Goal: Browse casually: Explore the website without a specific task or goal

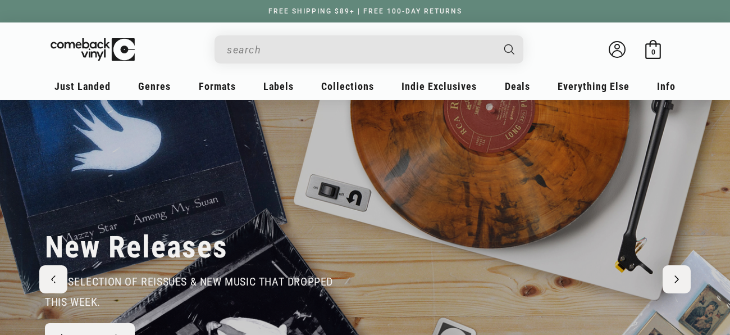
type input "a"
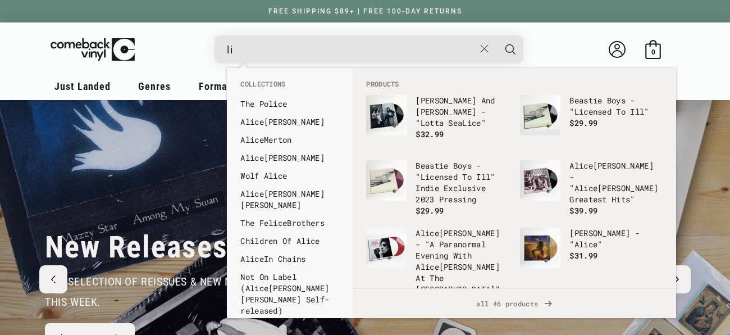
type input "l"
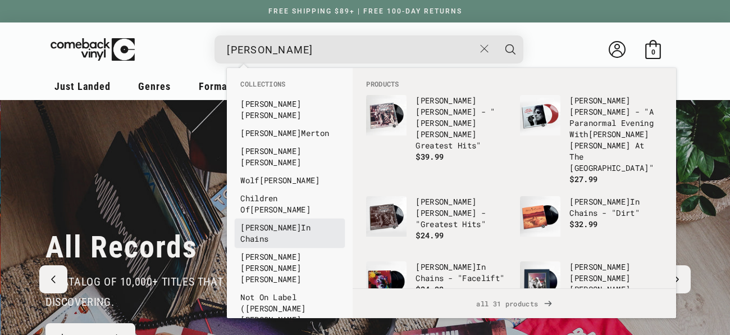
scroll to position [0, 1460]
type input "[PERSON_NAME]"
click at [263, 222] on b "Alice" at bounding box center [270, 227] width 61 height 11
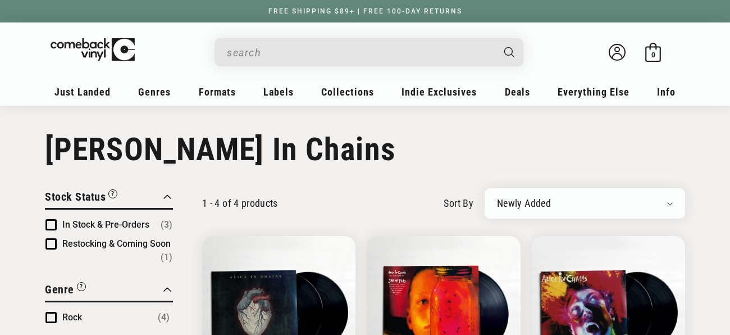
click at [303, 60] on input "When autocomplete results are available use up and down arrows to review and en…" at bounding box center [360, 52] width 266 height 23
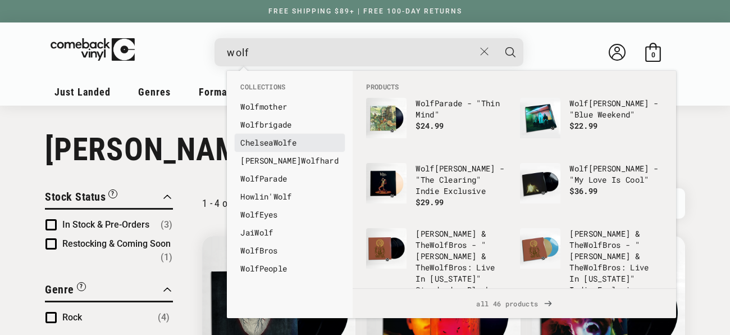
type input "wolf"
click at [282, 144] on b "Wolf" at bounding box center [282, 142] width 19 height 11
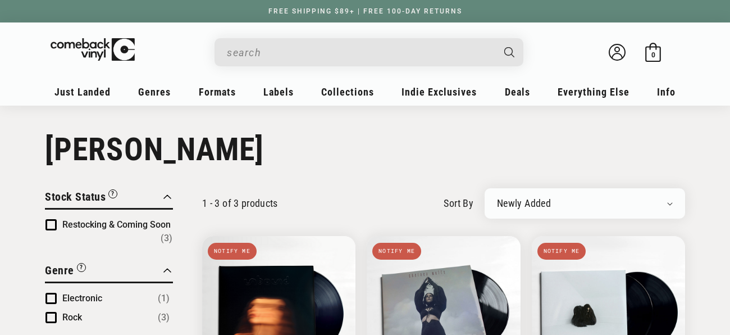
click at [294, 48] on input "When autocomplete results are available use up and down arrows to review and en…" at bounding box center [360, 52] width 266 height 23
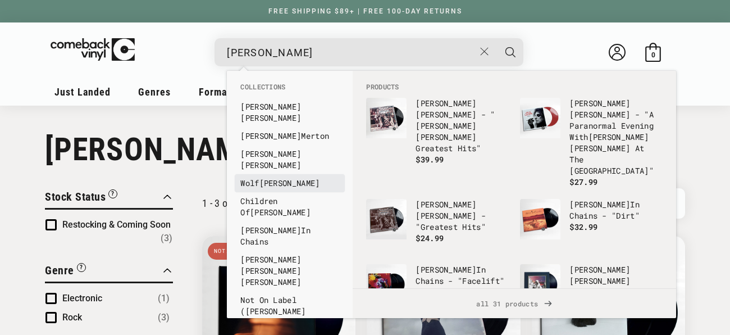
type input "alice"
click at [269, 177] on b "Alice" at bounding box center [289, 182] width 61 height 11
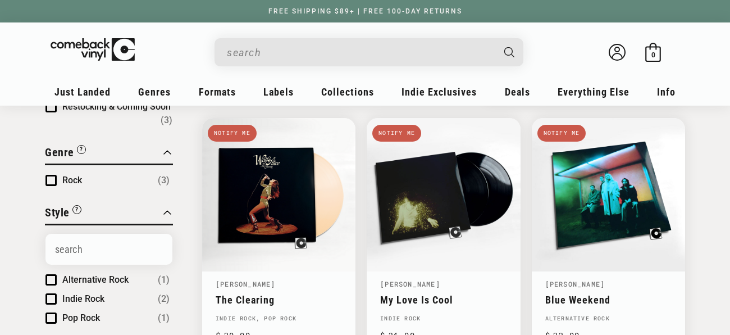
scroll to position [139, 0]
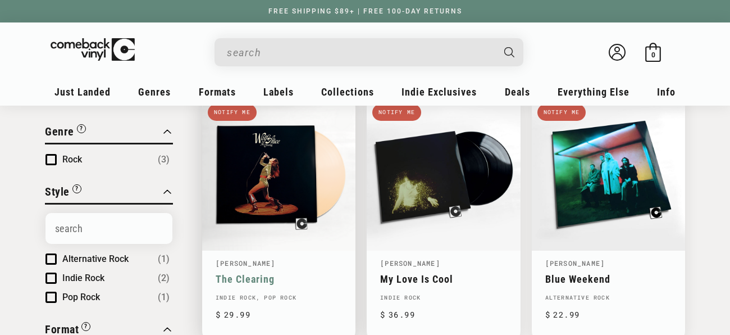
click at [271, 273] on link "The Clearing" at bounding box center [279, 279] width 126 height 12
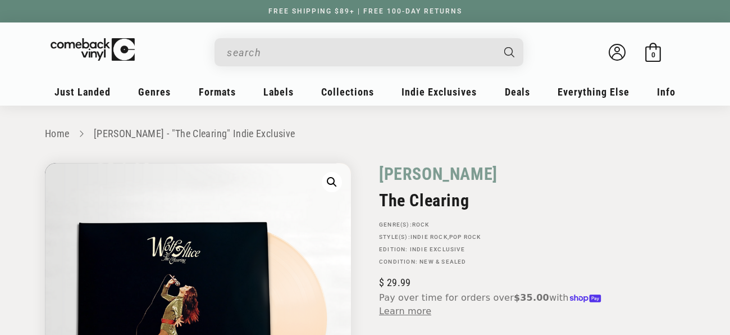
click at [340, 54] on input "When autocomplete results are available use up and down arrows to review and en…" at bounding box center [360, 52] width 266 height 23
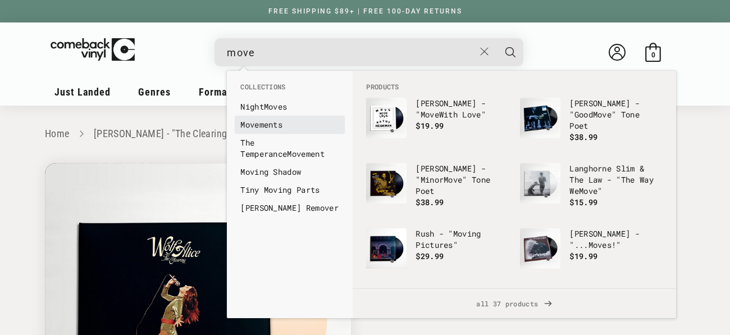
type input "move"
click at [279, 123] on link "Move ments" at bounding box center [289, 124] width 99 height 11
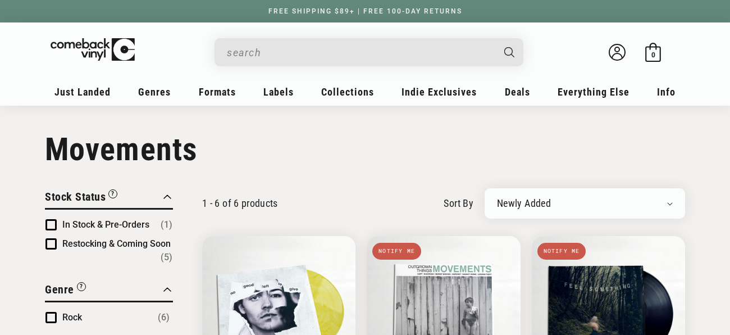
click at [262, 53] on input "When autocomplete results are available use up and down arrows to review and en…" at bounding box center [360, 52] width 266 height 23
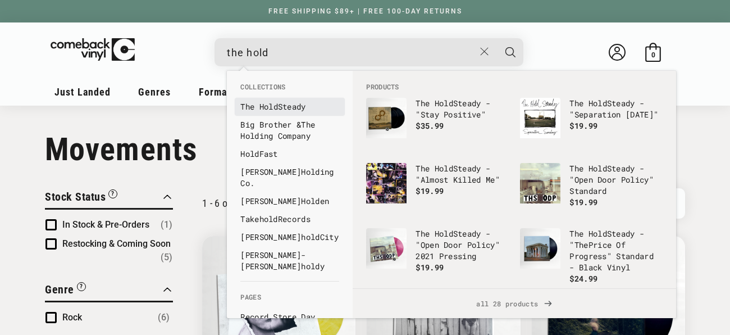
type input "the hold"
click at [254, 107] on b "The" at bounding box center [247, 106] width 14 height 11
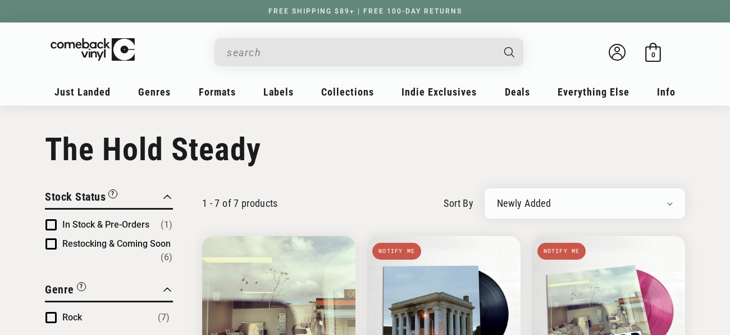
click at [288, 58] on input "When autocomplete results are available use up and down arrows to review and en…" at bounding box center [360, 52] width 266 height 23
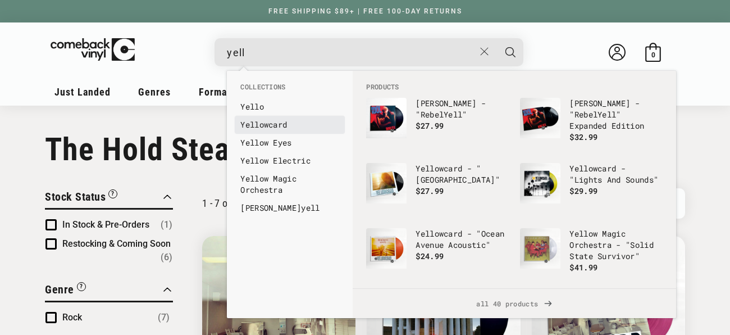
type input "yell"
click at [277, 121] on link "Yell owcard" at bounding box center [289, 124] width 99 height 11
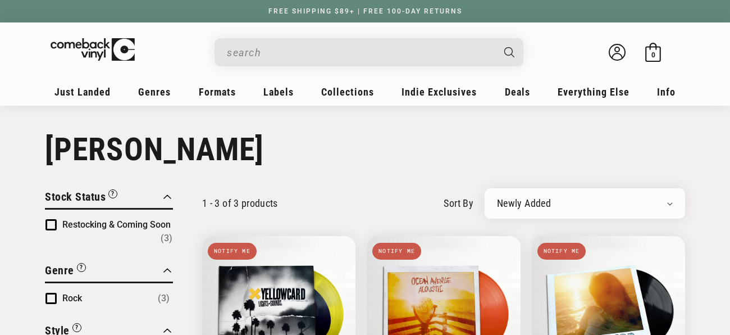
click at [346, 57] on input "When autocomplete results are available use up and down arrows to review and en…" at bounding box center [360, 52] width 266 height 23
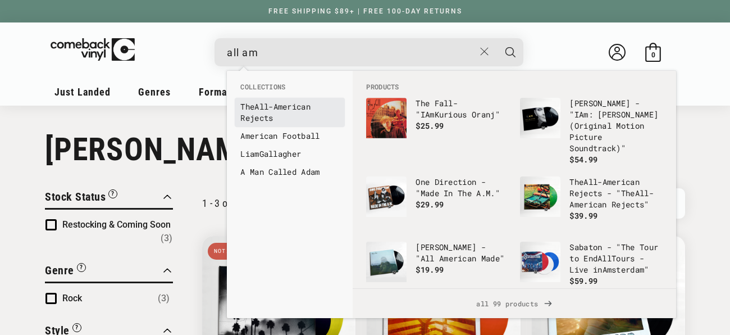
type input "all am"
click at [258, 113] on link "The All - Am erican Rejects" at bounding box center [289, 112] width 99 height 22
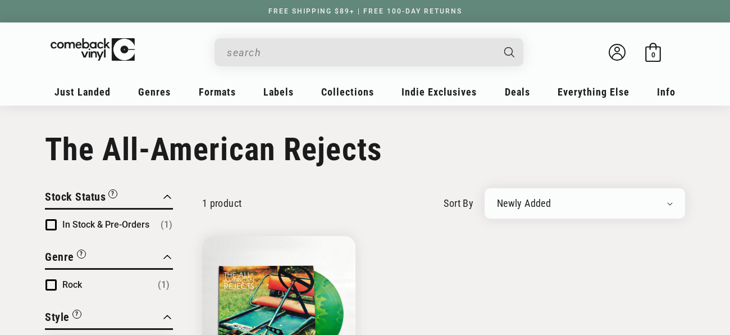
click at [250, 48] on input "When autocomplete results are available use up and down arrows to review and en…" at bounding box center [360, 52] width 266 height 23
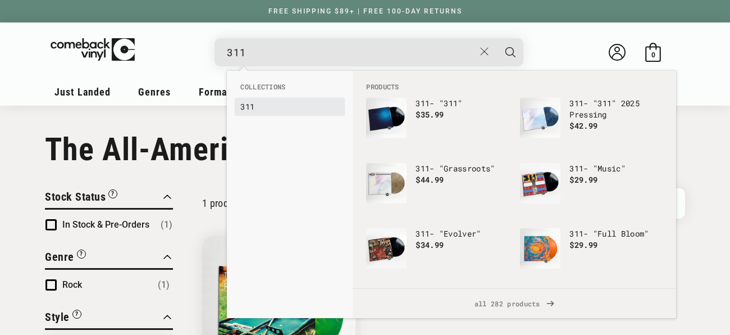
type input "311"
click at [244, 107] on b "311" at bounding box center [247, 106] width 14 height 11
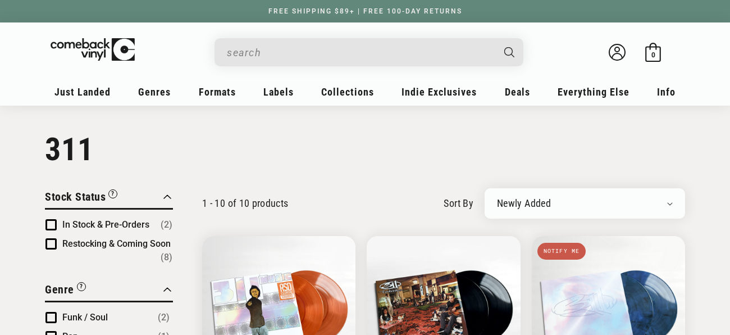
click at [293, 58] on input "When autocomplete results are available use up and down arrows to review and en…" at bounding box center [360, 52] width 266 height 23
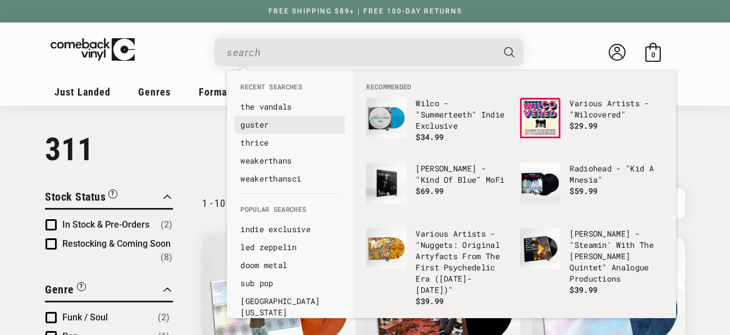
click at [248, 124] on link "guster" at bounding box center [289, 124] width 99 height 11
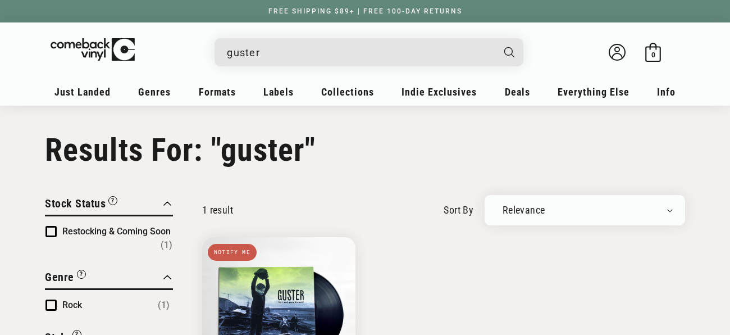
click at [270, 61] on input "guster" at bounding box center [360, 52] width 266 height 23
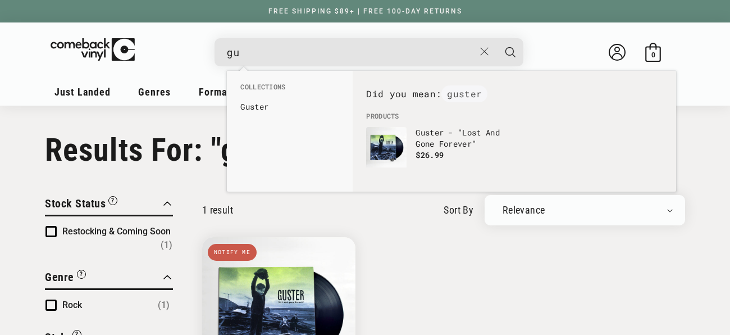
type input "g"
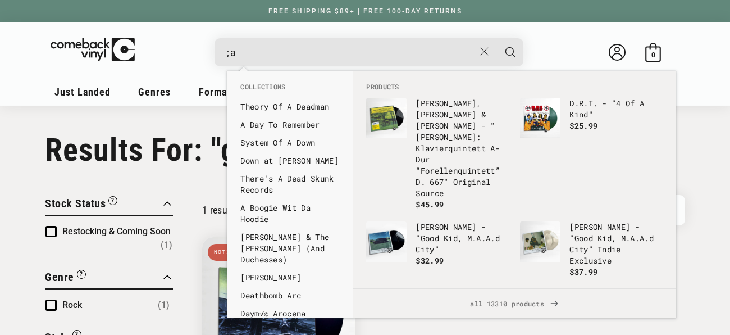
type input ";"
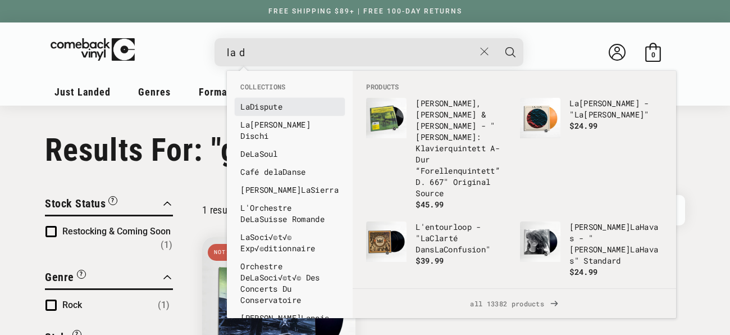
type input "la d"
click at [261, 104] on link "La Dispute" at bounding box center [289, 106] width 99 height 11
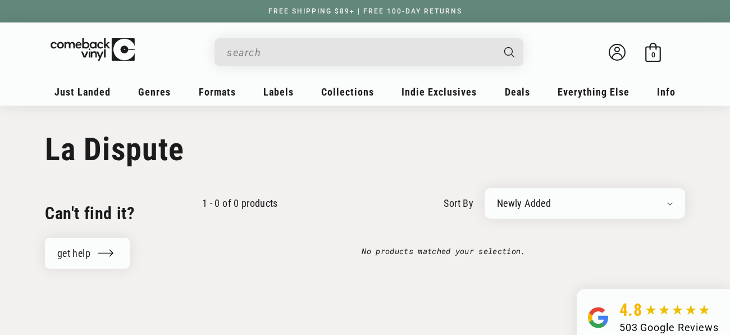
click at [254, 58] on input "When autocomplete results are available use up and down arrows to review and en…" at bounding box center [360, 52] width 266 height 23
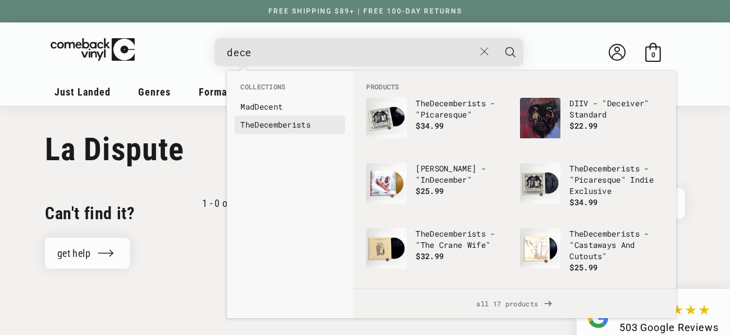
type input "dece"
click at [261, 127] on b "Dece" at bounding box center [263, 124] width 19 height 11
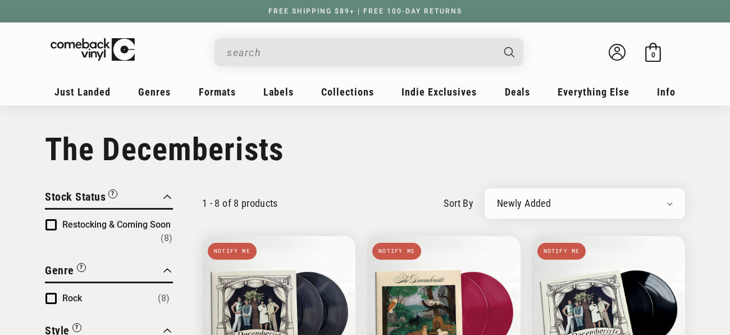
click at [259, 56] on input "When autocomplete results are available use up and down arrows to review and en…" at bounding box center [360, 52] width 266 height 23
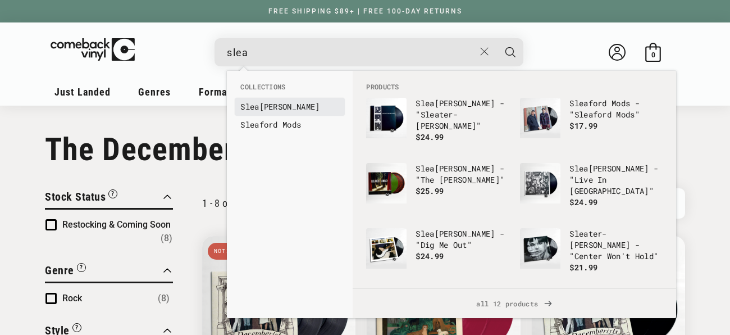
type input "slea"
click at [255, 107] on b "Slea" at bounding box center [249, 106] width 19 height 11
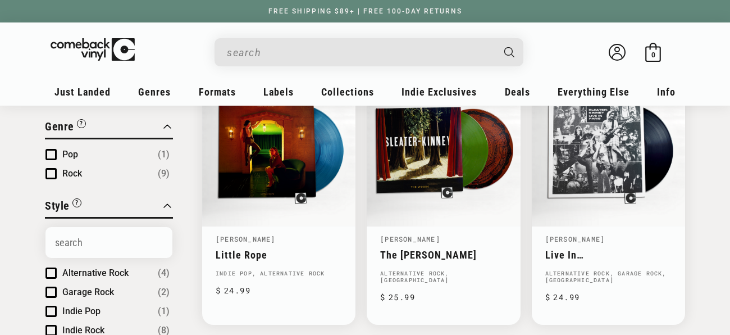
scroll to position [161, 0]
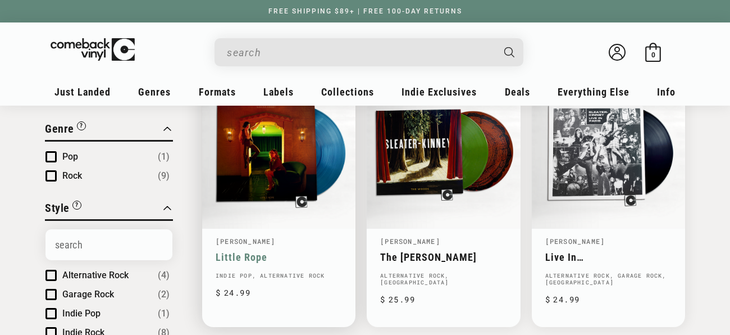
click at [266, 251] on link "Little Rope" at bounding box center [279, 257] width 126 height 12
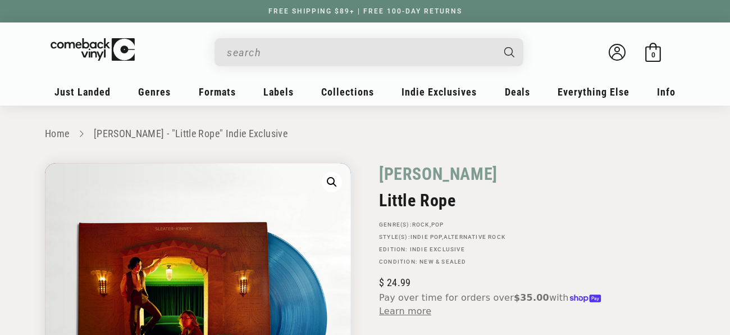
click at [262, 47] on input "When autocomplete results are available use up and down arrows to review and en…" at bounding box center [360, 52] width 266 height 23
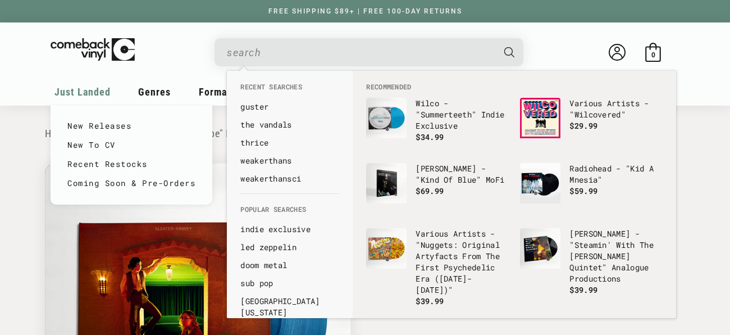
click at [89, 91] on span "Just Landed" at bounding box center [82, 92] width 56 height 12
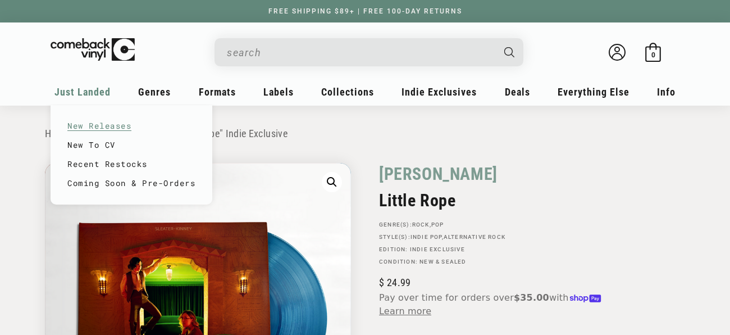
click at [85, 125] on link "New Releases" at bounding box center [131, 125] width 128 height 19
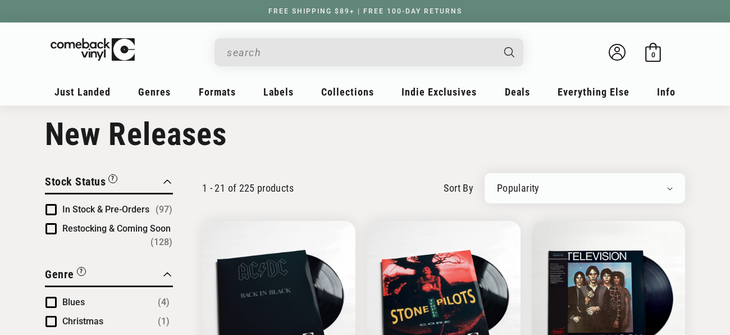
scroll to position [15, 0]
click at [53, 209] on span "Product filter" at bounding box center [50, 209] width 11 height 11
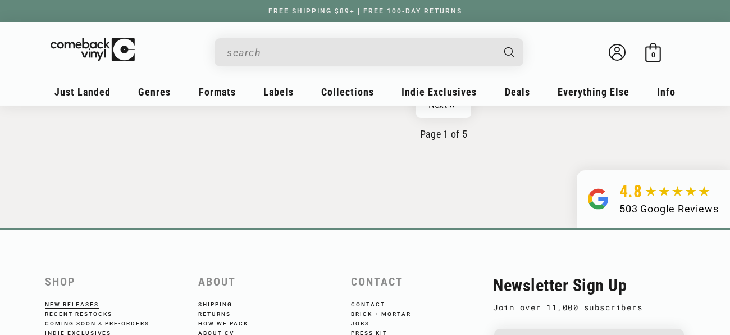
scroll to position [1915, 0]
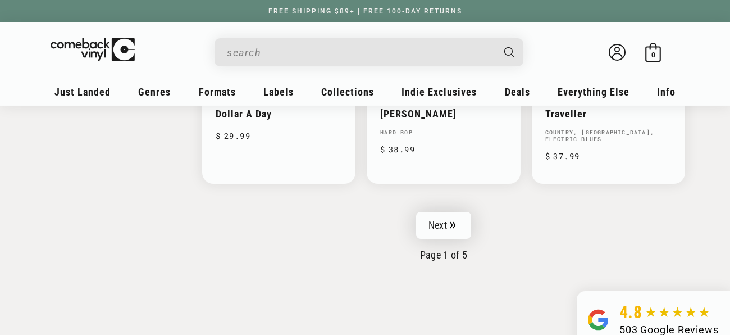
click at [438, 217] on link "Next" at bounding box center [443, 225] width 55 height 27
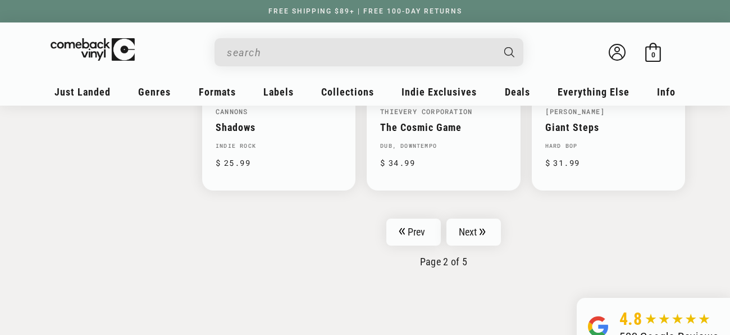
scroll to position [1911, 0]
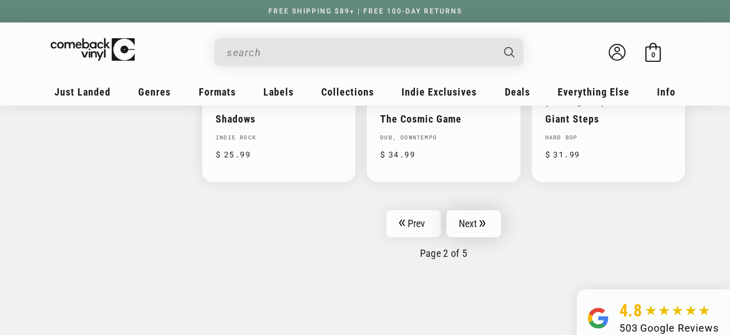
click at [474, 217] on link "Next" at bounding box center [473, 223] width 55 height 27
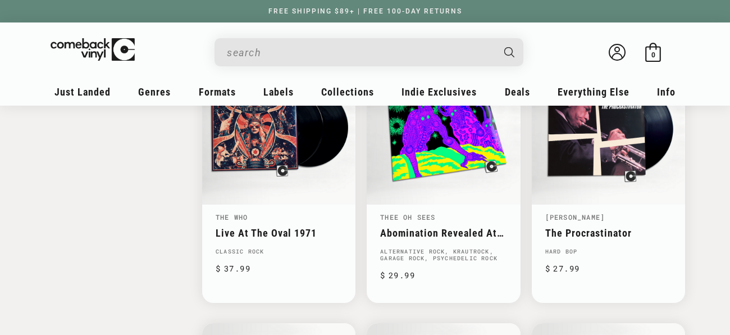
scroll to position [1511, 0]
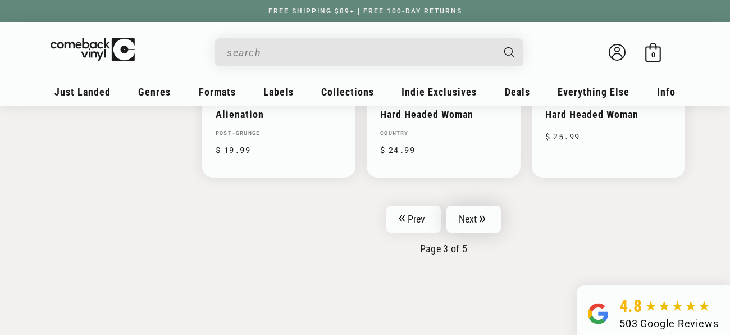
click at [476, 217] on link "Next" at bounding box center [473, 218] width 55 height 27
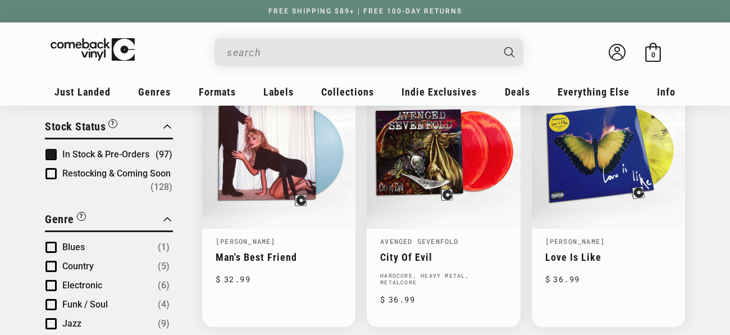
scroll to position [159, 0]
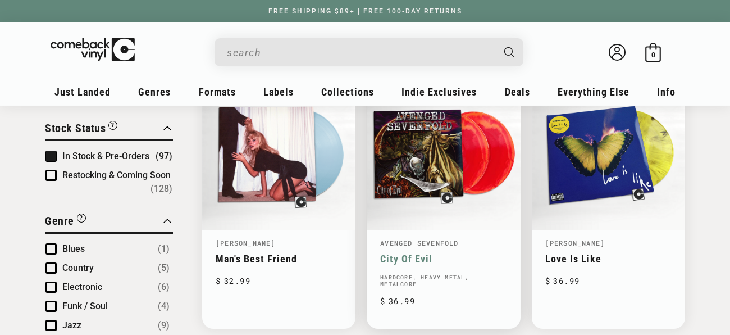
click at [395, 253] on link "City Of Evil" at bounding box center [443, 259] width 126 height 12
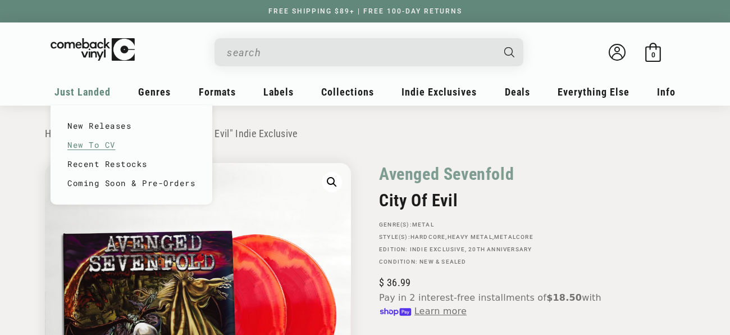
click at [92, 145] on link "New To CV" at bounding box center [131, 144] width 128 height 19
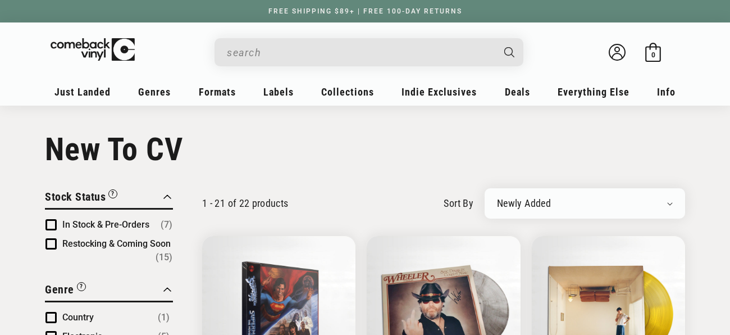
click at [53, 223] on span "Product filter" at bounding box center [50, 224] width 11 height 11
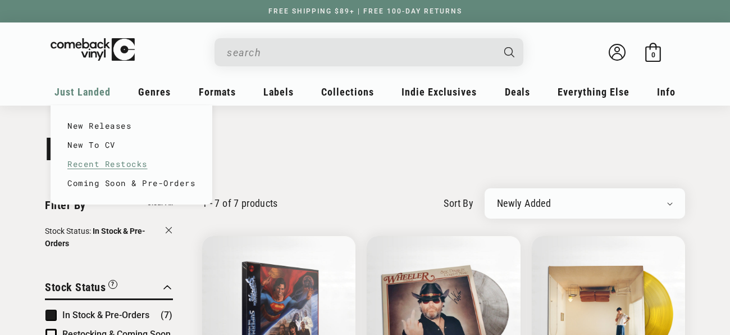
click at [88, 166] on link "Recent Restocks" at bounding box center [131, 163] width 128 height 19
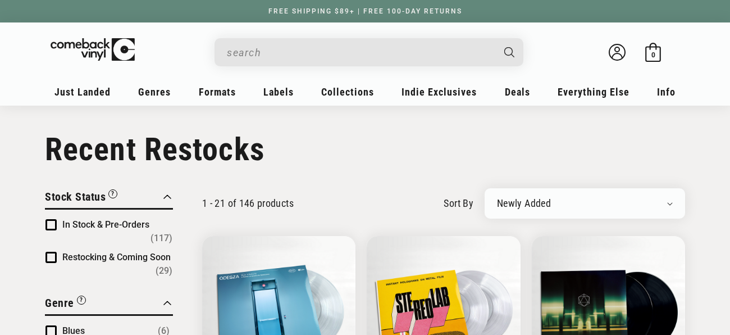
click at [49, 225] on span "Product filter" at bounding box center [50, 224] width 11 height 11
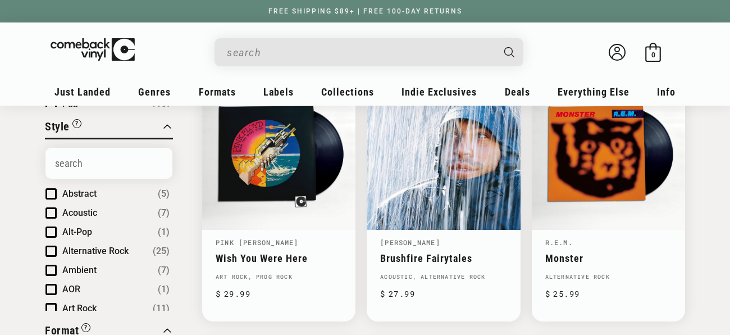
scroll to position [424, 0]
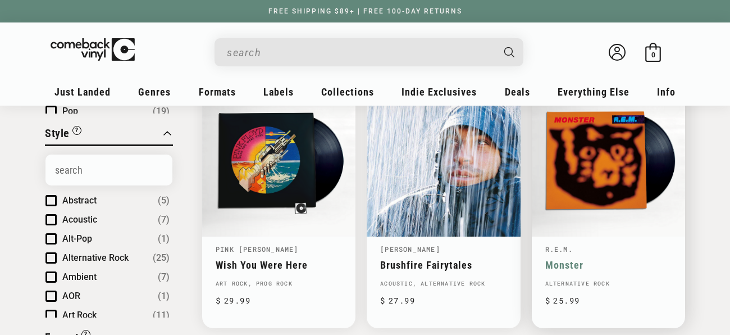
click at [607, 259] on link "Monster" at bounding box center [608, 265] width 126 height 12
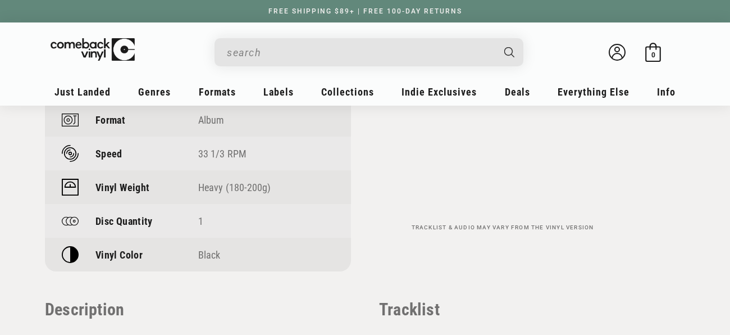
scroll to position [965, 0]
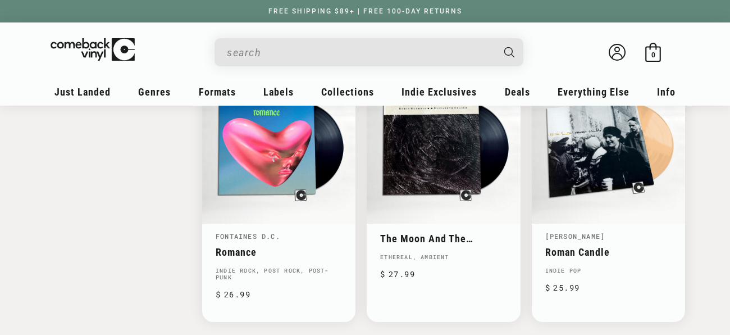
scroll to position [1781, 0]
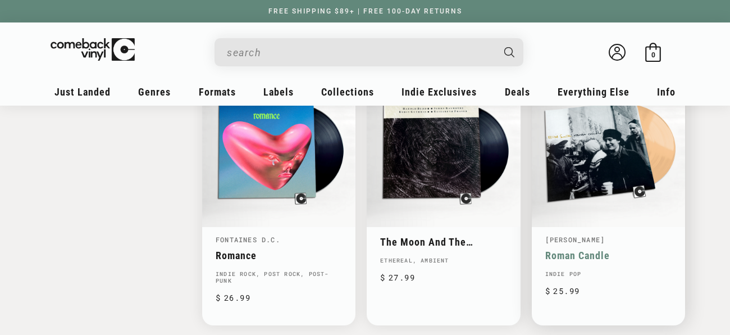
click at [565, 249] on link "Roman Candle" at bounding box center [608, 255] width 126 height 12
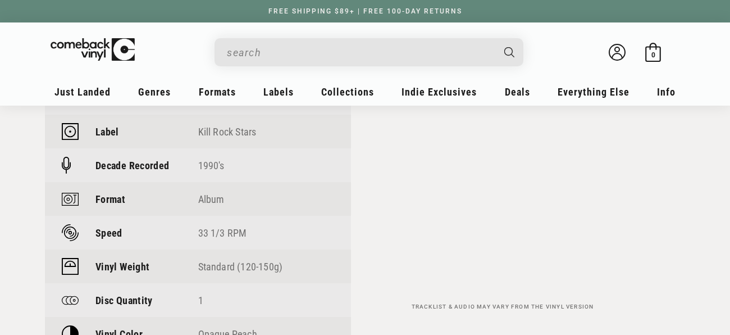
scroll to position [886, 0]
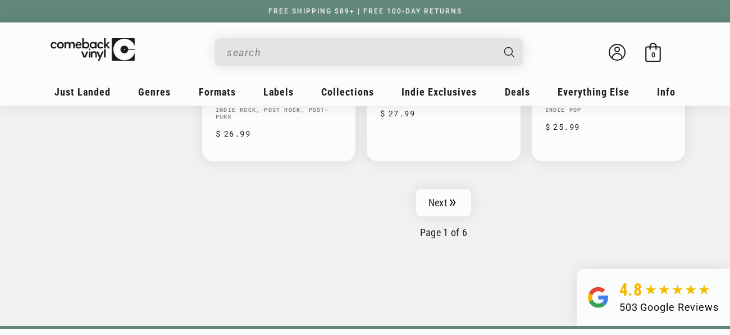
scroll to position [1946, 0]
click at [440, 200] on link "Next" at bounding box center [443, 202] width 55 height 27
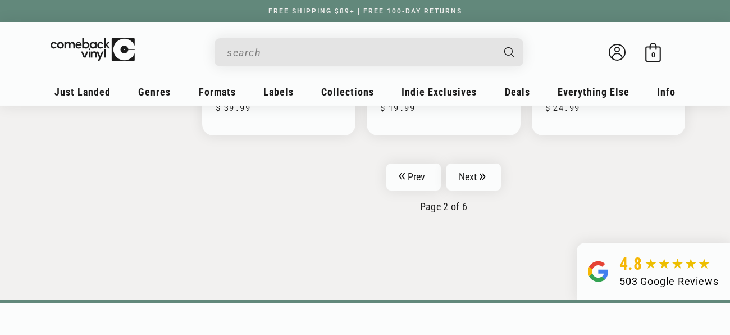
scroll to position [1991, 0]
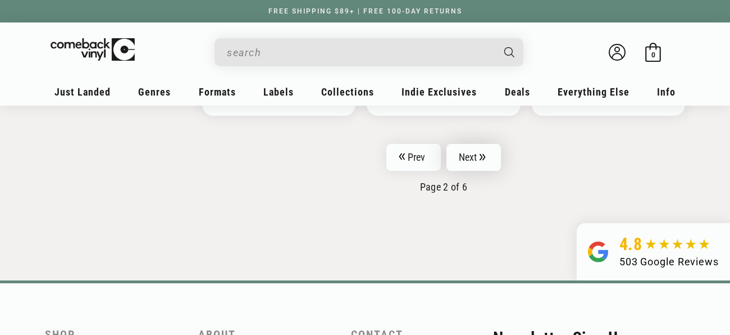
click at [473, 153] on link "Next" at bounding box center [473, 157] width 55 height 27
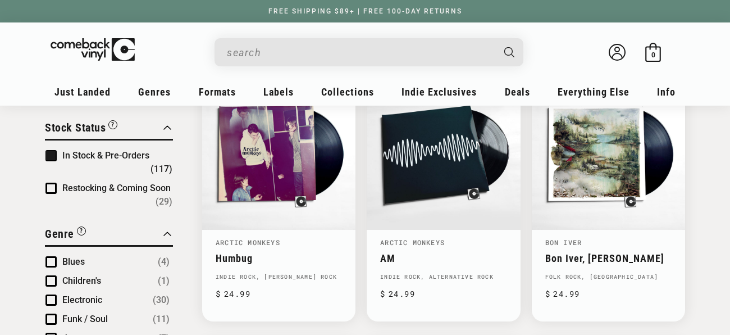
scroll to position [157, 0]
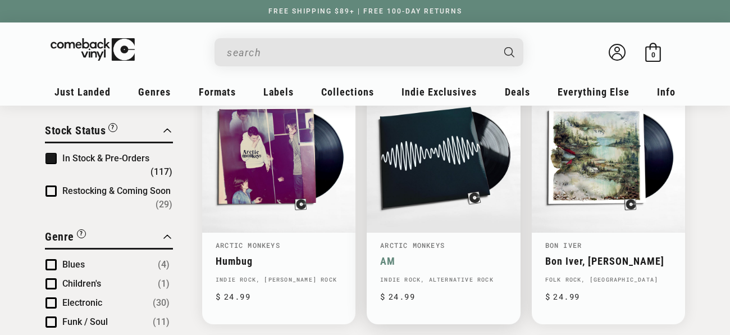
click at [419, 255] on link "AM" at bounding box center [443, 261] width 126 height 12
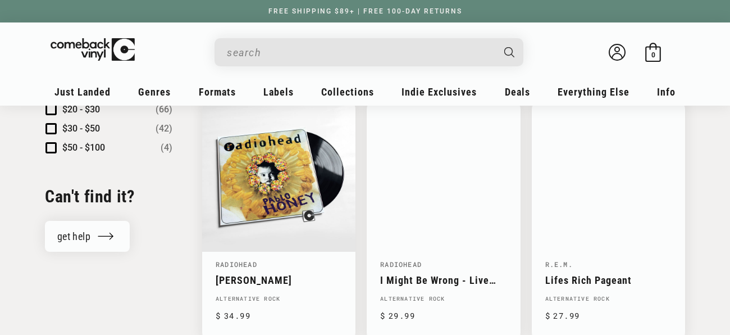
scroll to position [1222, 0]
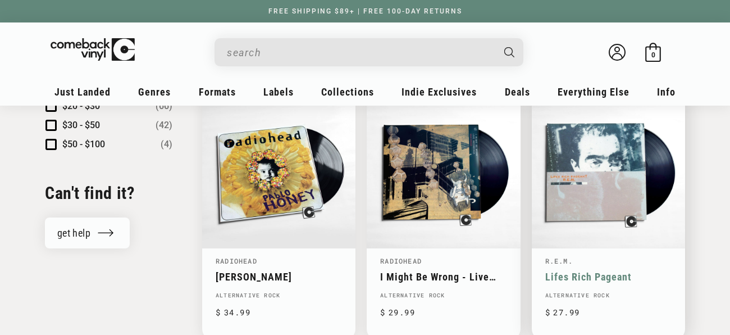
click at [578, 271] on link "Lifes Rich Pageant" at bounding box center [608, 277] width 126 height 12
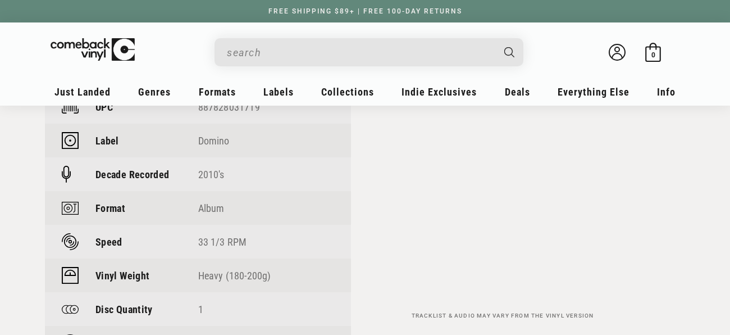
scroll to position [892, 0]
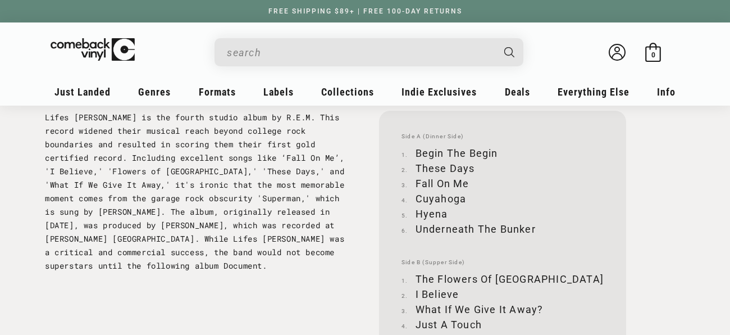
scroll to position [1256, 0]
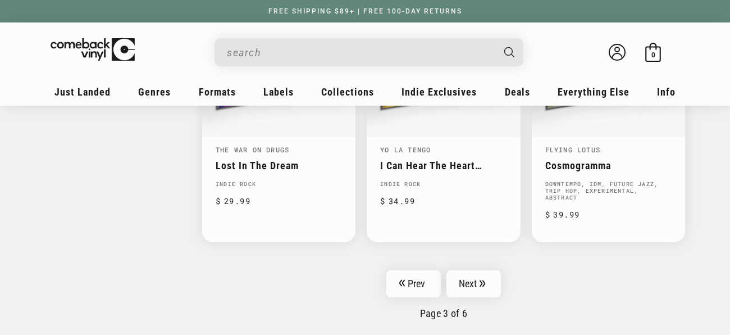
scroll to position [1865, 0]
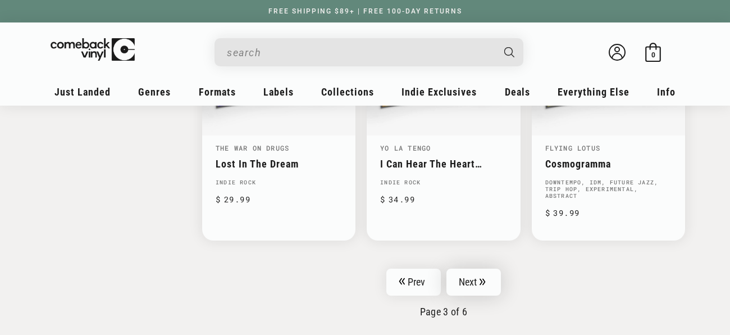
click at [470, 268] on link "Next" at bounding box center [473, 281] width 55 height 27
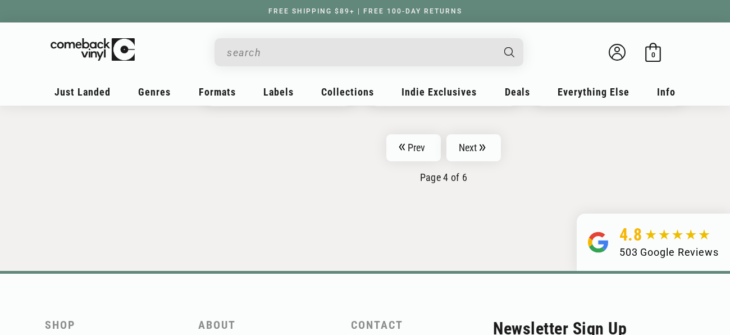
scroll to position [1980, 0]
click at [479, 143] on icon "Pagination" at bounding box center [482, 146] width 6 height 7
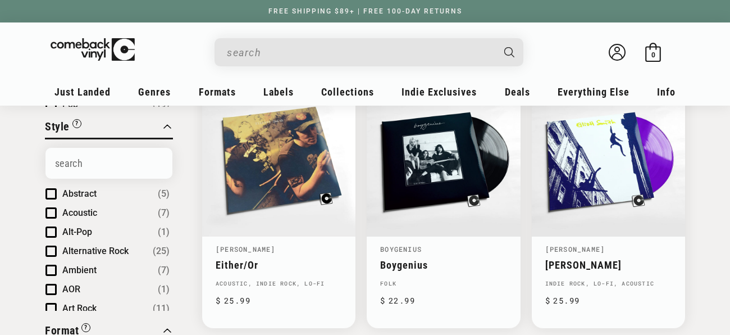
scroll to position [431, 0]
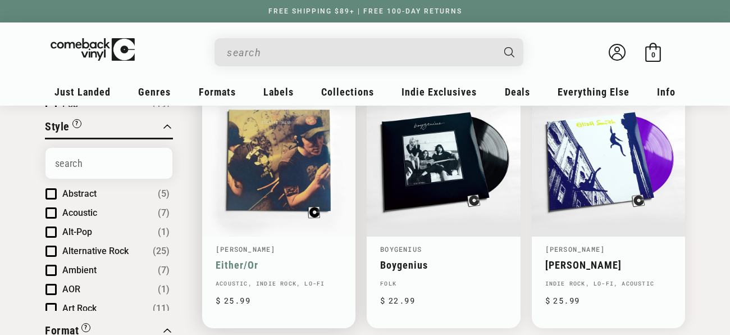
click at [274, 259] on link "Either/Or" at bounding box center [279, 265] width 126 height 12
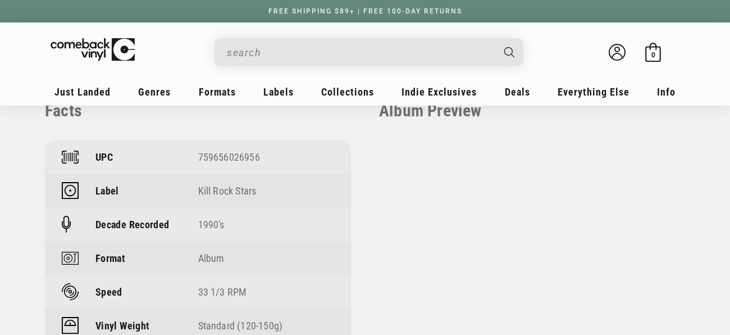
scroll to position [810, 0]
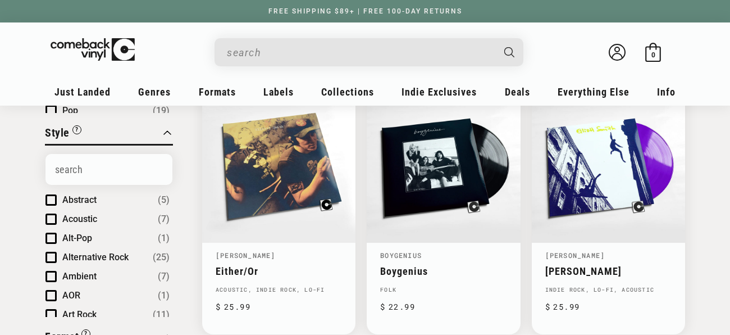
scroll to position [431, 0]
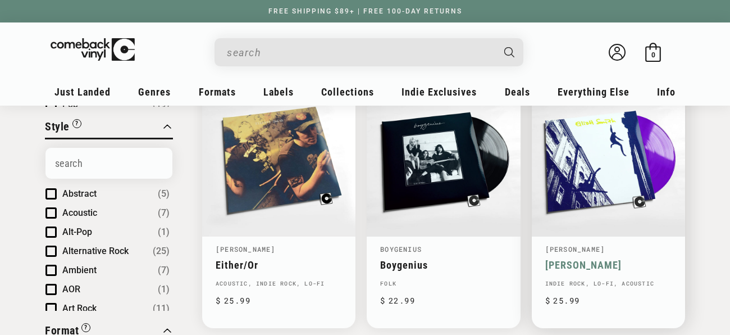
click at [601, 259] on link "[PERSON_NAME]" at bounding box center [608, 265] width 126 height 12
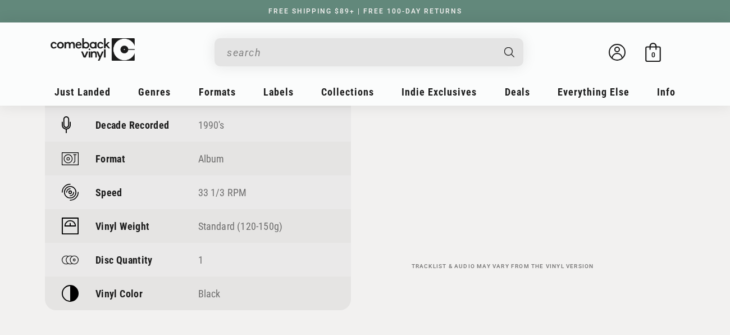
scroll to position [926, 0]
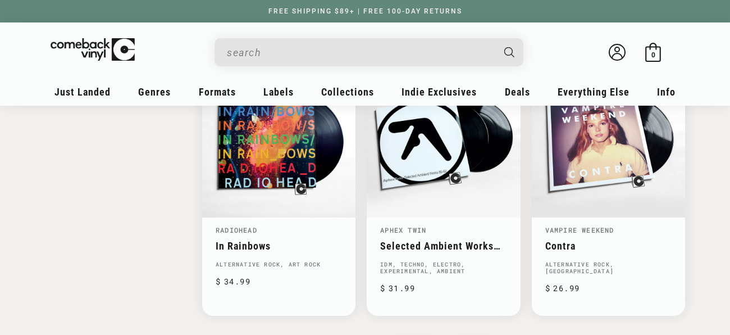
scroll to position [1806, 0]
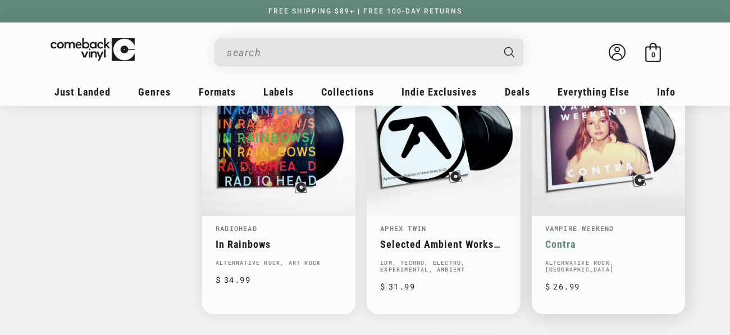
click at [577, 238] on link "Contra" at bounding box center [608, 244] width 126 height 12
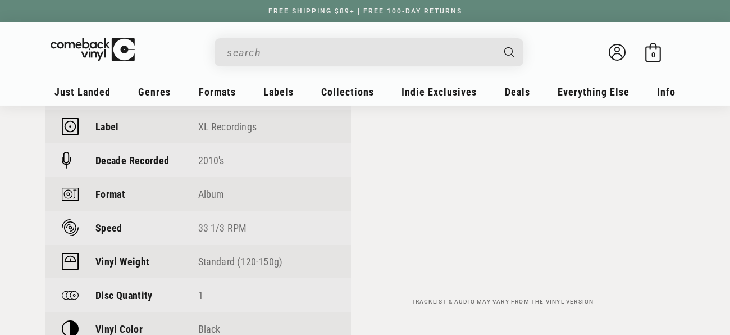
scroll to position [875, 0]
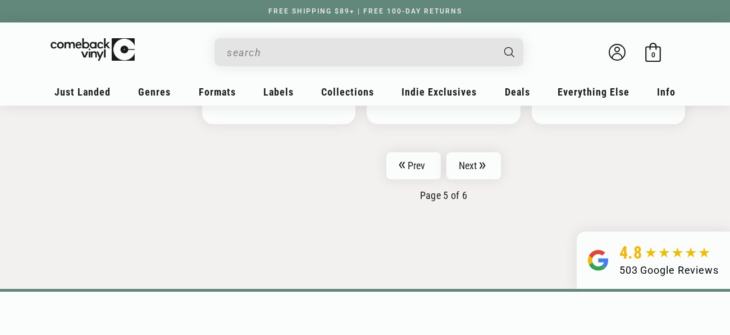
scroll to position [1995, 0]
click at [486, 156] on link "Next" at bounding box center [473, 166] width 55 height 27
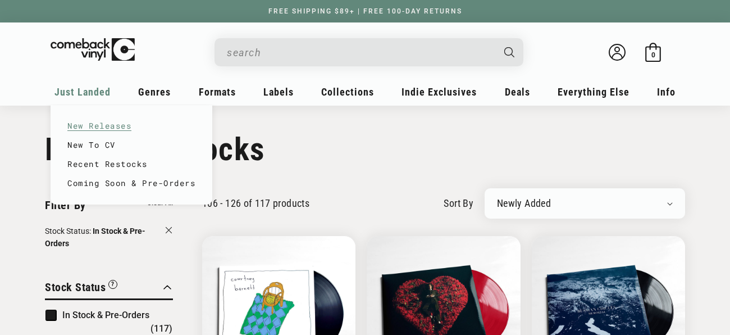
click at [99, 127] on link "New Releases" at bounding box center [131, 125] width 128 height 19
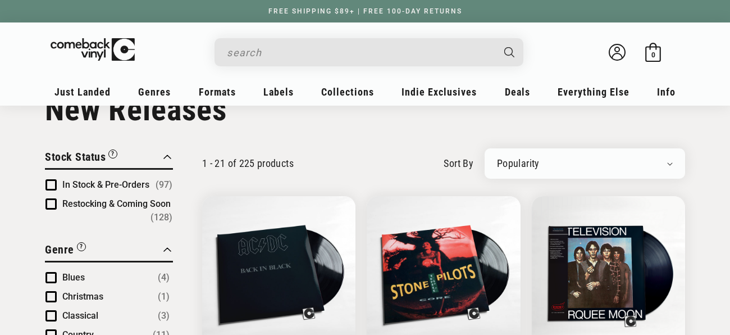
scroll to position [62, 0]
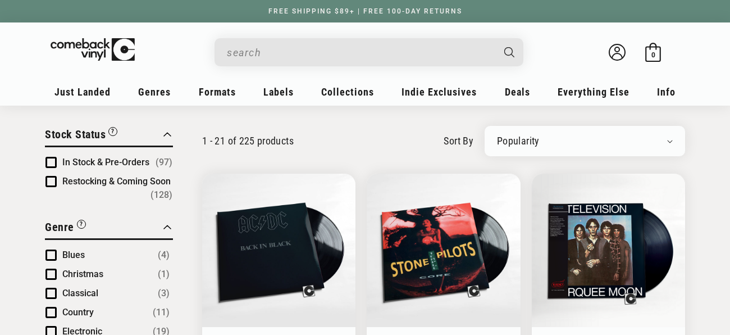
click at [52, 162] on span "Product filter" at bounding box center [50, 162] width 11 height 11
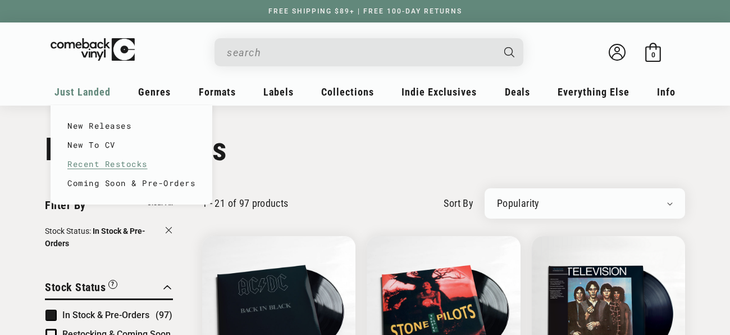
click at [97, 163] on link "Recent Restocks" at bounding box center [131, 163] width 128 height 19
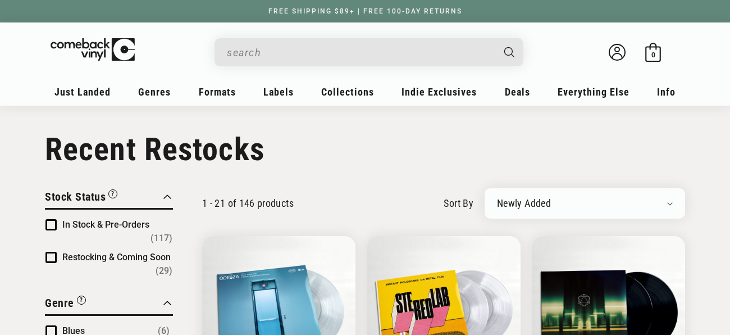
click at [52, 223] on span "Product filter" at bounding box center [50, 224] width 11 height 11
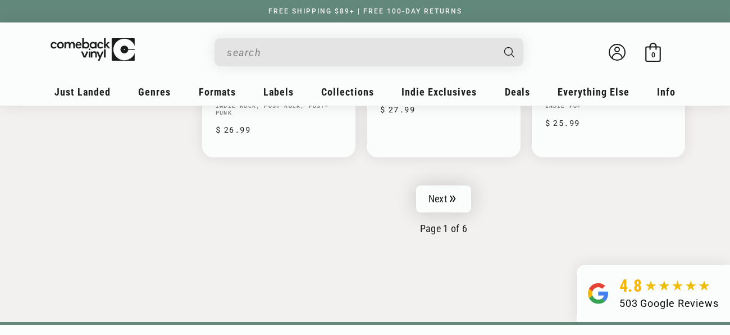
click at [442, 197] on link "Next" at bounding box center [443, 198] width 55 height 27
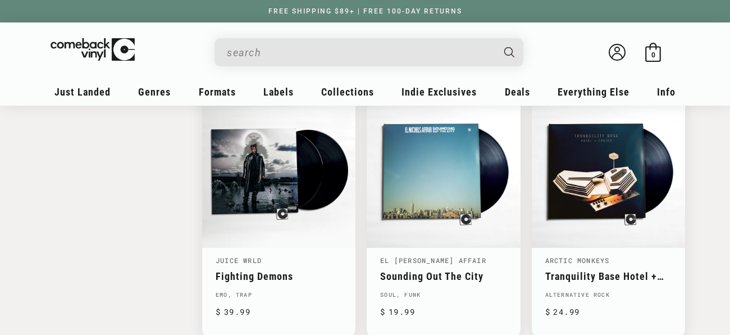
scroll to position [1771, 0]
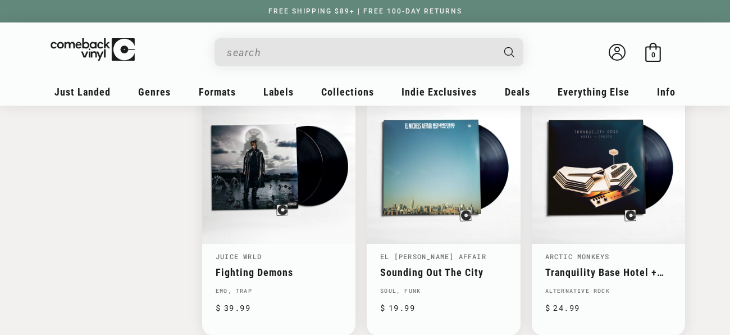
click at [318, 62] on input "When autocomplete results are available use up and down arrows to review and en…" at bounding box center [360, 52] width 266 height 23
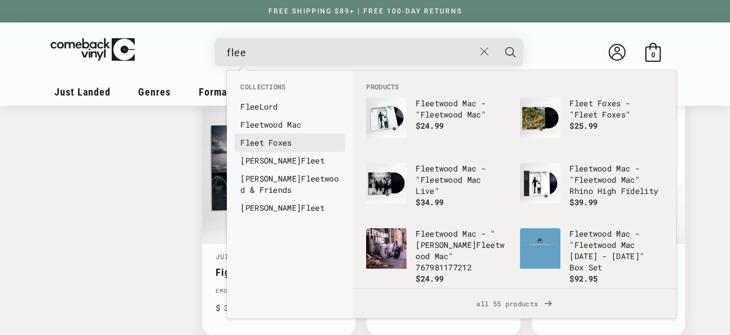
type input "flee"
click at [277, 145] on link "Flee t Foxes" at bounding box center [289, 142] width 99 height 11
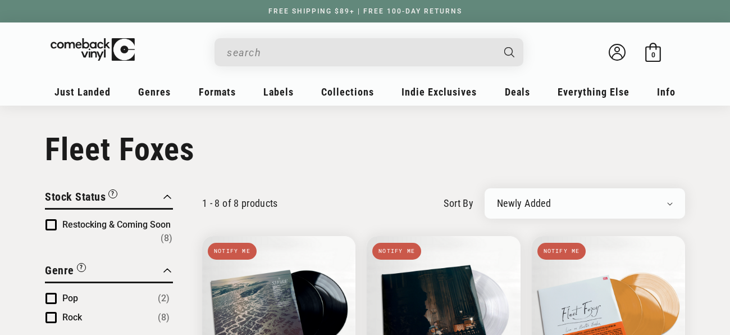
click at [348, 56] on input "When autocomplete results are available use up and down arrows to review and en…" at bounding box center [360, 52] width 266 height 23
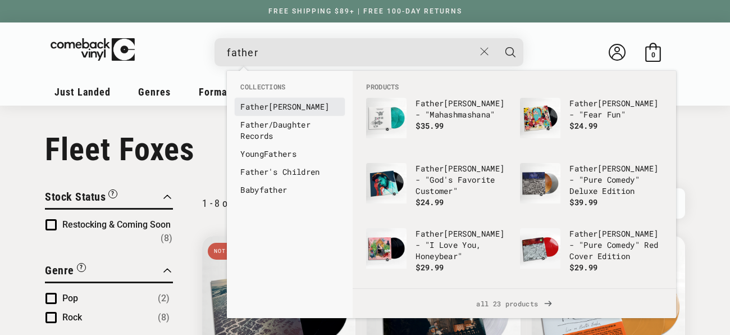
type input "father"
click at [302, 106] on link "Father John Misty" at bounding box center [289, 106] width 99 height 11
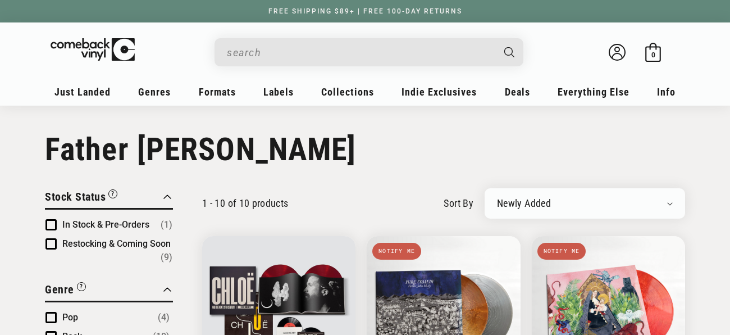
click at [318, 56] on input "When autocomplete results are available use up and down arrows to review and en…" at bounding box center [360, 52] width 266 height 23
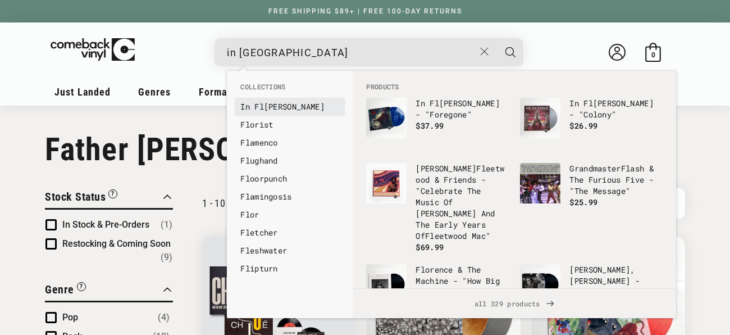
type input "in [GEOGRAPHIC_DATA]"
click at [280, 103] on link "In Fl [PERSON_NAME]" at bounding box center [289, 106] width 99 height 11
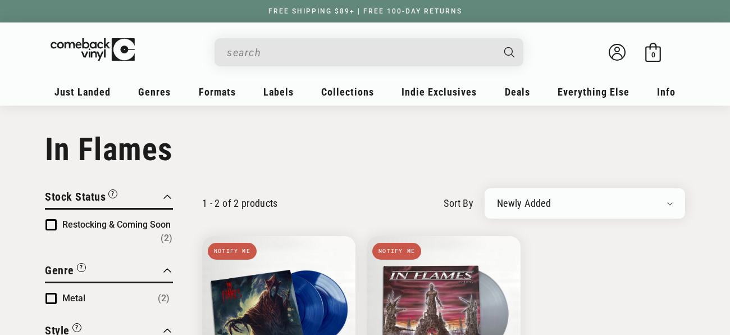
click at [280, 60] on input "When autocomplete results are available use up and down arrows to review and en…" at bounding box center [360, 52] width 266 height 23
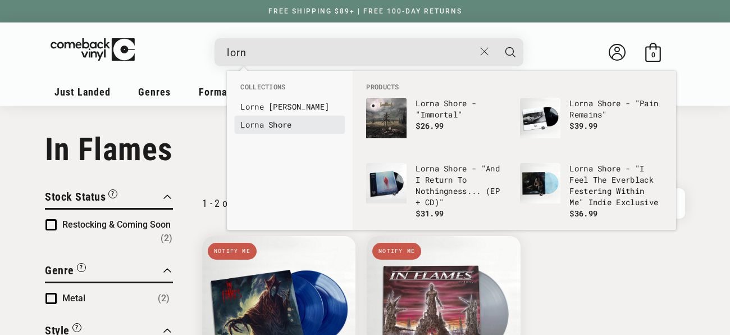
type input "lorn"
click at [276, 128] on link "[PERSON_NAME]" at bounding box center [289, 124] width 99 height 11
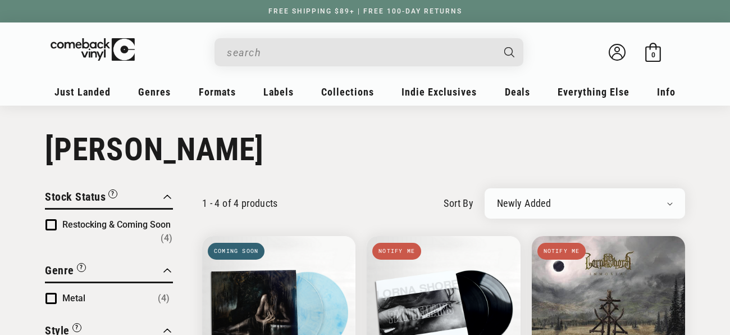
click at [385, 56] on input "When autocomplete results are available use up and down arrows to review and en…" at bounding box center [360, 52] width 266 height 23
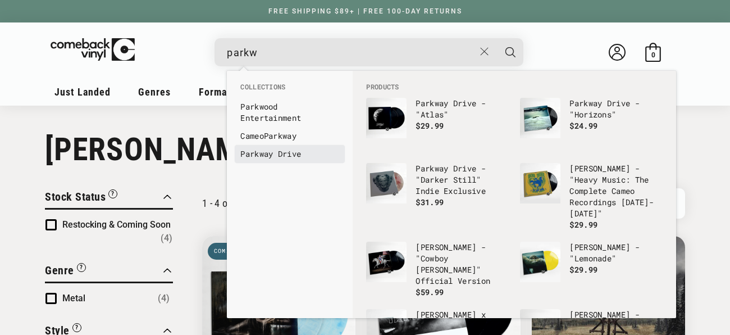
type input "parkw"
click at [253, 150] on b "Parkw" at bounding box center [252, 153] width 24 height 11
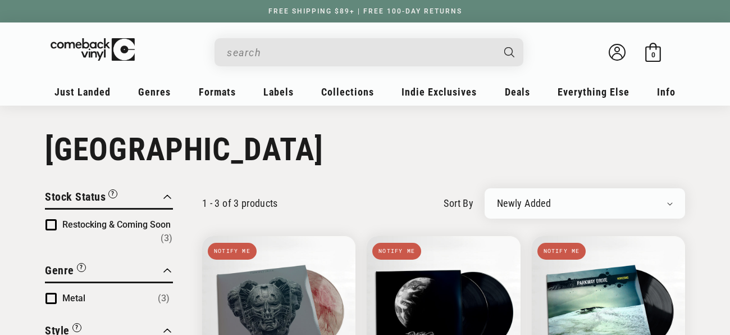
click at [319, 60] on input "When autocomplete results are available use up and down arrows to review and en…" at bounding box center [360, 52] width 266 height 23
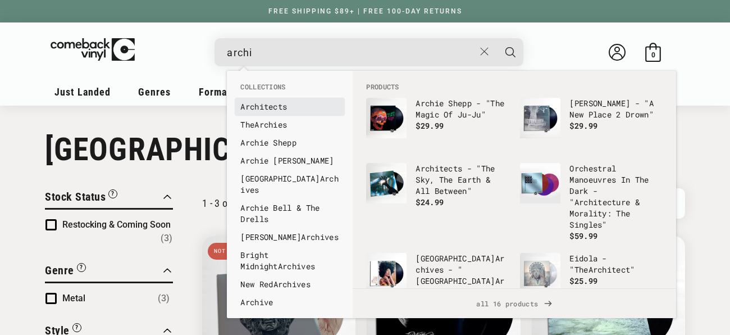
type input "archi"
click at [280, 106] on link "Archi tects" at bounding box center [289, 106] width 99 height 11
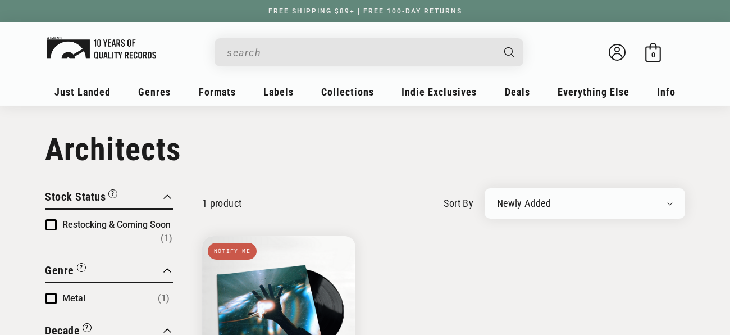
click at [92, 37] on img at bounding box center [101, 47] width 109 height 22
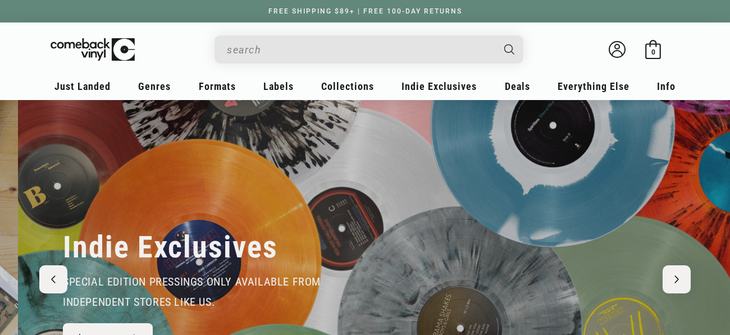
scroll to position [0, 730]
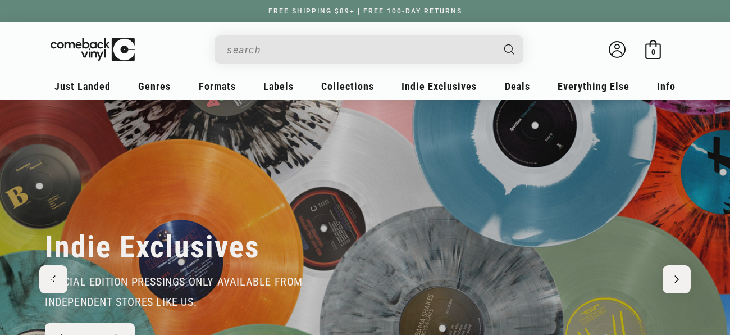
click at [246, 55] on input "When autocomplete results are available use up and down arrows to review and en…" at bounding box center [360, 49] width 266 height 23
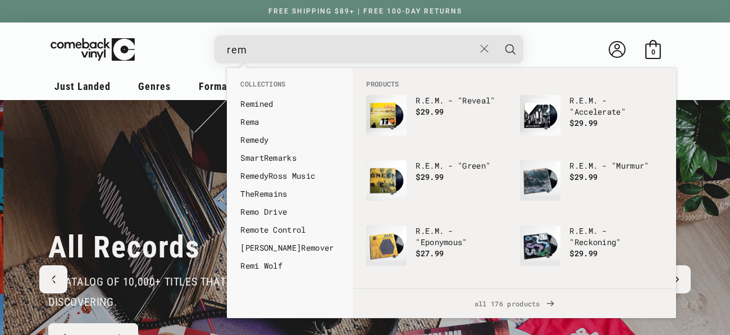
scroll to position [0, 1460]
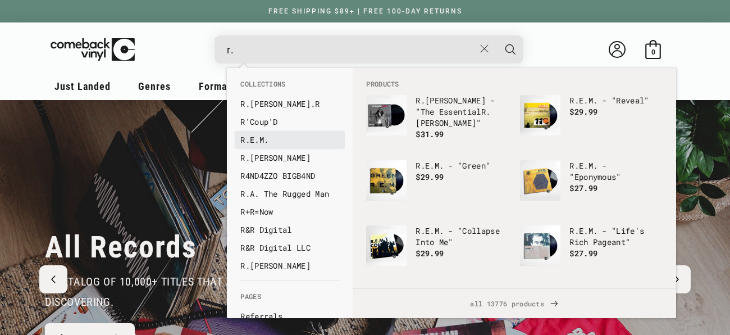
type input "r."
click at [253, 139] on link "R. E.M." at bounding box center [289, 139] width 99 height 11
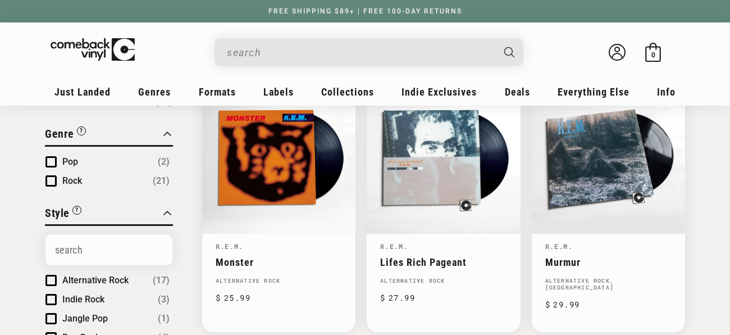
scroll to position [154, 0]
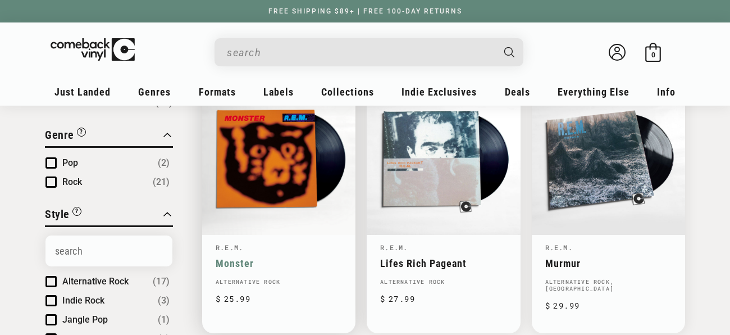
click at [241, 257] on link "Monster" at bounding box center [279, 263] width 126 height 12
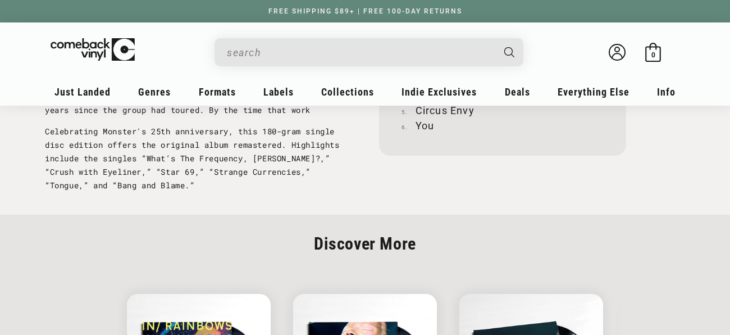
scroll to position [1423, 0]
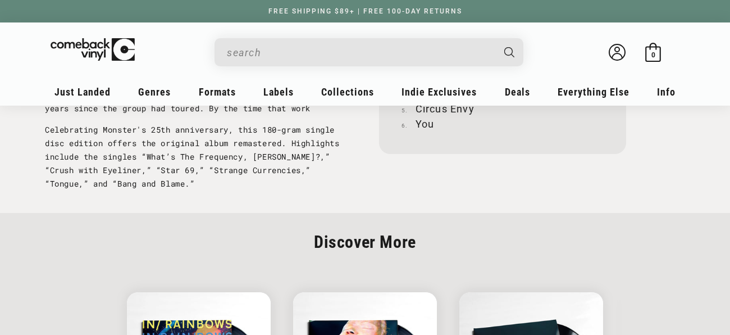
click at [349, 182] on p "Celebrating Monster's 25th anniversary, this 180-gram single disc edition offer…" at bounding box center [198, 156] width 306 height 67
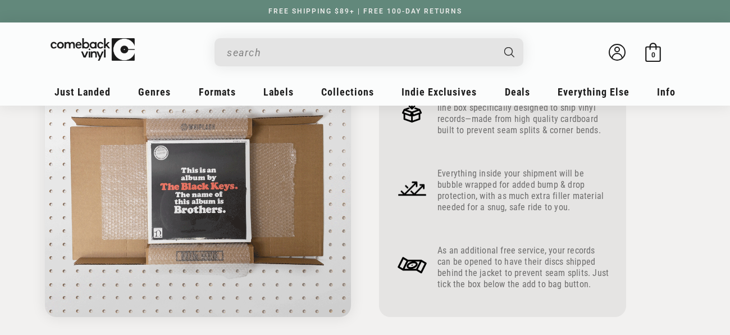
scroll to position [0, 0]
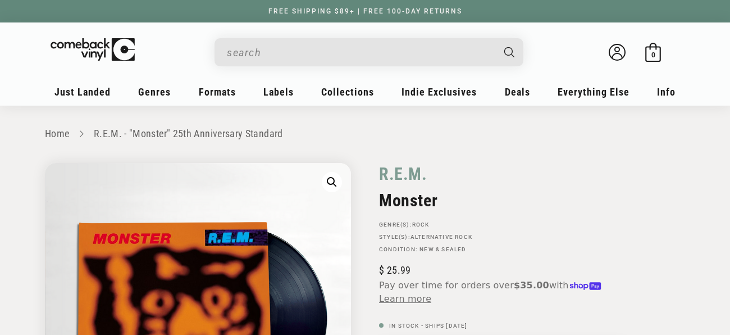
click at [340, 61] on input "When autocomplete results are available use up and down arrows to review and en…" at bounding box center [360, 52] width 266 height 23
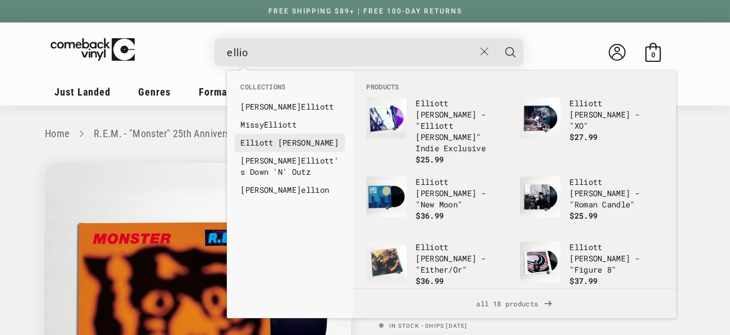
type input "ellio"
click at [268, 147] on link "Ellio tt Smith" at bounding box center [289, 142] width 99 height 11
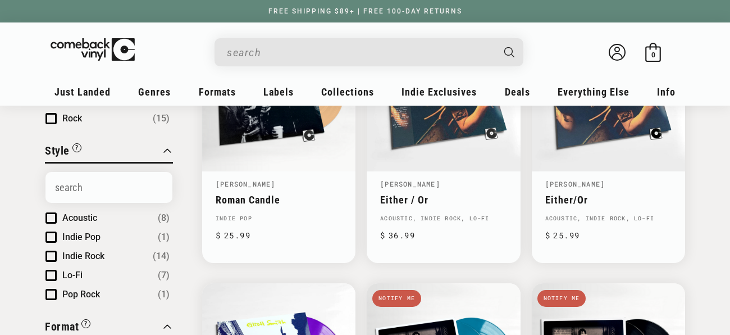
scroll to position [209, 0]
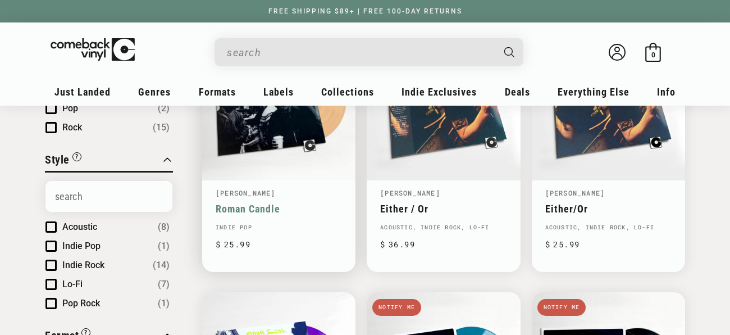
click at [277, 203] on link "Roman Candle" at bounding box center [279, 209] width 126 height 12
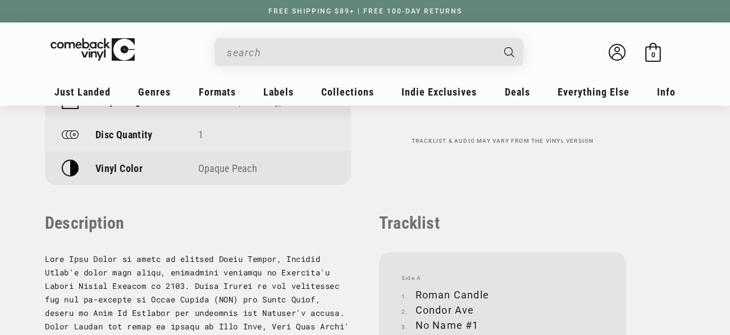
scroll to position [1062, 0]
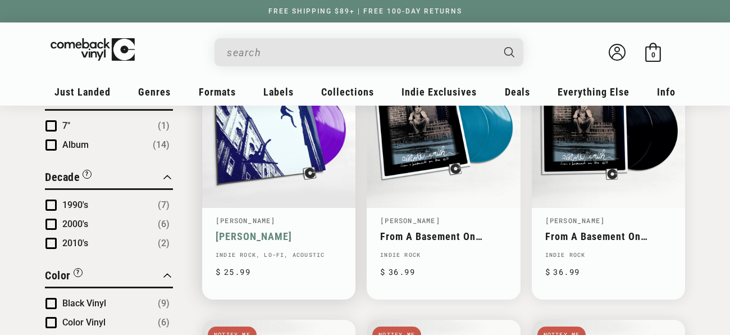
scroll to position [452, 0]
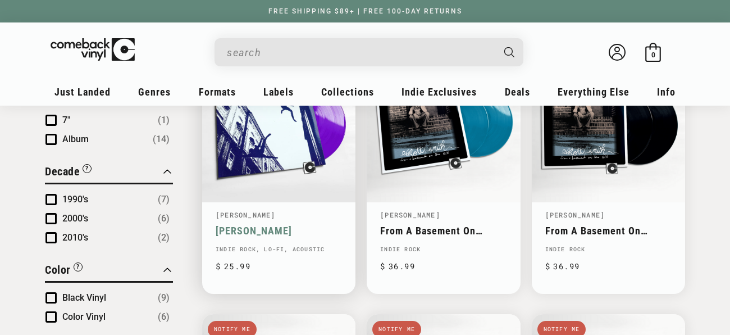
click at [287, 225] on link "Elliott Smith" at bounding box center [279, 231] width 126 height 12
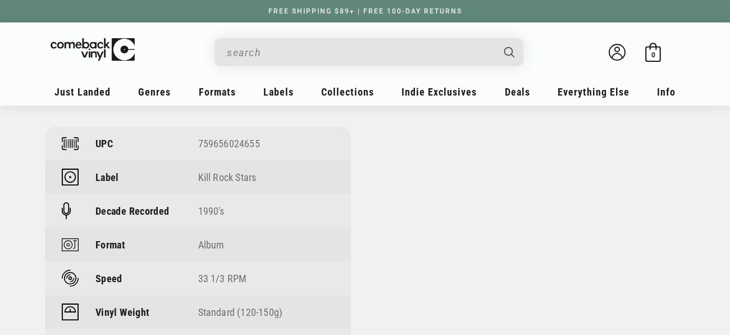
scroll to position [838, 0]
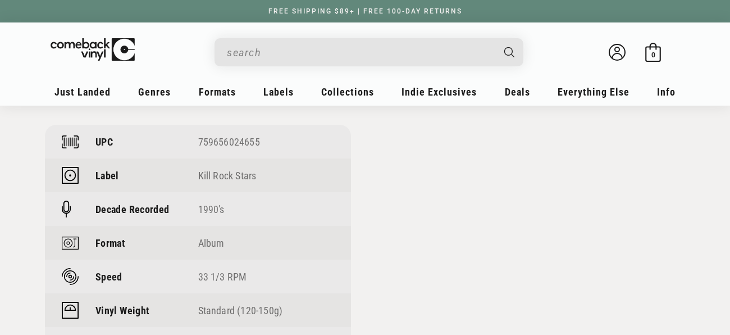
click at [327, 52] on input "When autocomplete results are available use up and down arrows to review and en…" at bounding box center [360, 52] width 266 height 23
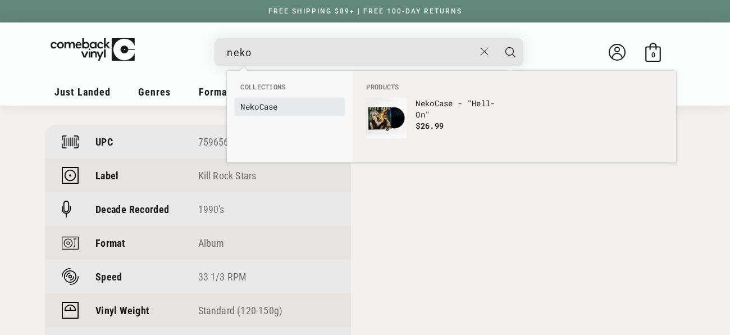
type input "neko"
click at [275, 109] on link "Neko Case" at bounding box center [289, 106] width 99 height 11
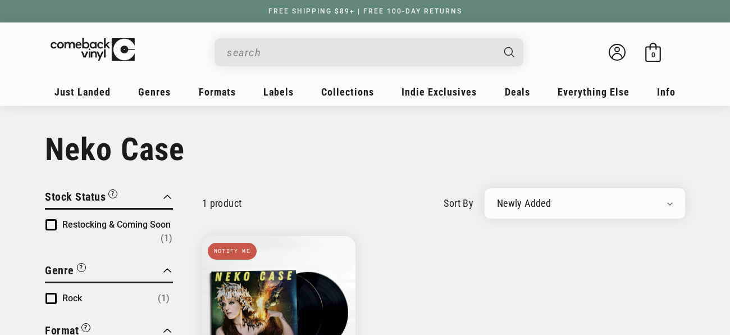
click at [293, 56] on input "When autocomplete results are available use up and down arrows to review and en…" at bounding box center [360, 52] width 266 height 23
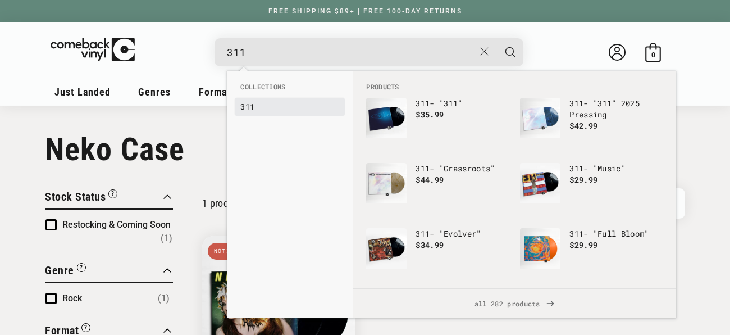
type input "311"
click at [250, 103] on b "311" at bounding box center [247, 106] width 14 height 11
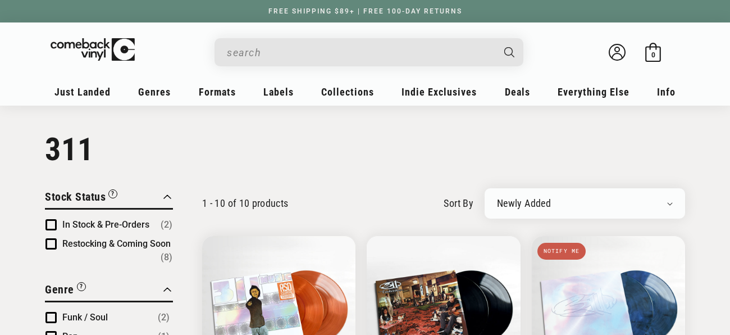
click at [346, 59] on input "When autocomplete results are available use up and down arrows to review and en…" at bounding box center [360, 52] width 266 height 23
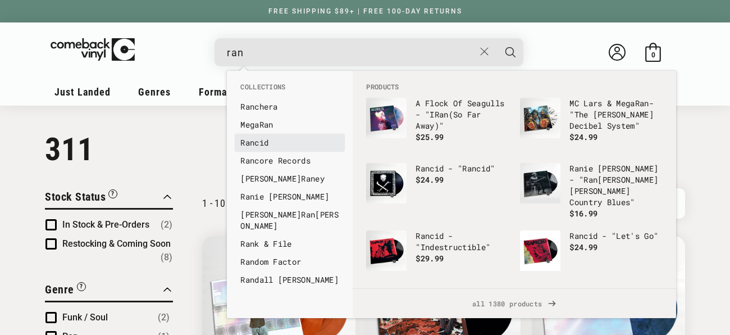
type input "ran"
click at [258, 141] on link "Ran cid" at bounding box center [289, 142] width 99 height 11
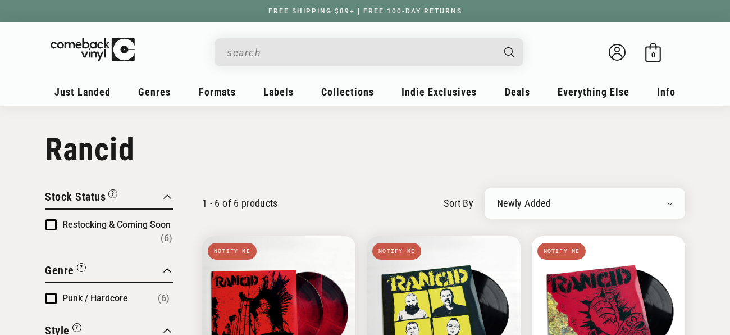
click at [293, 43] on input "When autocomplete results are available use up and down arrows to review and en…" at bounding box center [360, 52] width 266 height 23
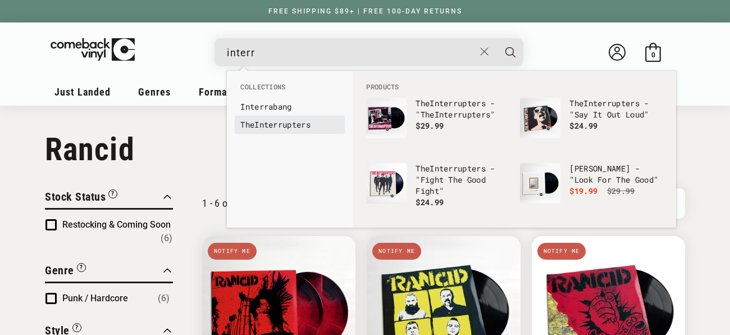
type input "interr"
click at [279, 126] on b "Interr" at bounding box center [268, 124] width 28 height 11
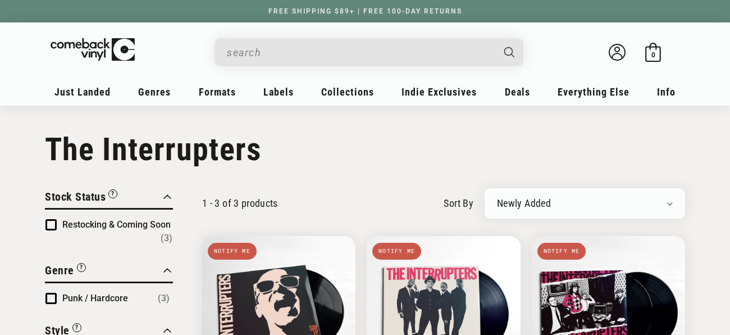
click at [313, 35] on div "Welcome back Bag 0 0 items" at bounding box center [365, 55] width 629 height 42
click at [296, 49] on input "When autocomplete results are available use up and down arrows to review and en…" at bounding box center [360, 52] width 266 height 23
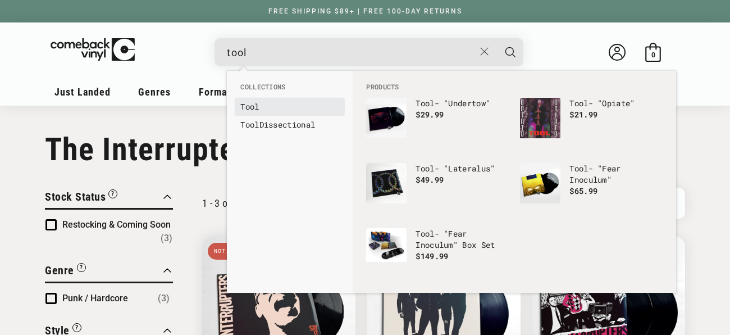
type input "tool"
click at [258, 99] on li "Tool" at bounding box center [290, 107] width 110 height 18
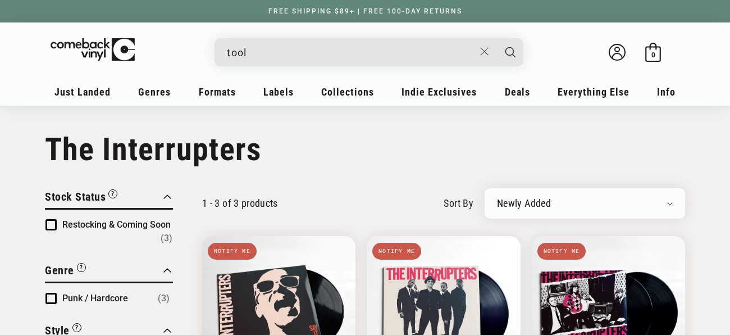
click at [292, 55] on input "tool" at bounding box center [351, 52] width 248 height 23
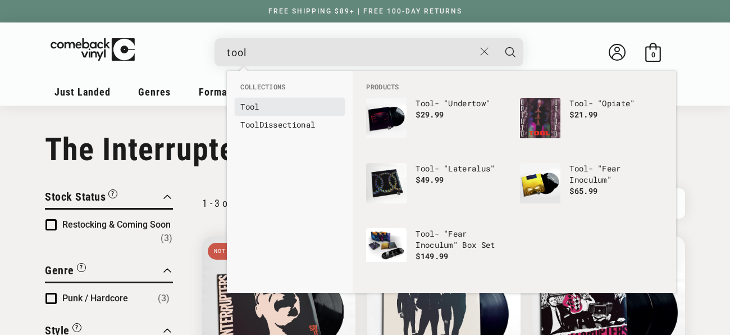
click at [248, 104] on b "Tool" at bounding box center [249, 106] width 19 height 11
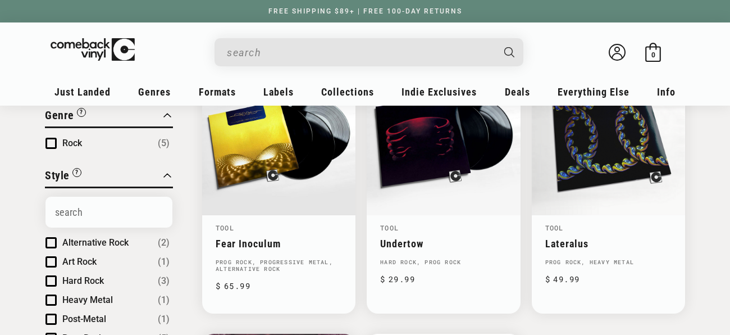
scroll to position [172, 0]
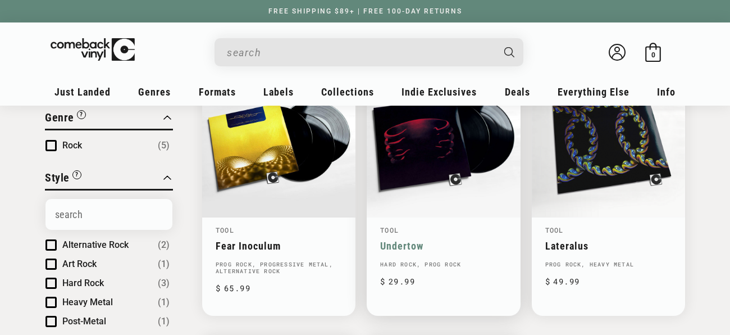
click at [423, 240] on link "Undertow" at bounding box center [443, 246] width 126 height 12
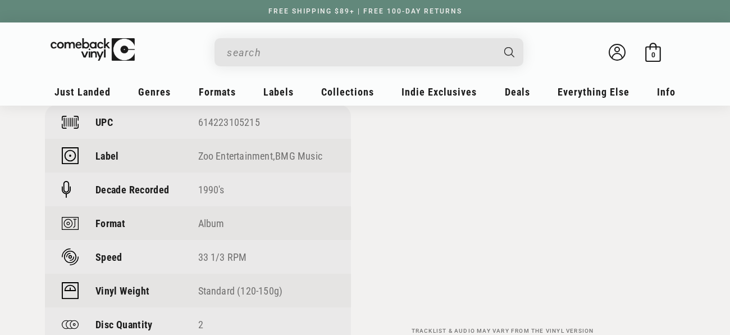
scroll to position [849, 0]
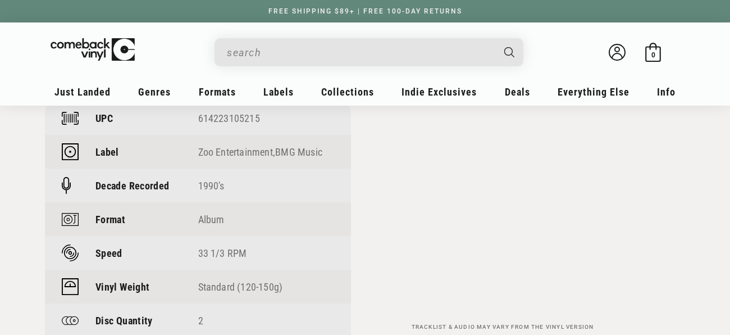
click at [339, 60] on input "When autocomplete results are available use up and down arrows to review and en…" at bounding box center [360, 52] width 266 height 23
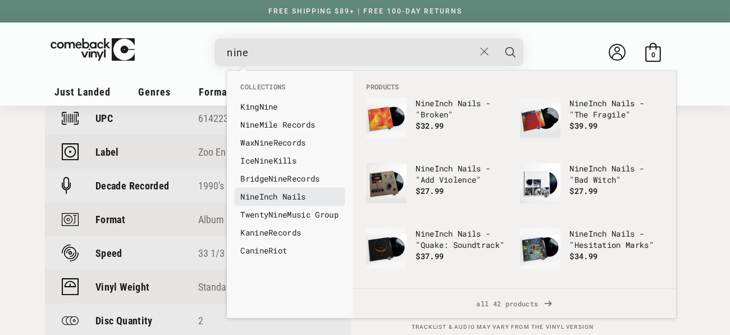
type input "nine"
click at [286, 194] on link "Nine Inch Nails" at bounding box center [289, 196] width 99 height 11
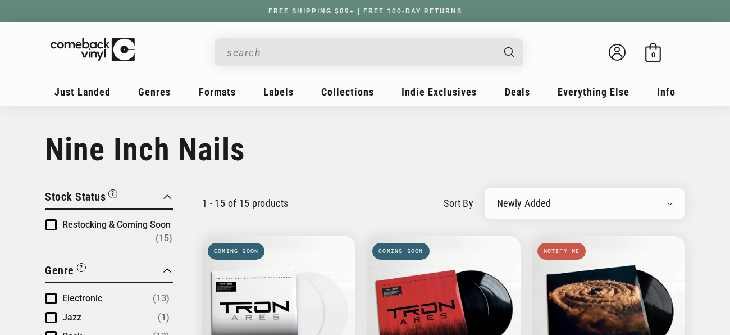
click at [303, 57] on input "When autocomplete results are available use up and down arrows to review and en…" at bounding box center [360, 52] width 266 height 23
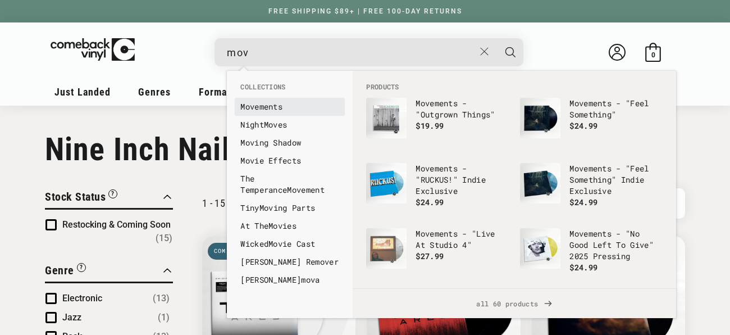
type input "mov"
click at [274, 105] on link "Mov ements" at bounding box center [289, 106] width 99 height 11
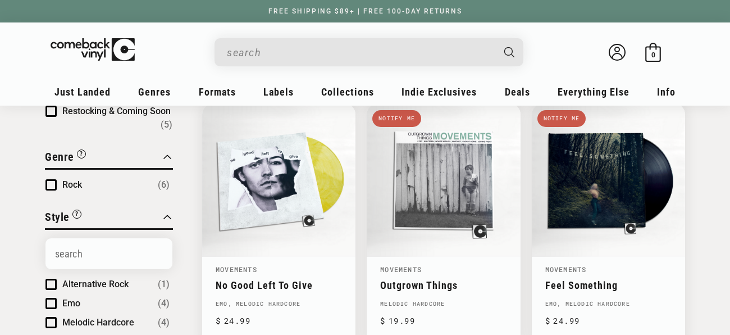
scroll to position [139, 0]
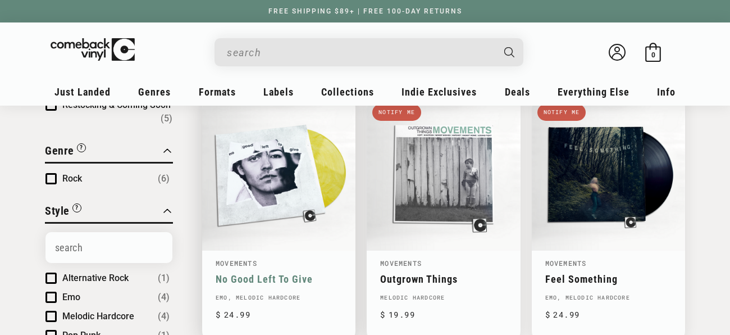
click at [232, 273] on link "No Good Left To Give" at bounding box center [279, 279] width 126 height 12
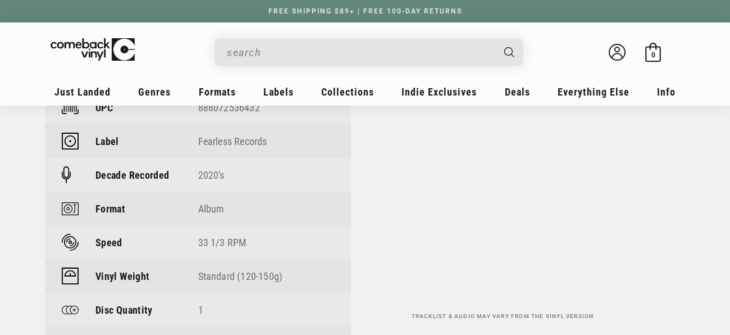
scroll to position [896, 0]
click at [277, 49] on input "When autocomplete results are available use up and down arrows to review and en…" at bounding box center [360, 52] width 266 height 23
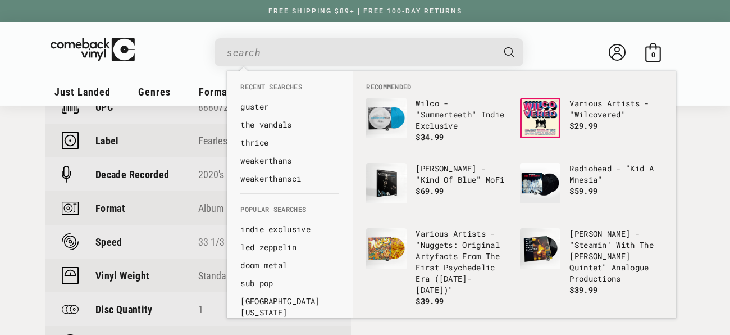
click at [170, 47] on details-modal at bounding box center [369, 52] width 460 height 28
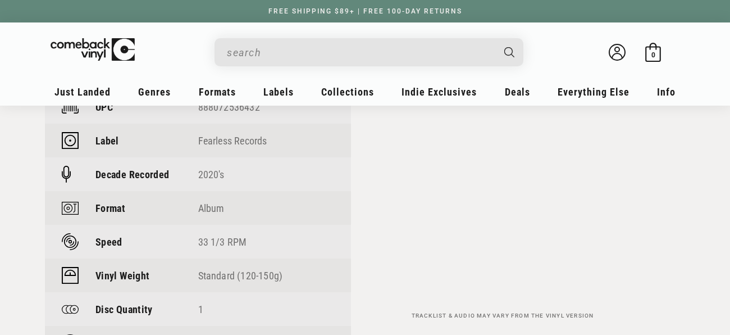
click at [170, 47] on details-modal at bounding box center [369, 52] width 460 height 28
click at [330, 60] on input "When autocomplete results are available use up and down arrows to review and en…" at bounding box center [360, 52] width 266 height 23
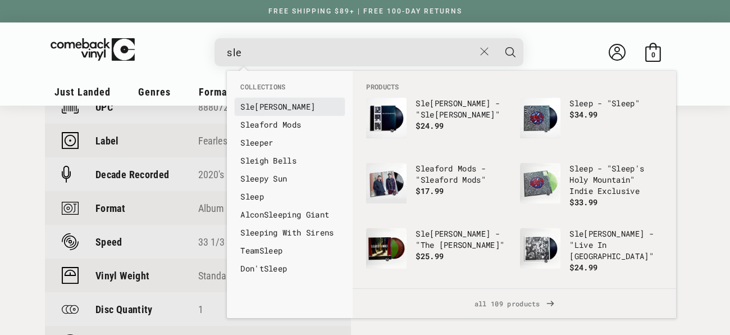
type input "sle"
click at [293, 109] on link "Sle ater-Kinney" at bounding box center [289, 106] width 99 height 11
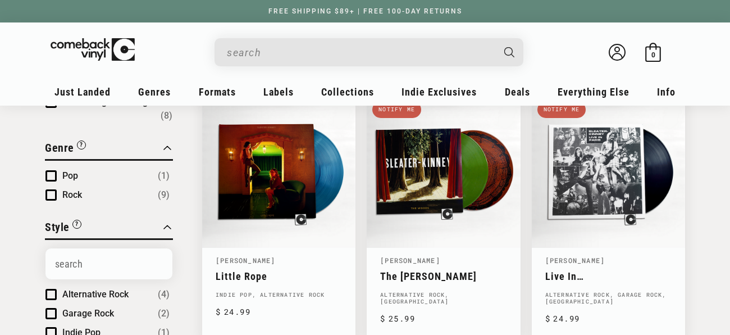
scroll to position [185, 0]
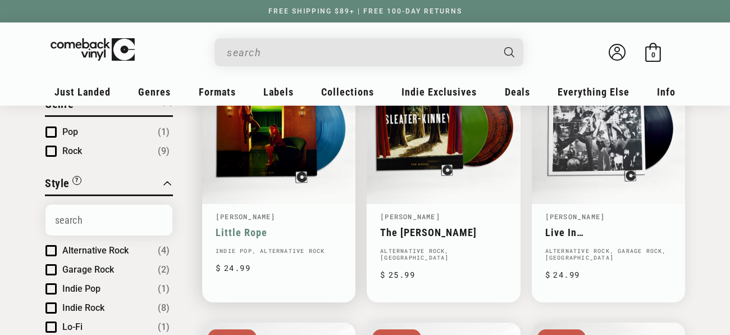
click at [241, 232] on link "Little Rope" at bounding box center [279, 232] width 126 height 12
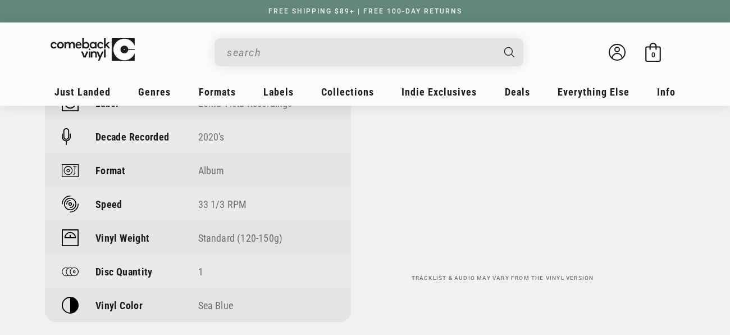
scroll to position [901, 0]
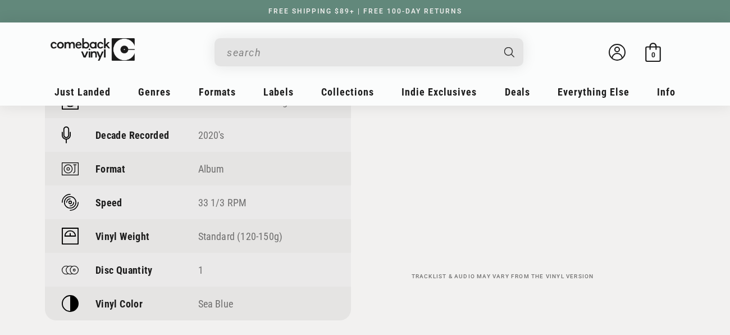
click at [311, 49] on input "When autocomplete results are available use up and down arrows to review and en…" at bounding box center [360, 52] width 266 height 23
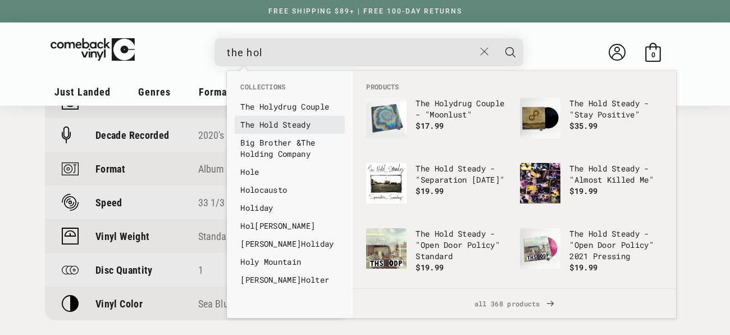
type input "the hol"
click at [255, 127] on link "The Hol d Steady" at bounding box center [289, 124] width 99 height 11
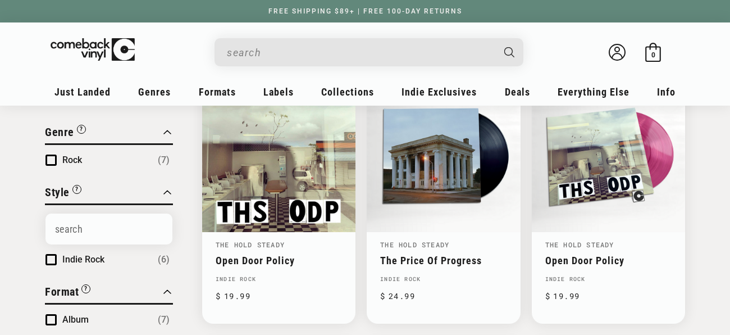
scroll to position [168, 0]
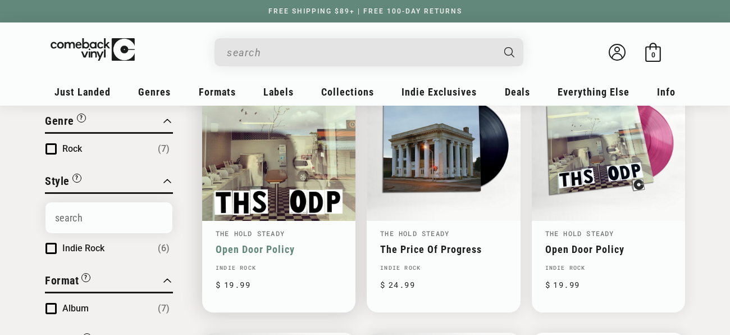
click at [298, 243] on link "Open Door Policy" at bounding box center [279, 249] width 126 height 12
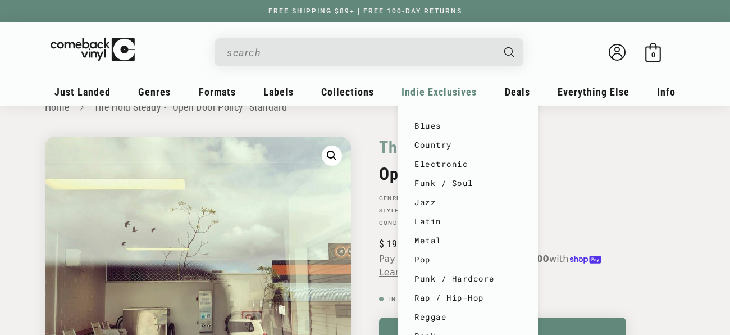
scroll to position [24, 0]
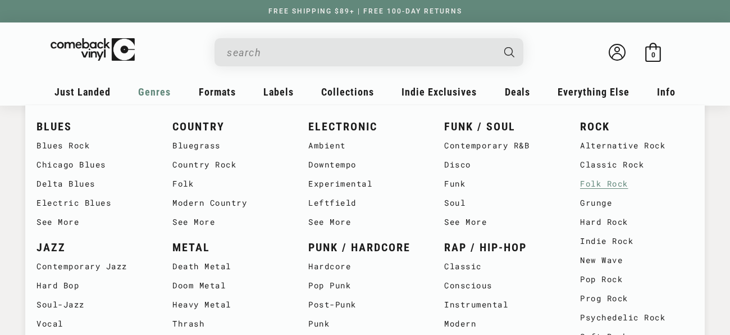
click at [595, 183] on link "Folk Rock" at bounding box center [636, 183] width 113 height 19
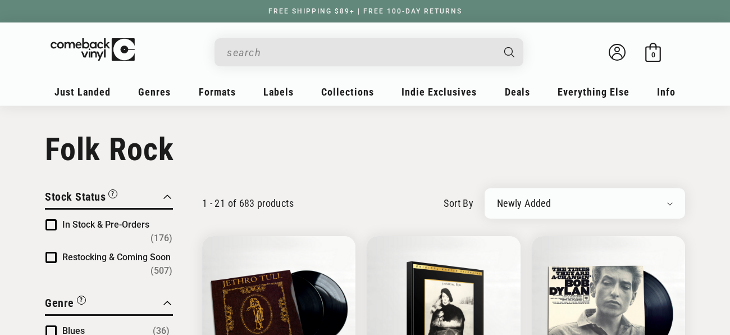
click at [49, 222] on span "Product filter" at bounding box center [50, 224] width 11 height 11
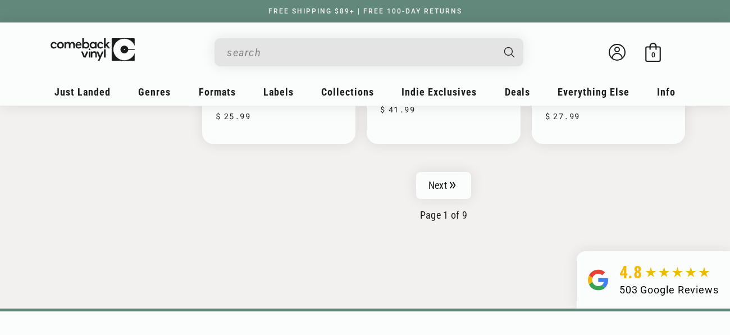
scroll to position [1972, 0]
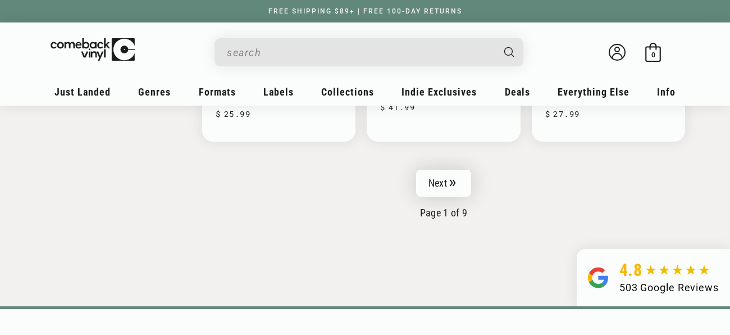
click at [452, 179] on icon "Pagination" at bounding box center [453, 182] width 6 height 7
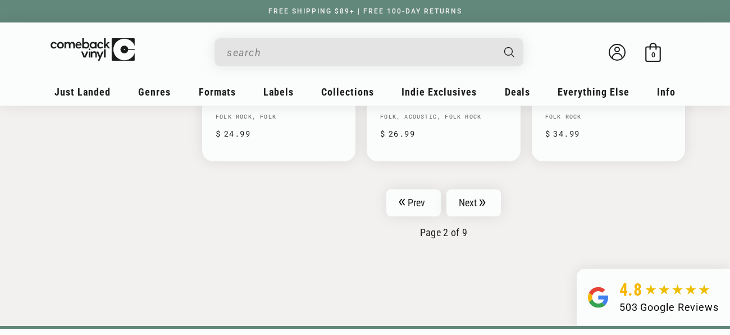
scroll to position [1945, 0]
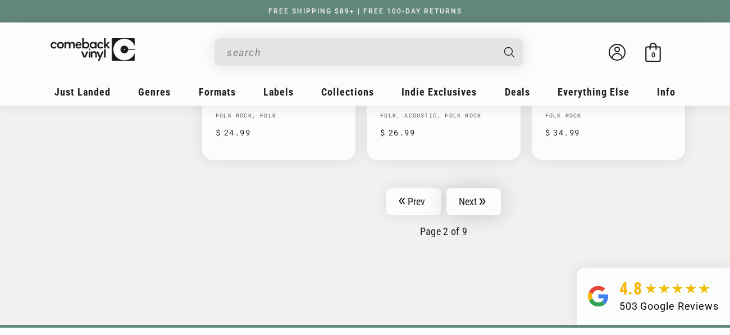
click at [468, 188] on link "Next" at bounding box center [473, 201] width 55 height 27
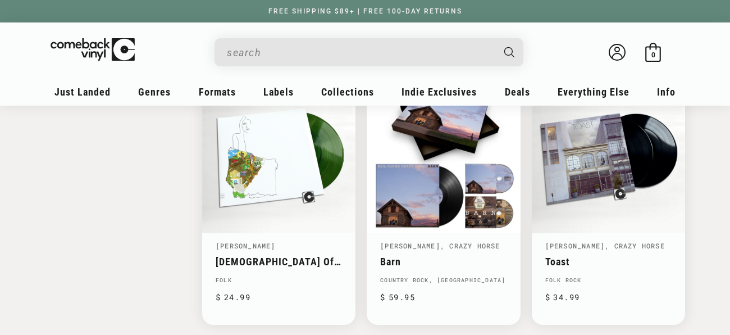
scroll to position [1775, 0]
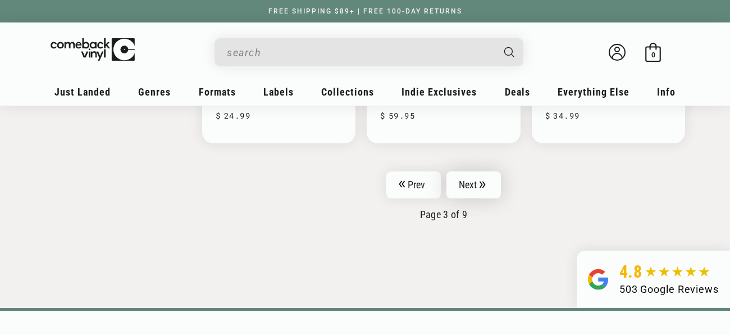
click at [465, 175] on link "Next" at bounding box center [473, 184] width 55 height 27
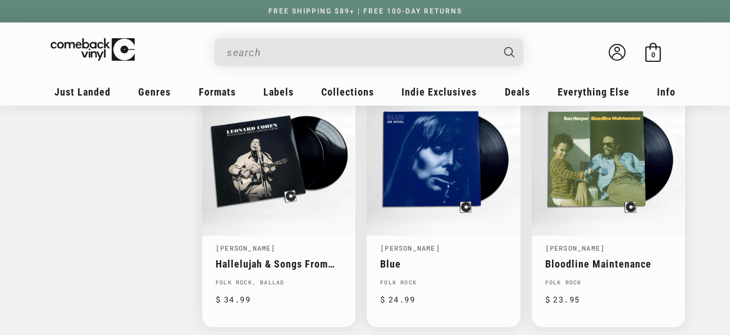
scroll to position [1781, 0]
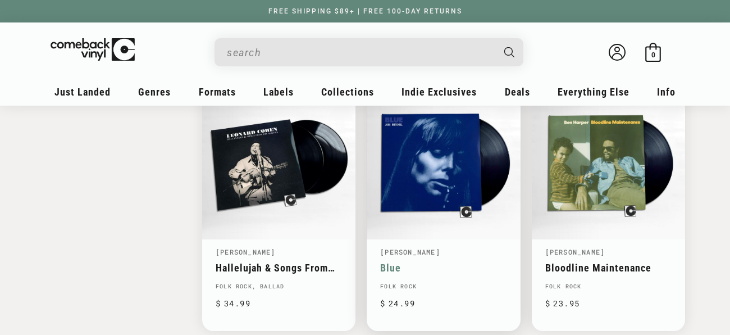
click at [422, 262] on link "Blue" at bounding box center [443, 268] width 126 height 12
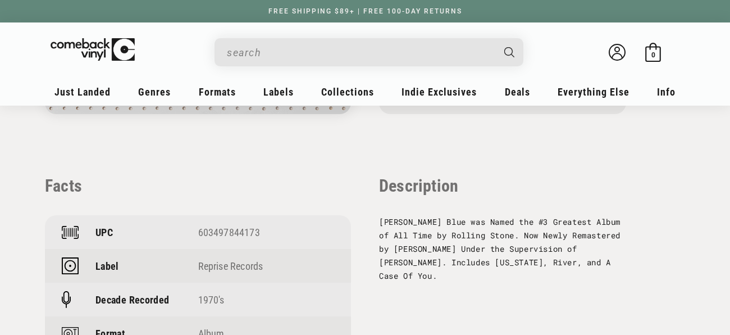
scroll to position [751, 0]
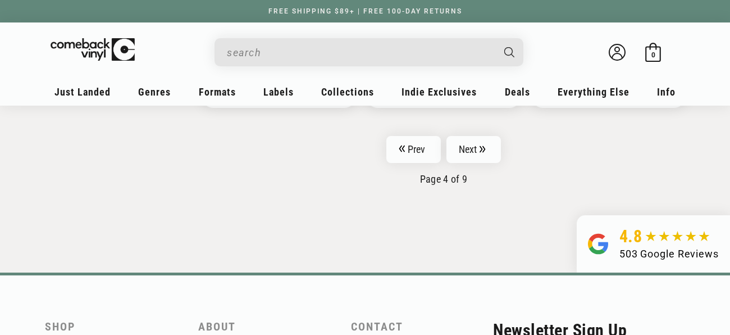
scroll to position [2005, 0]
click at [463, 143] on link "Next" at bounding box center [473, 148] width 55 height 27
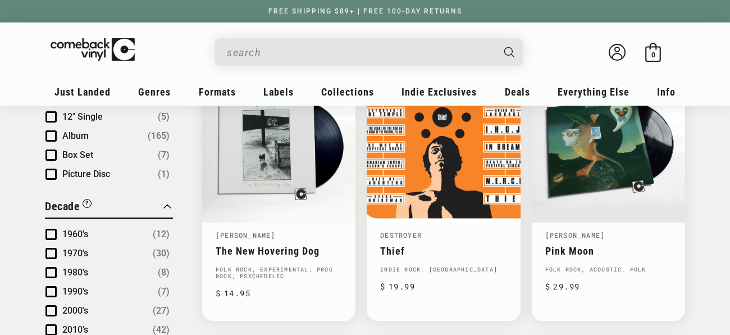
scroll to position [713, 0]
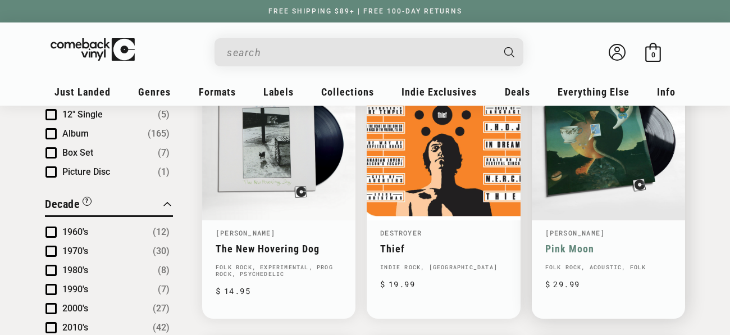
click at [614, 243] on link "Pink Moon" at bounding box center [608, 249] width 126 height 12
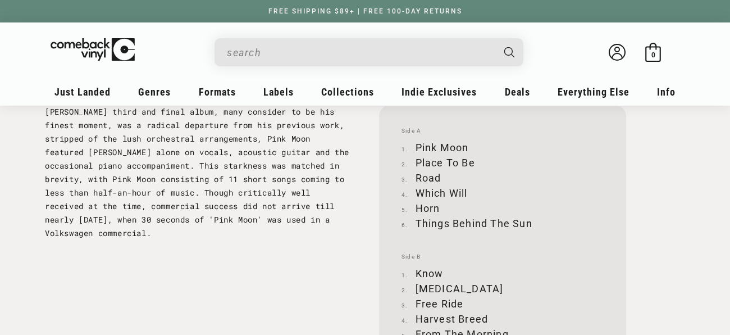
scroll to position [1195, 0]
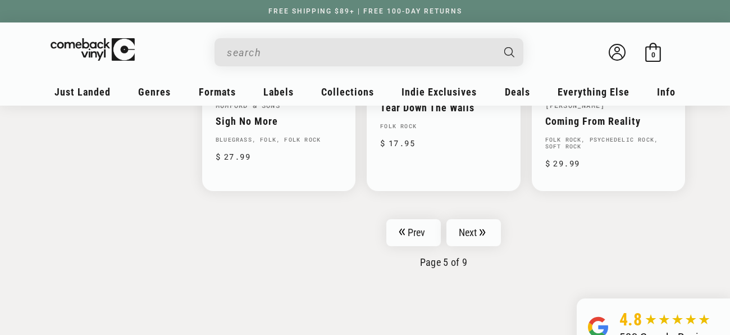
scroll to position [1922, 0]
click at [489, 223] on link "Next" at bounding box center [473, 231] width 55 height 27
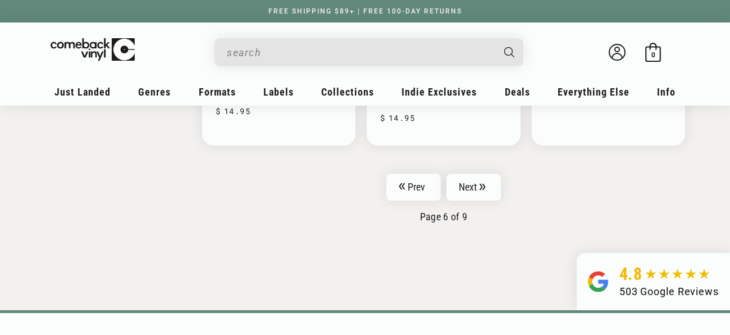
scroll to position [1992, 0]
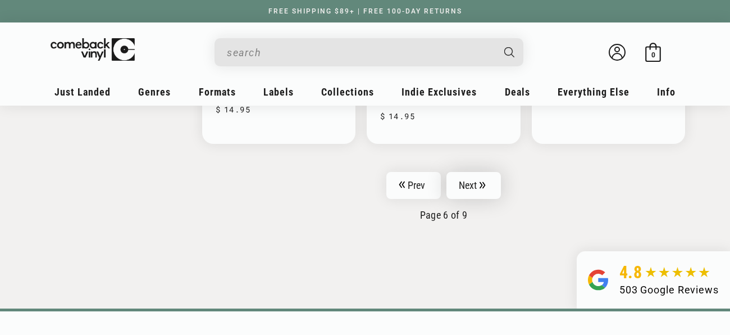
click at [462, 172] on link "Next" at bounding box center [473, 185] width 55 height 27
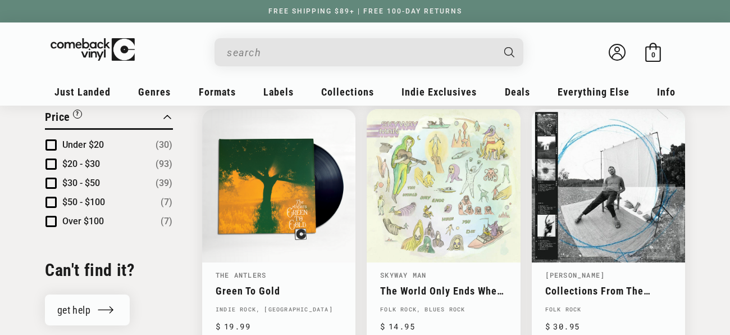
scroll to position [1221, 0]
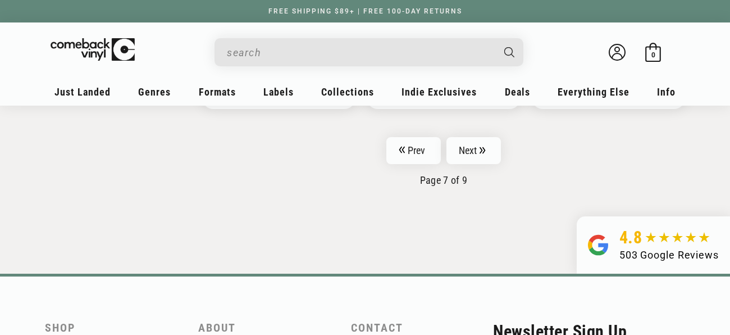
scroll to position [2009, 0]
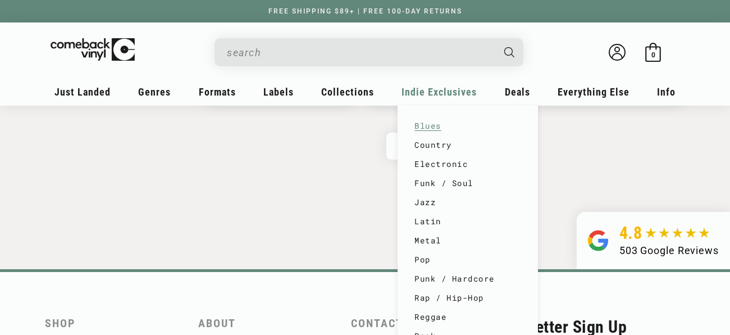
click at [463, 129] on link "Blues" at bounding box center [467, 125] width 107 height 19
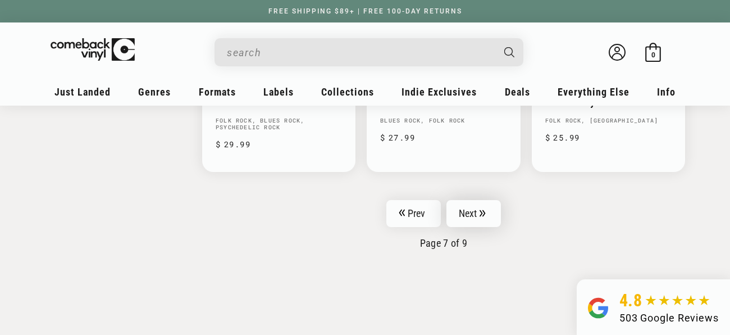
click at [465, 200] on link "Next" at bounding box center [473, 213] width 55 height 27
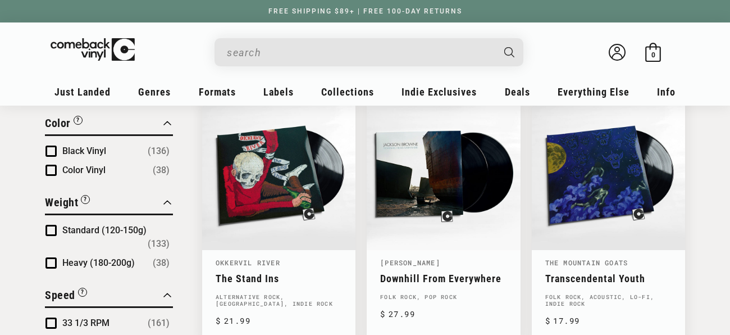
scroll to position [961, 0]
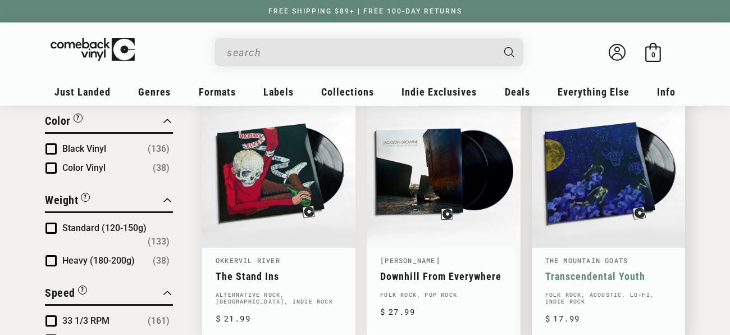
click at [592, 270] on link "Transcendental Youth" at bounding box center [608, 276] width 126 height 12
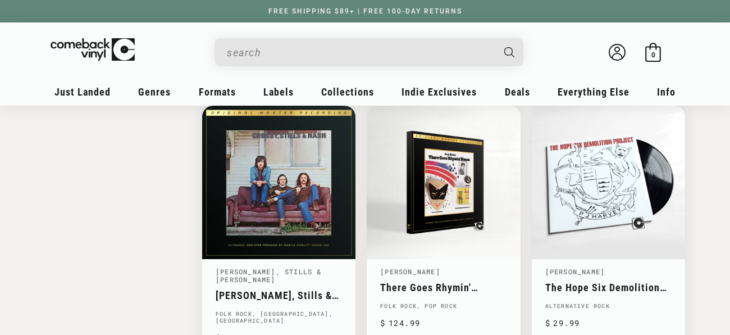
scroll to position [1496, 0]
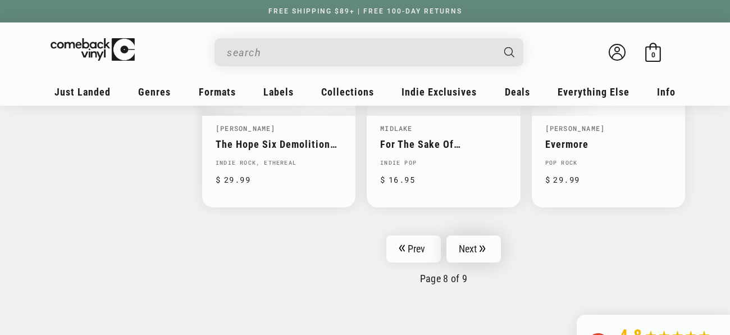
click at [458, 235] on link "Next" at bounding box center [473, 248] width 55 height 27
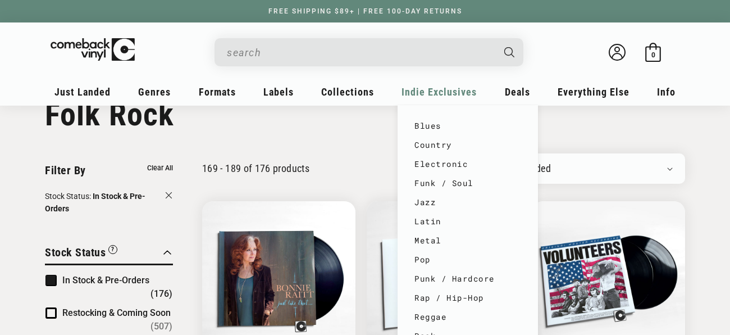
scroll to position [30, 0]
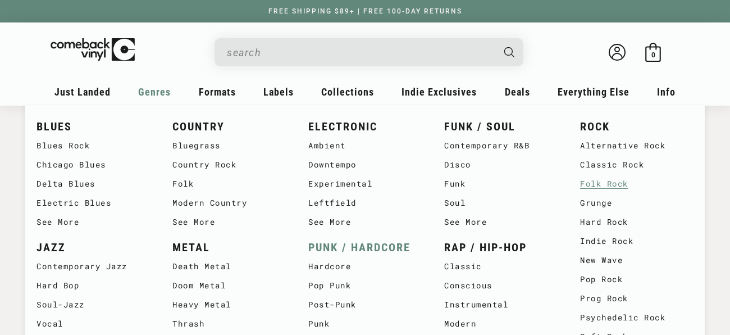
click at [345, 245] on link "PUNK / HARDCORE" at bounding box center [364, 247] width 113 height 19
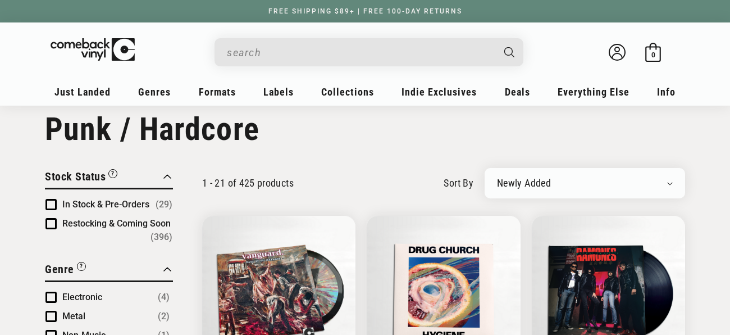
scroll to position [48, 0]
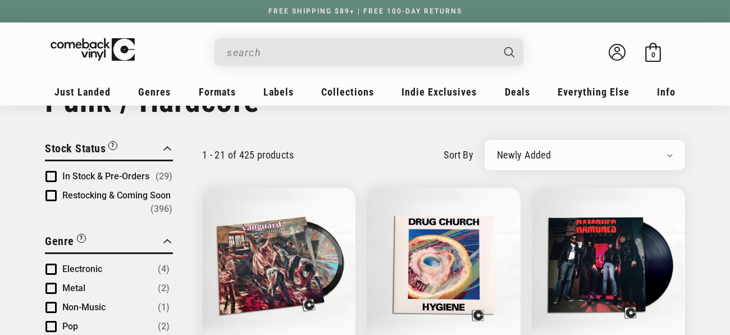
click at [52, 173] on span "Product filter" at bounding box center [50, 176] width 11 height 11
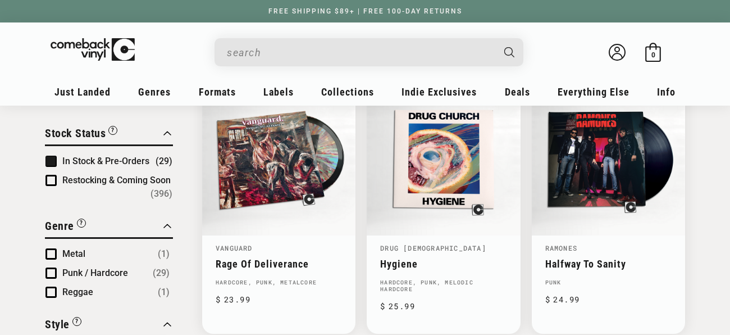
scroll to position [160, 0]
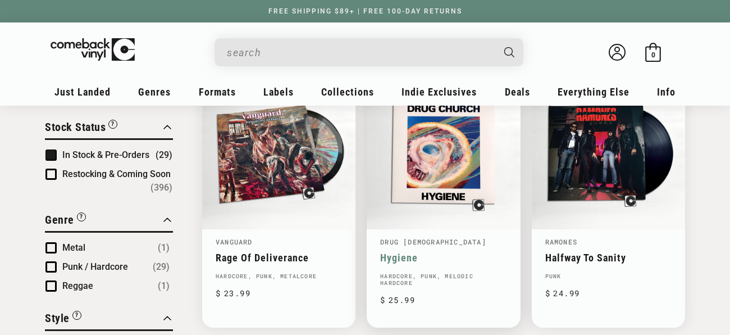
click at [483, 252] on link "Hygiene" at bounding box center [443, 258] width 126 height 12
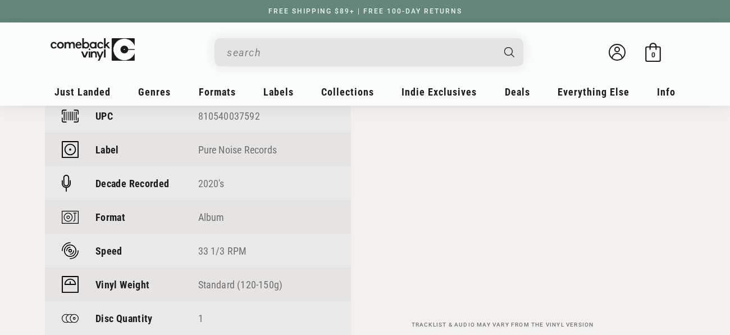
scroll to position [841, 0]
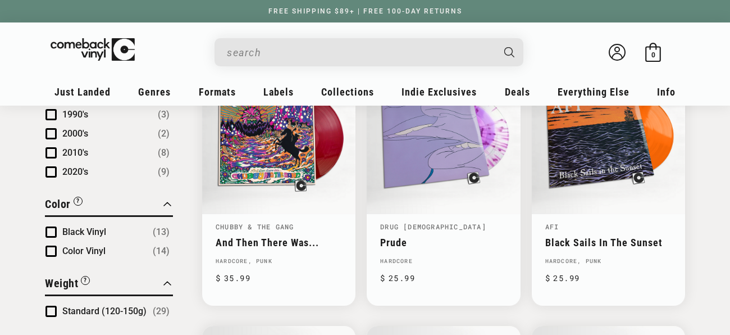
scroll to position [707, 0]
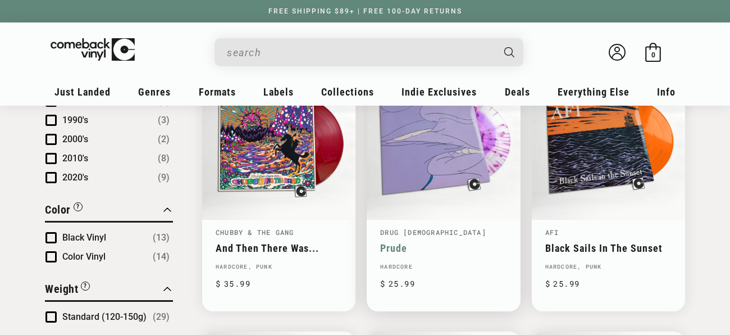
click at [459, 242] on link "Prude" at bounding box center [443, 248] width 126 height 12
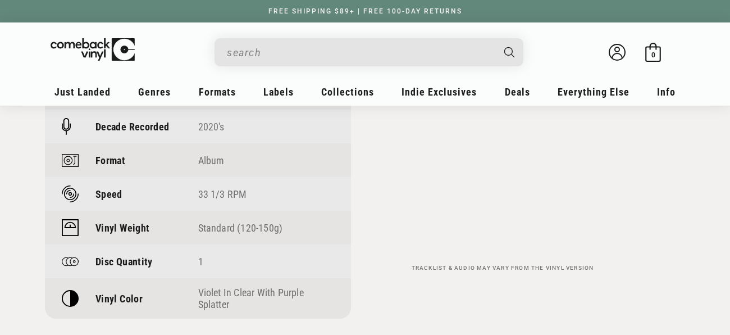
scroll to position [934, 0]
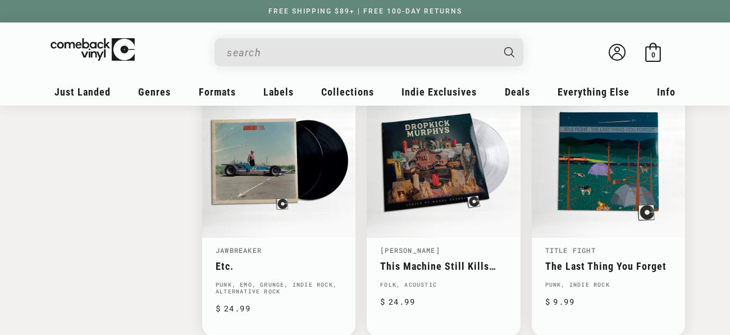
scroll to position [1218, 0]
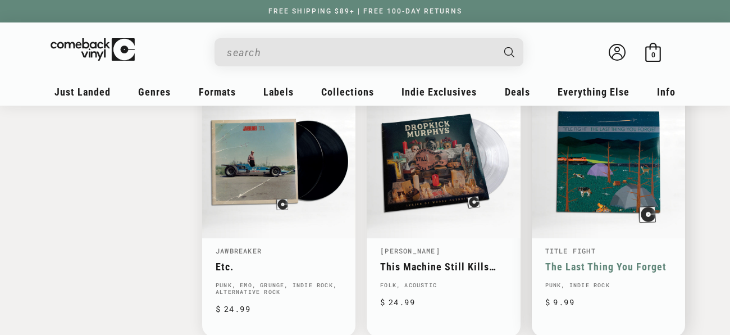
click at [570, 260] on link "The Last Thing You Forget" at bounding box center [608, 266] width 126 height 12
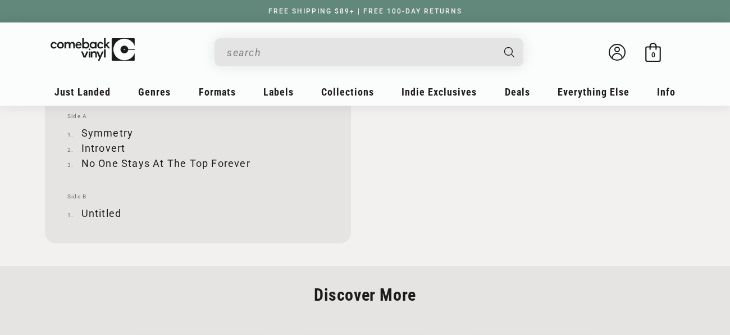
scroll to position [1186, 0]
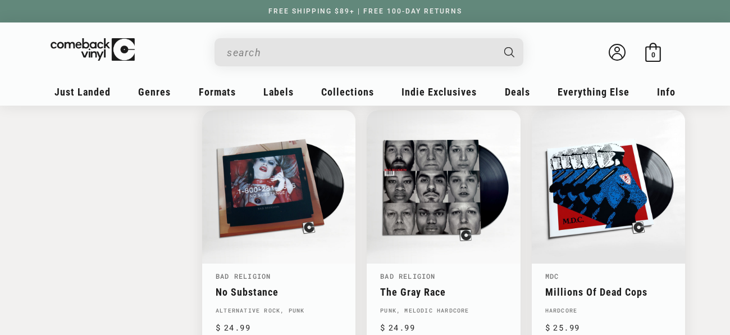
scroll to position [1475, 0]
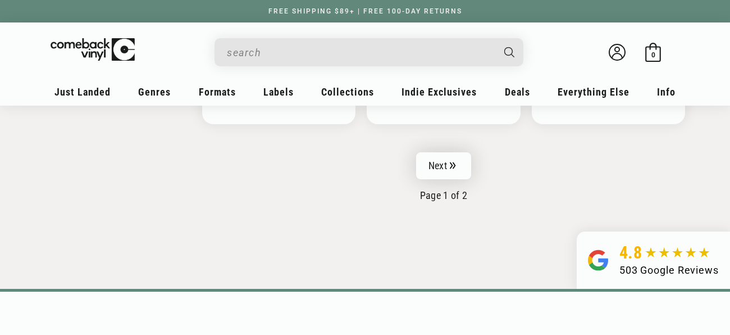
click at [443, 161] on link "Next" at bounding box center [443, 165] width 55 height 27
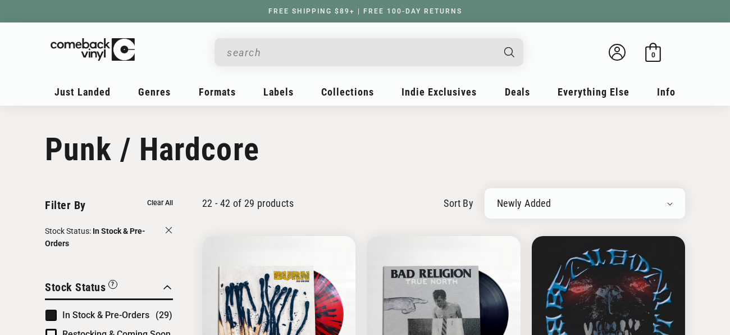
click at [307, 59] on input "When autocomplete results are available use up and down arrows to review and en…" at bounding box center [360, 52] width 266 height 23
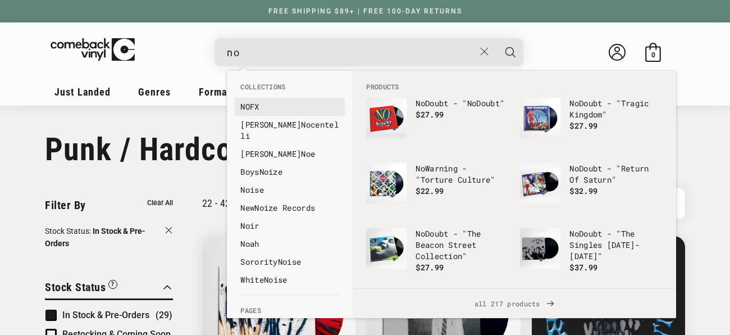
type input "no"
click at [246, 104] on b "NO" at bounding box center [245, 106] width 10 height 11
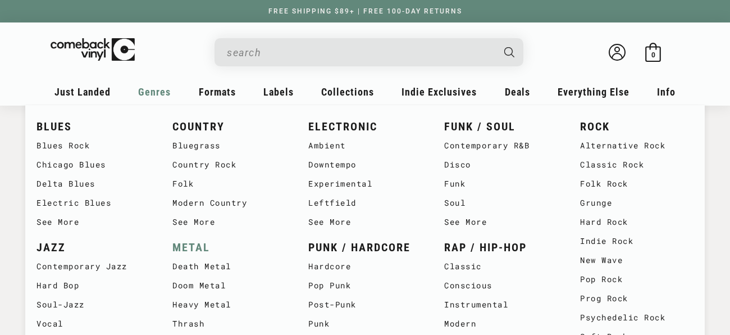
click at [182, 242] on link "METAL" at bounding box center [228, 247] width 113 height 19
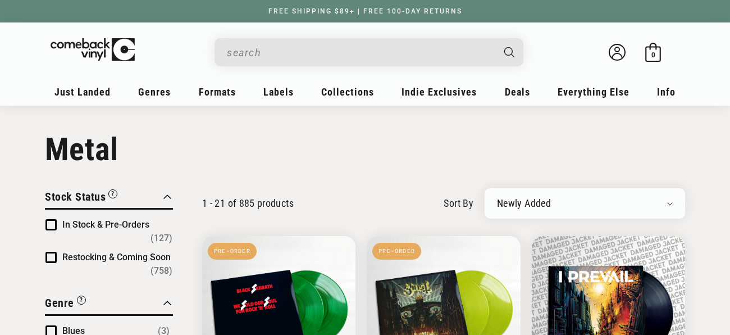
click at [53, 222] on span "Product filter" at bounding box center [50, 224] width 11 height 11
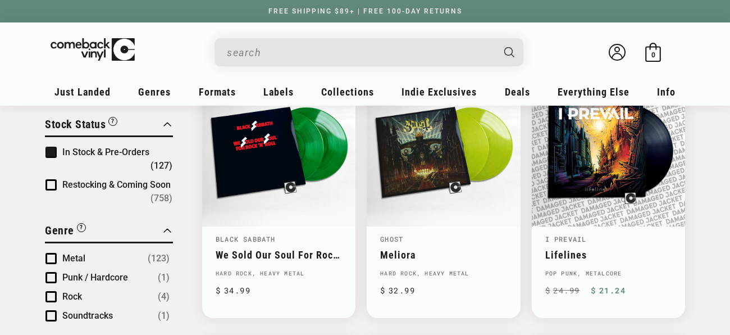
scroll to position [173, 0]
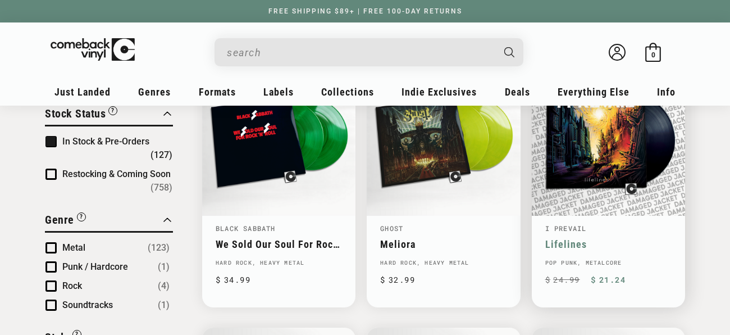
click at [630, 238] on link "Lifelines" at bounding box center [608, 244] width 126 height 12
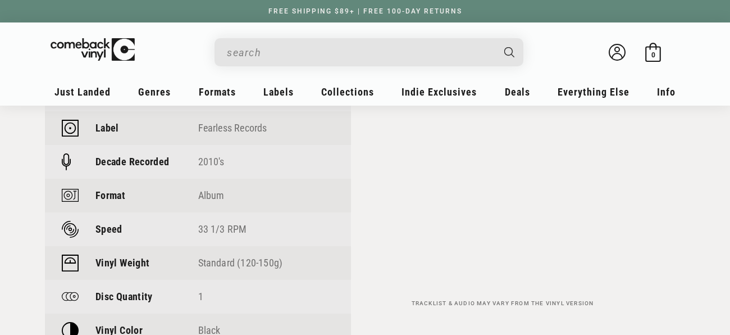
scroll to position [929, 0]
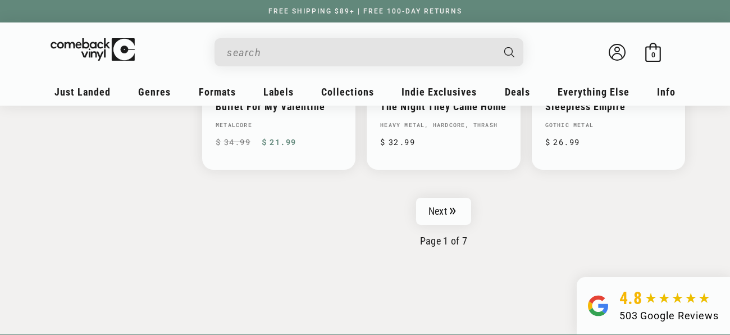
scroll to position [1916, 0]
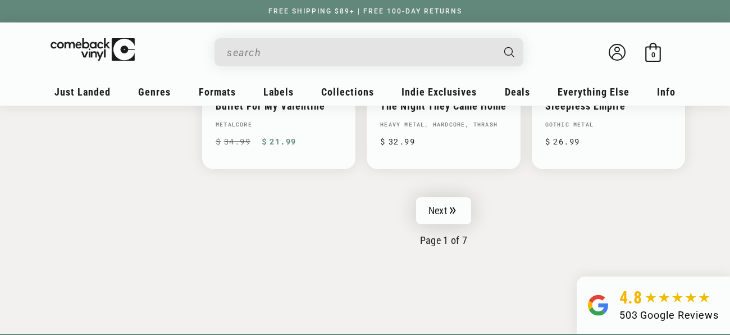
click at [447, 198] on link "Next" at bounding box center [443, 210] width 55 height 27
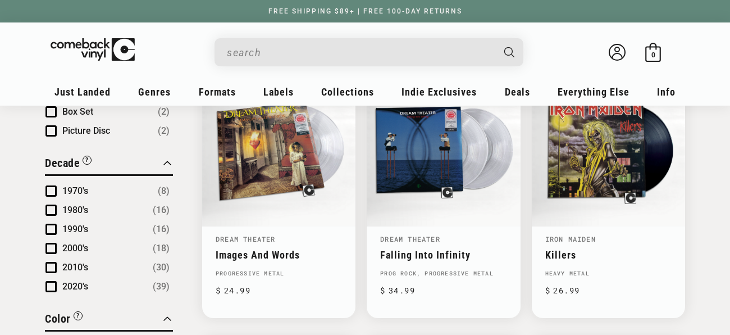
scroll to position [710, 0]
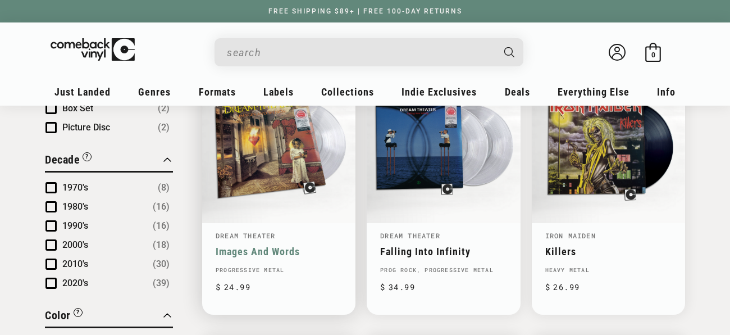
click at [284, 245] on link "Images And Words" at bounding box center [279, 251] width 126 height 12
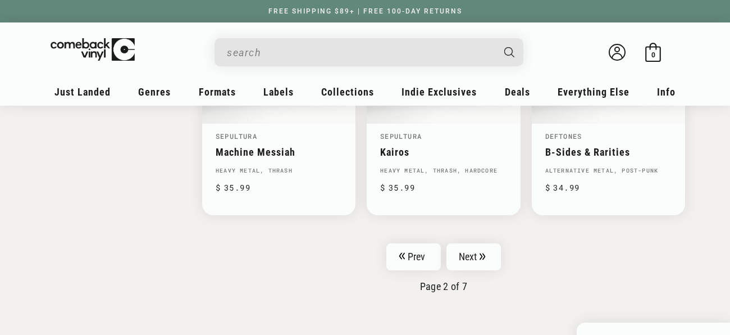
scroll to position [1888, 0]
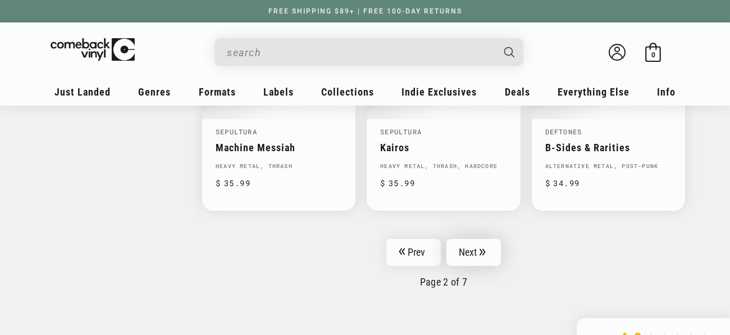
click at [460, 246] on link "Next" at bounding box center [473, 252] width 55 height 27
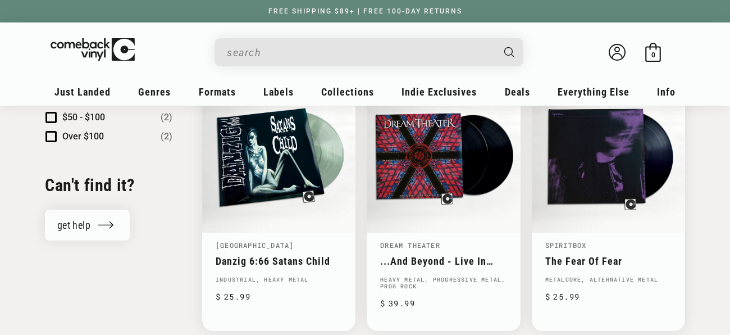
scroll to position [1232, 0]
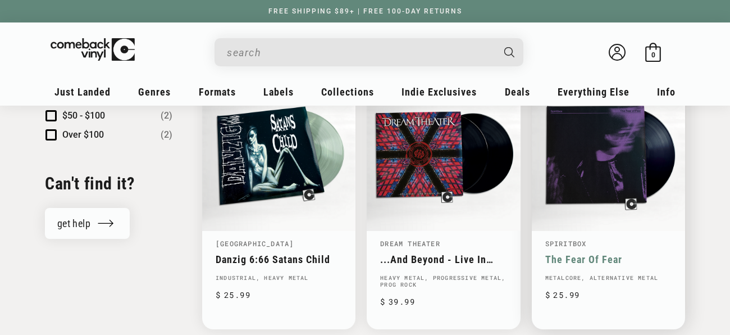
click at [565, 253] on link "The Fear Of Fear" at bounding box center [608, 259] width 126 height 12
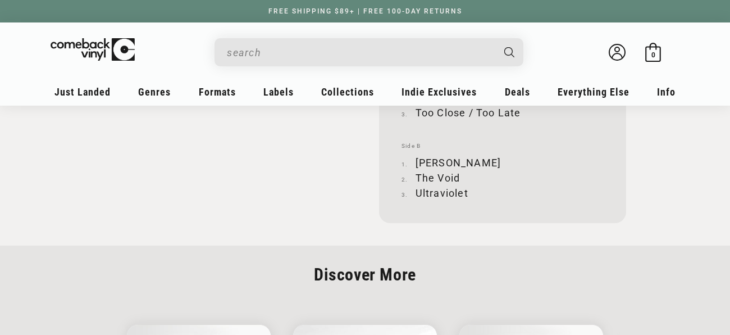
scroll to position [1272, 0]
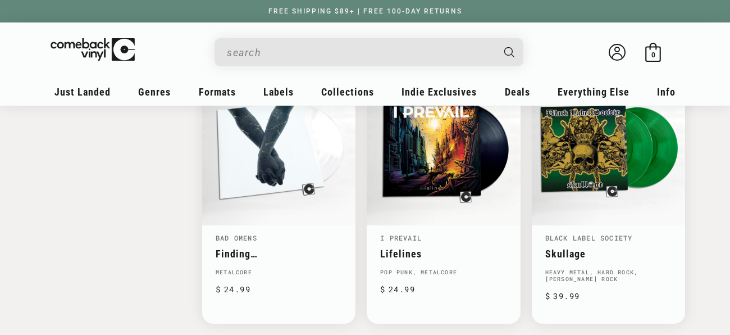
scroll to position [1778, 0]
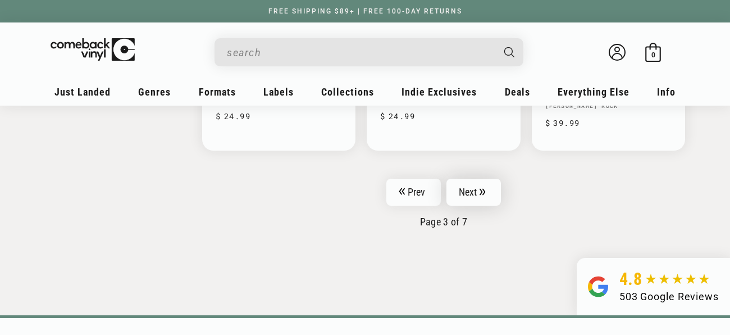
click at [462, 186] on link "Next" at bounding box center [473, 192] width 55 height 27
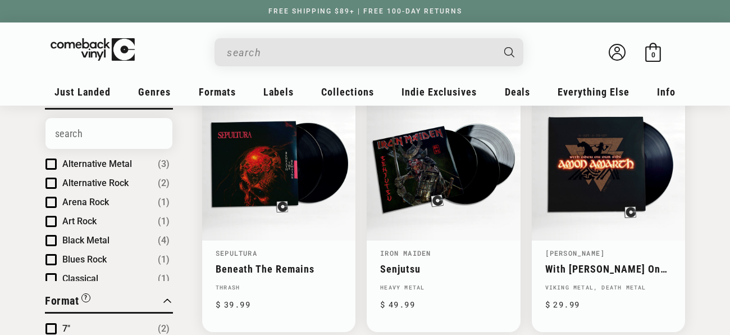
scroll to position [417, 0]
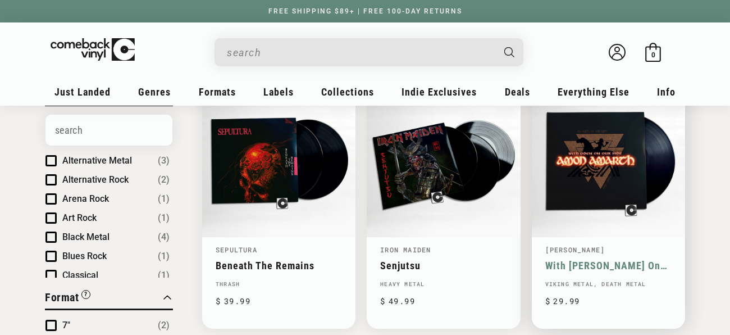
click at [577, 259] on link "With [PERSON_NAME] On Our Side" at bounding box center [608, 265] width 126 height 12
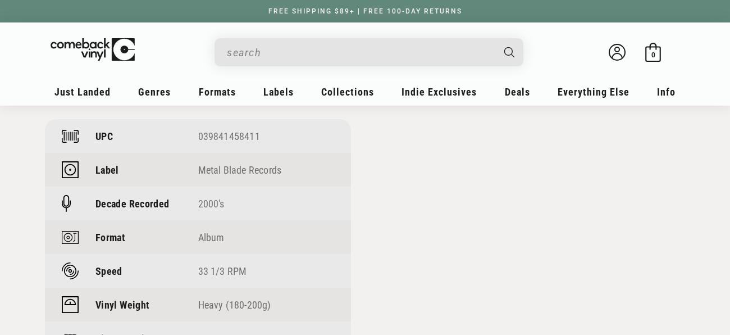
scroll to position [844, 0]
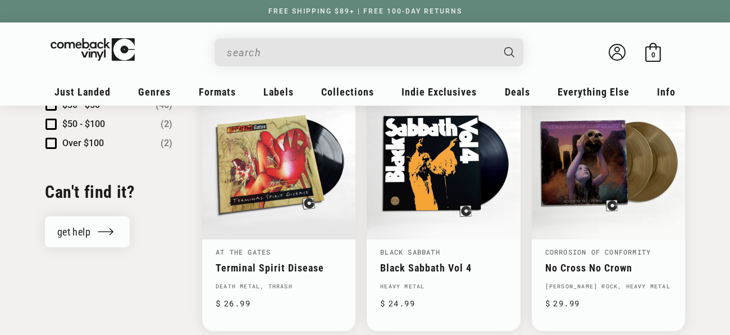
scroll to position [1222, 0]
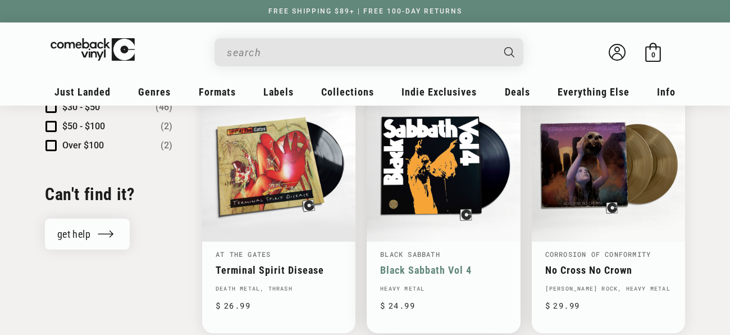
click at [399, 264] on link "Black Sabbath Vol 4" at bounding box center [443, 270] width 126 height 12
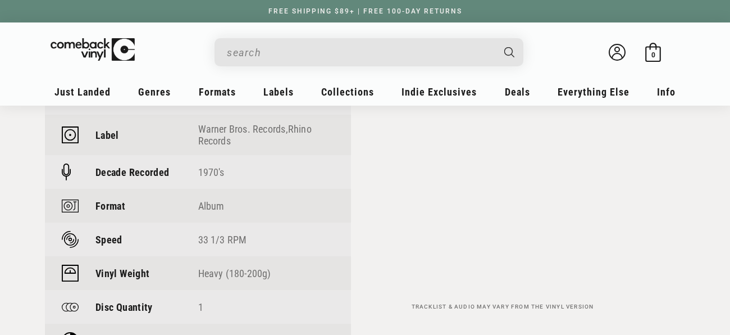
scroll to position [882, 0]
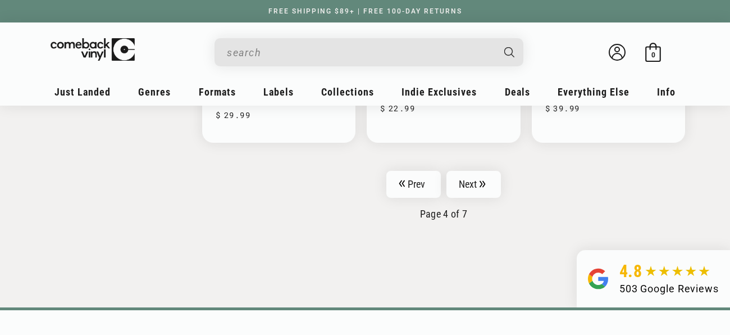
scroll to position [1965, 0]
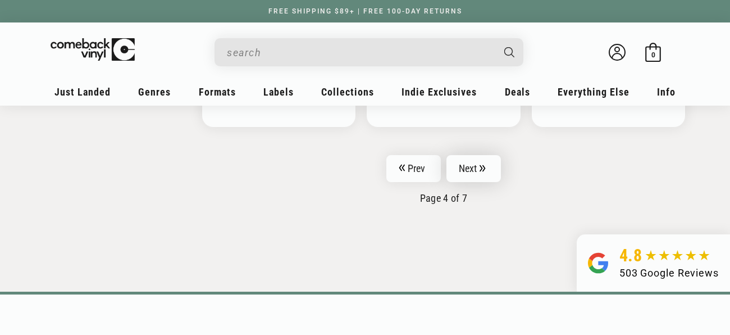
click at [464, 155] on link "Next" at bounding box center [473, 168] width 55 height 27
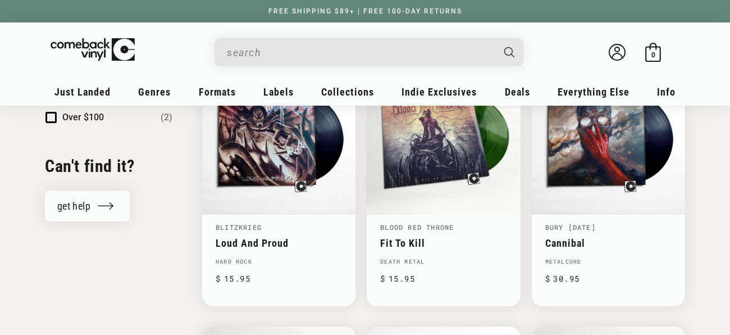
scroll to position [1252, 0]
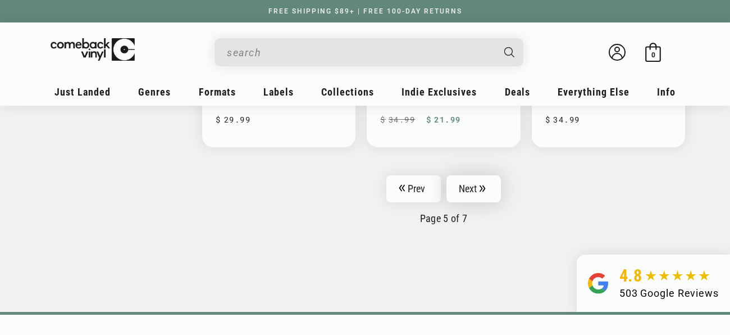
click at [478, 175] on link "Next" at bounding box center [473, 188] width 55 height 27
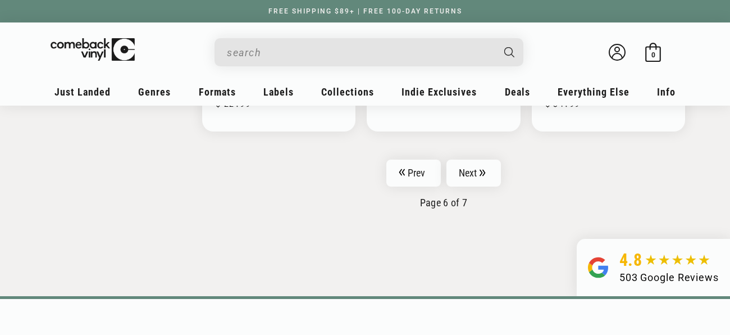
scroll to position [1962, 0]
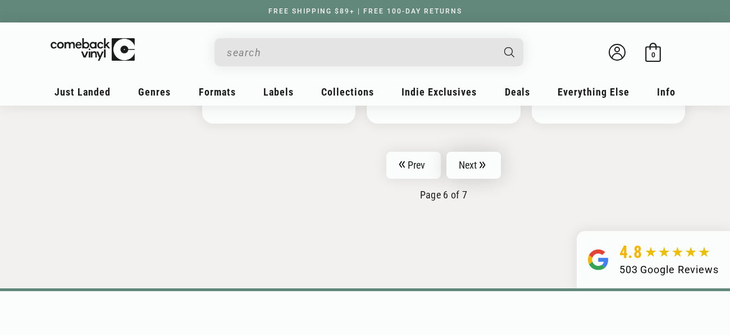
click at [474, 167] on link "Next" at bounding box center [473, 165] width 55 height 27
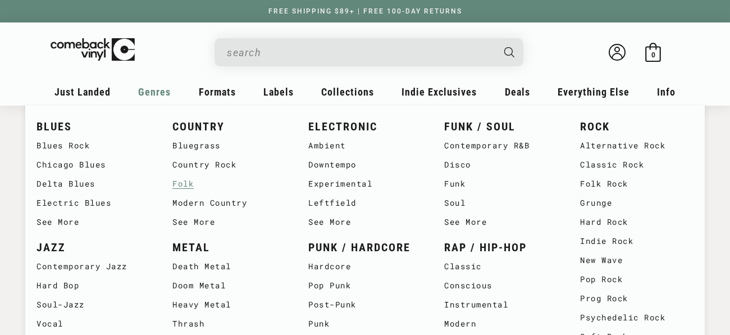
click at [183, 185] on link "Folk" at bounding box center [228, 183] width 113 height 19
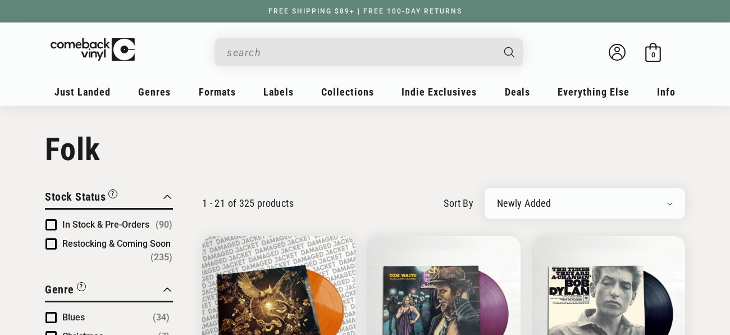
click at [54, 223] on span "Product filter" at bounding box center [50, 224] width 11 height 11
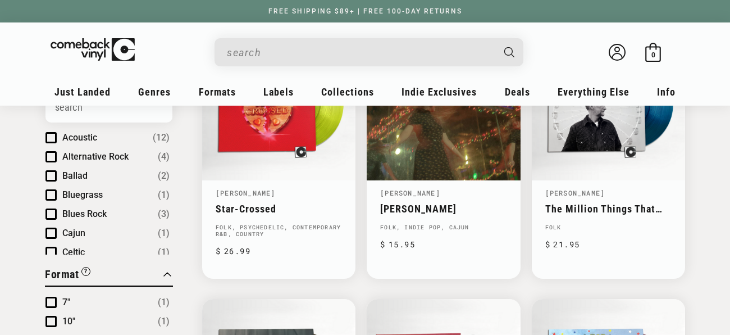
scroll to position [476, 0]
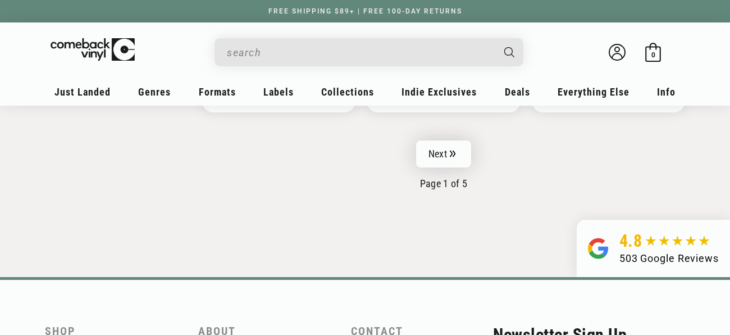
click at [423, 144] on link "Next" at bounding box center [443, 153] width 55 height 27
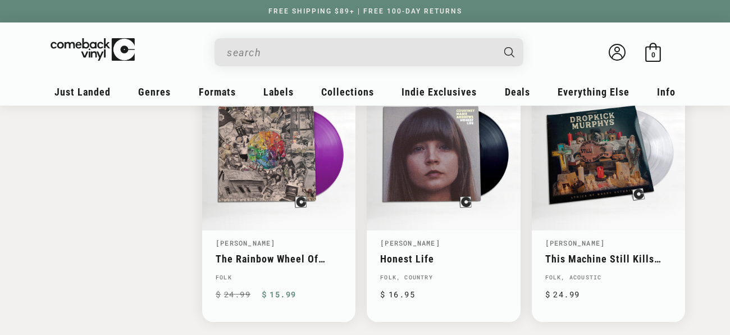
scroll to position [1772, 0]
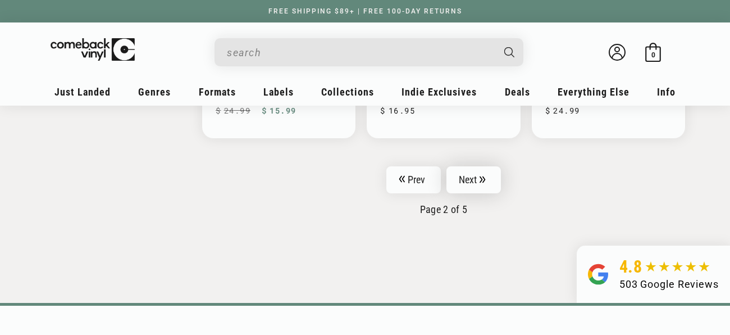
click at [457, 168] on link "Next" at bounding box center [473, 179] width 55 height 27
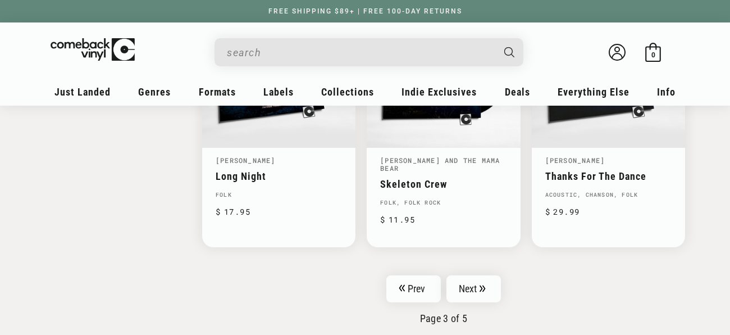
scroll to position [1841, 0]
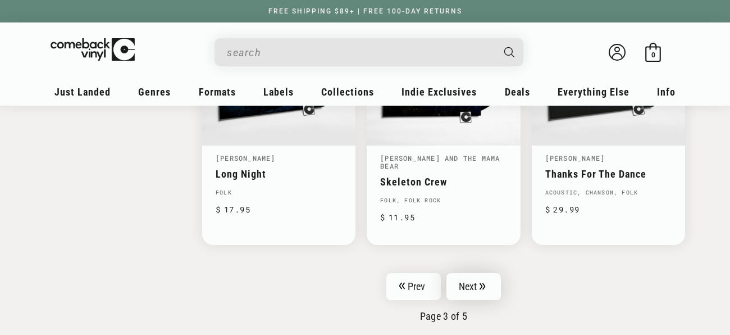
click at [462, 273] on link "Next" at bounding box center [473, 286] width 55 height 27
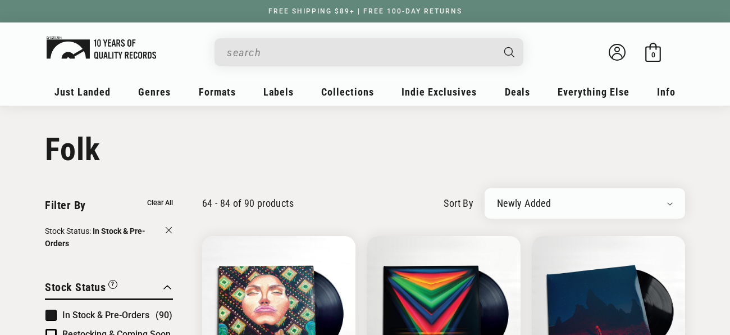
click at [86, 37] on img at bounding box center [101, 47] width 109 height 22
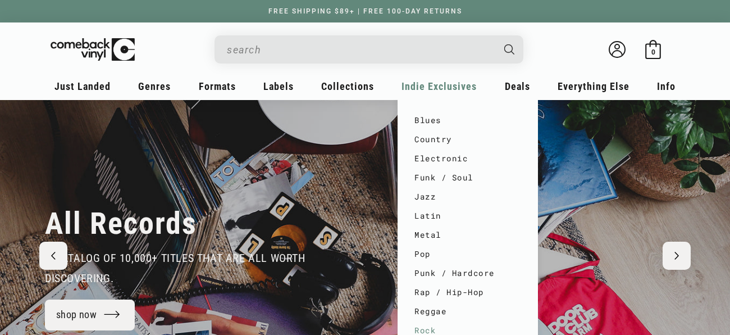
click at [421, 331] on link "Rock" at bounding box center [467, 330] width 107 height 19
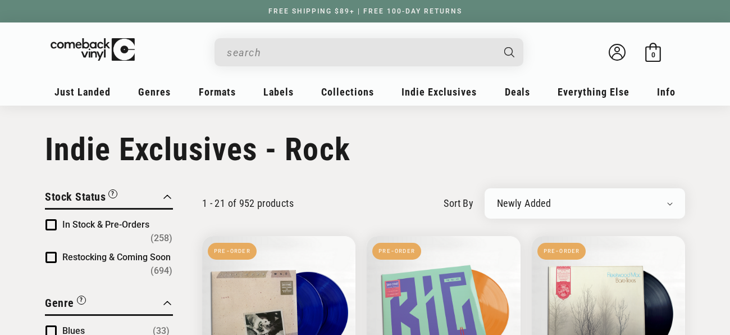
click at [45, 226] on span "Product filter" at bounding box center [50, 224] width 11 height 11
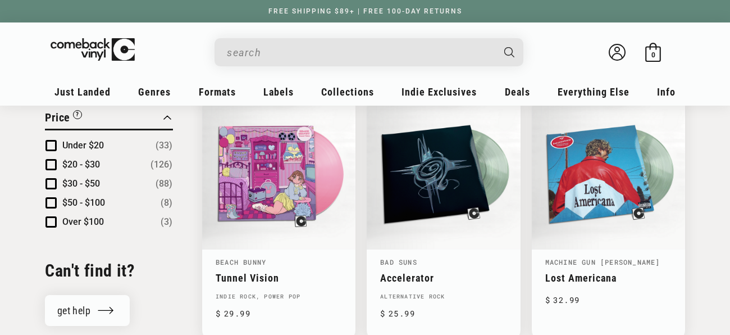
scroll to position [1212, 0]
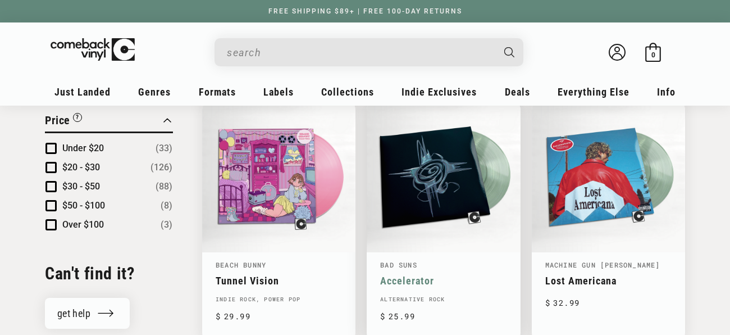
click at [423, 275] on link "Accelerator" at bounding box center [443, 281] width 126 height 12
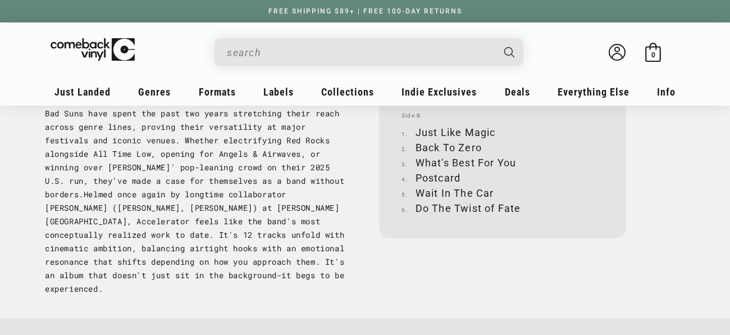
scroll to position [1348, 0]
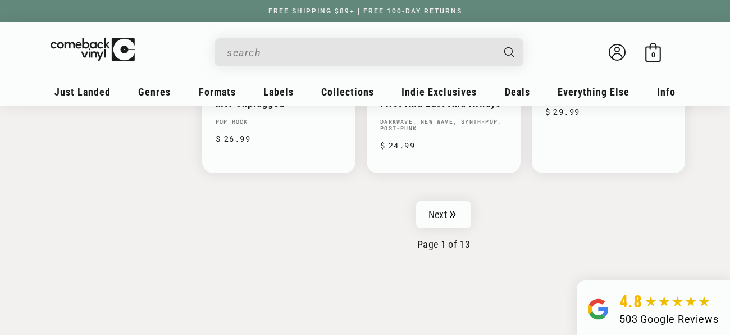
scroll to position [1943, 0]
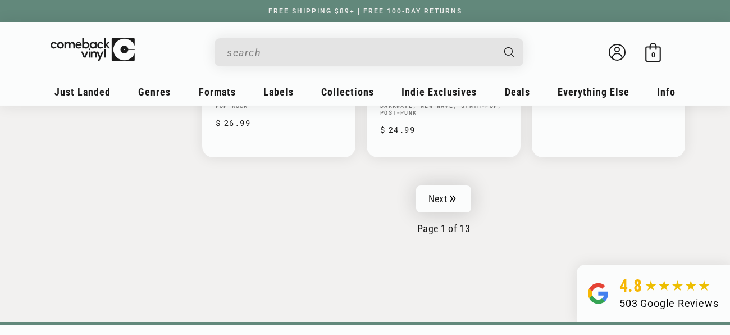
click at [449, 188] on link "Next" at bounding box center [443, 198] width 55 height 27
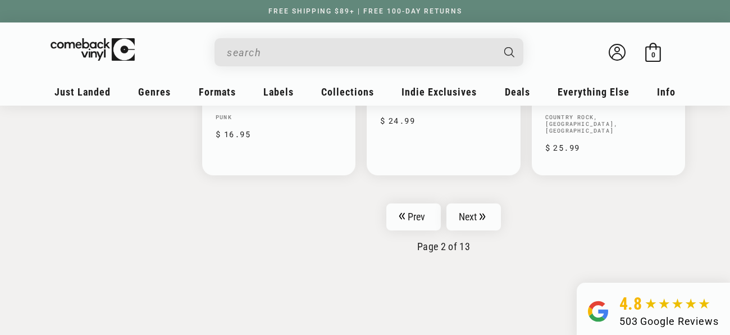
scroll to position [1924, 0]
click at [446, 204] on link "Next" at bounding box center [473, 216] width 55 height 27
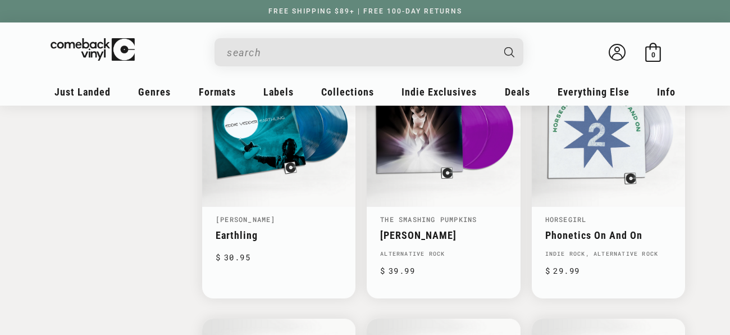
scroll to position [1538, 0]
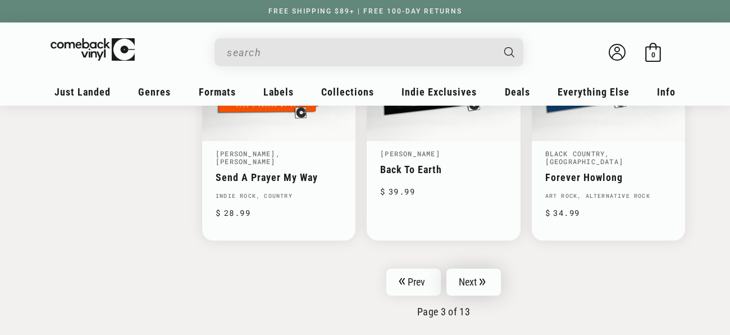
click at [482, 278] on icon "Pagination" at bounding box center [482, 281] width 6 height 7
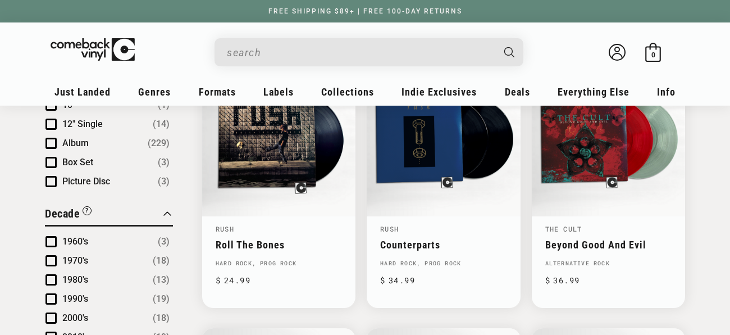
scroll to position [707, 0]
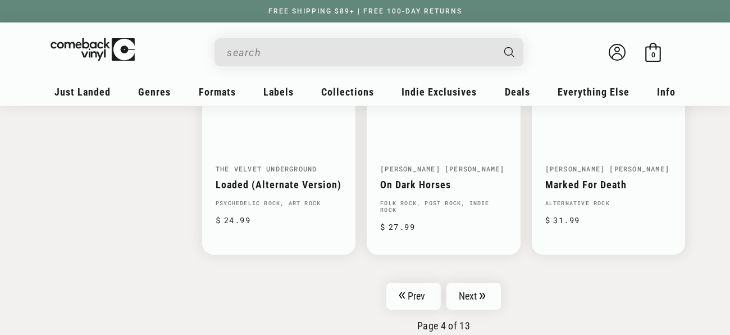
scroll to position [1857, 0]
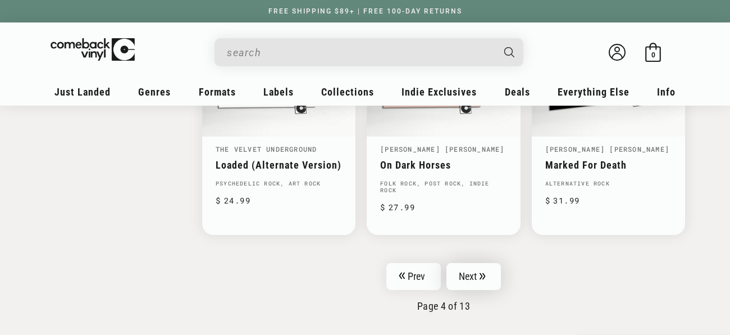
click at [463, 263] on link "Next" at bounding box center [473, 276] width 55 height 27
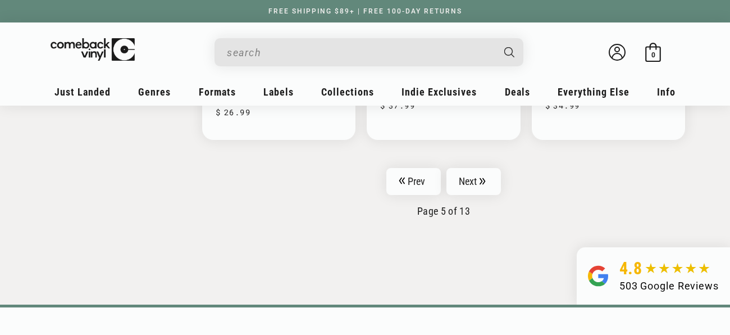
scroll to position [1981, 0]
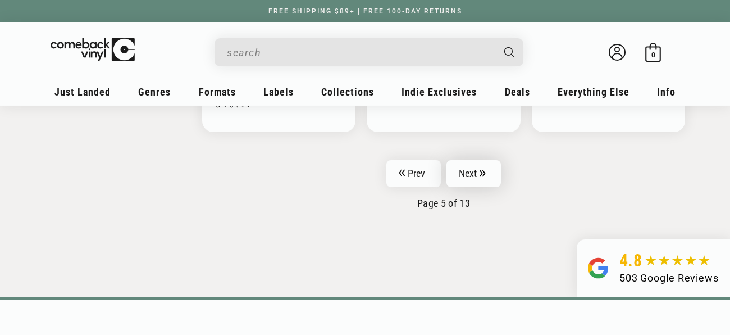
click at [485, 170] on icon "Pagination" at bounding box center [482, 173] width 6 height 7
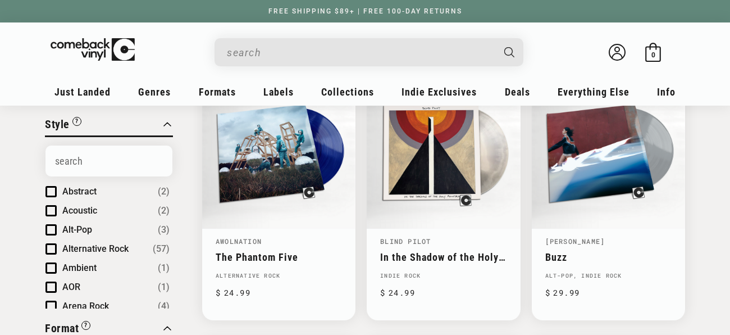
scroll to position [433, 0]
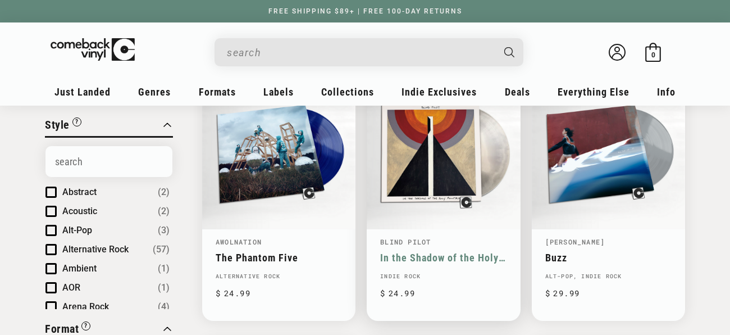
click at [398, 252] on link "In the Shadow of the Holy Mountain" at bounding box center [443, 258] width 126 height 12
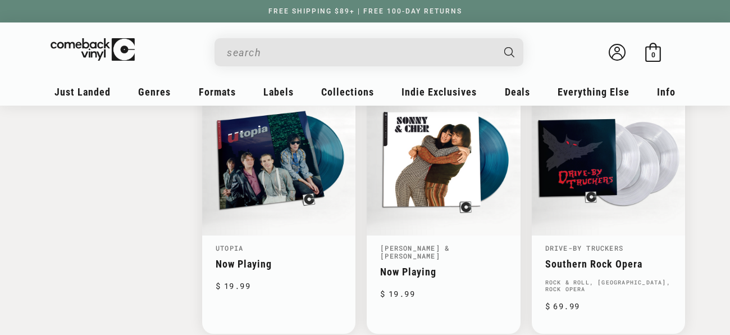
scroll to position [1507, 0]
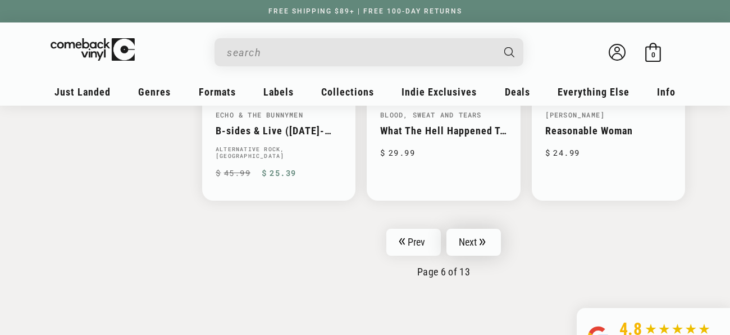
click at [465, 228] on link "Next" at bounding box center [473, 241] width 55 height 27
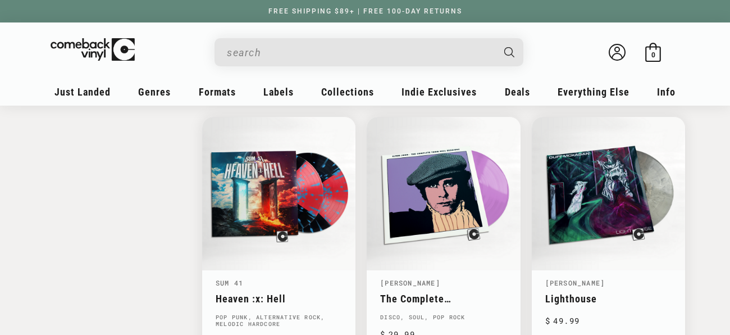
scroll to position [1475, 0]
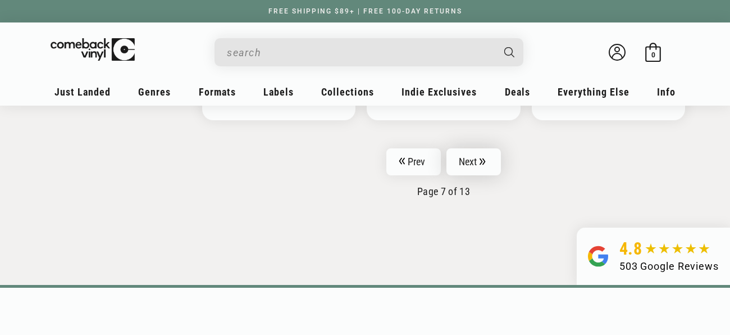
click at [456, 148] on link "Next" at bounding box center [473, 161] width 55 height 27
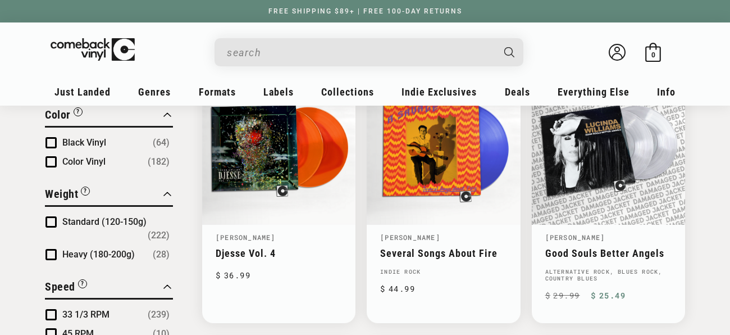
scroll to position [965, 0]
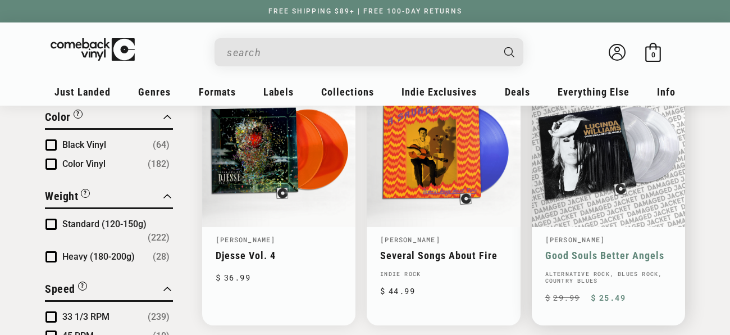
click at [557, 249] on link "Good Souls Better Angels" at bounding box center [608, 255] width 126 height 12
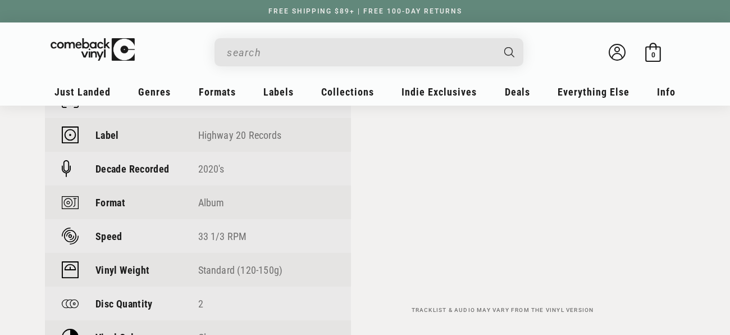
scroll to position [869, 0]
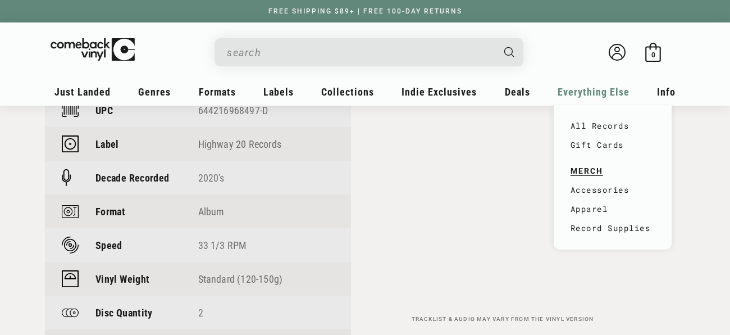
click at [616, 109] on div "All Records Gift Cards MERCH Accessories Apparel Record Supplies" at bounding box center [613, 177] width 118 height 144
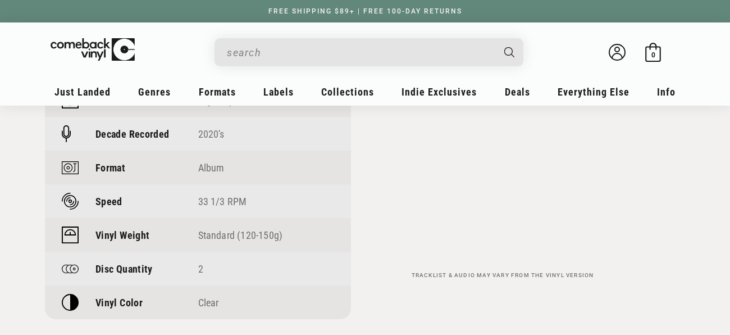
scroll to position [916, 0]
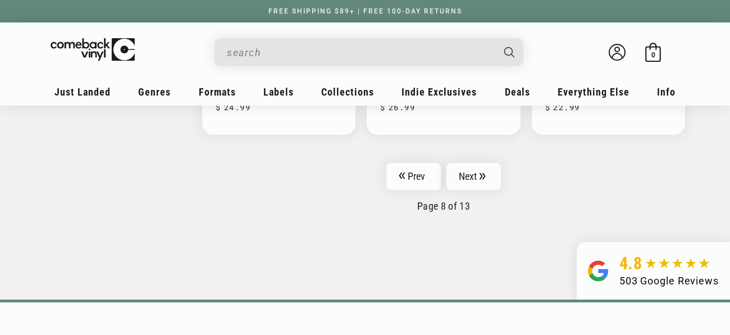
scroll to position [1951, 0]
click at [468, 163] on link "Next" at bounding box center [473, 175] width 55 height 27
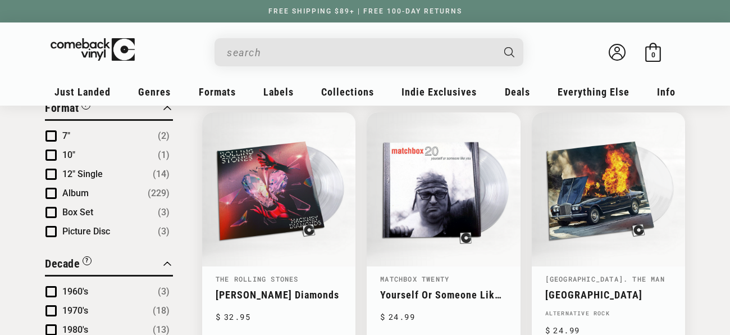
scroll to position [660, 0]
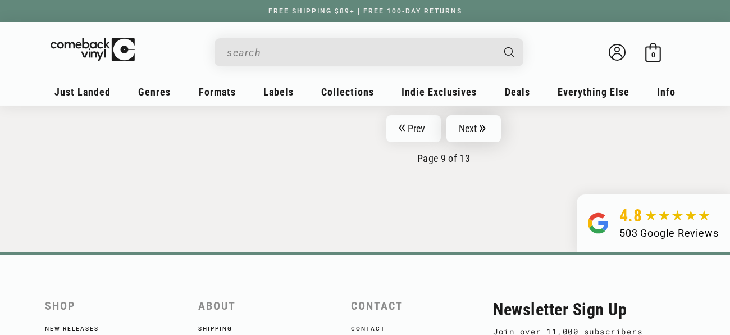
click at [470, 128] on link "Next" at bounding box center [473, 128] width 55 height 27
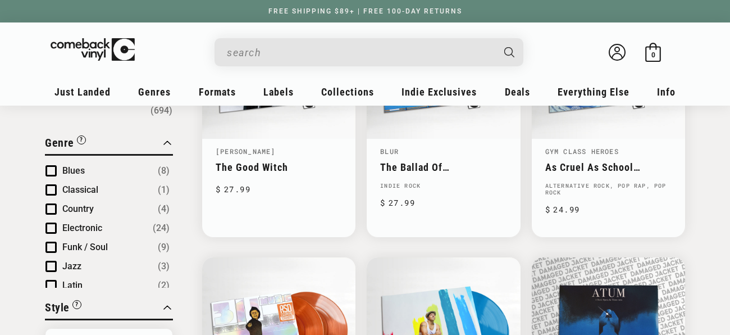
scroll to position [250, 0]
click at [441, 162] on link "The Ballad Of [PERSON_NAME]" at bounding box center [443, 168] width 126 height 12
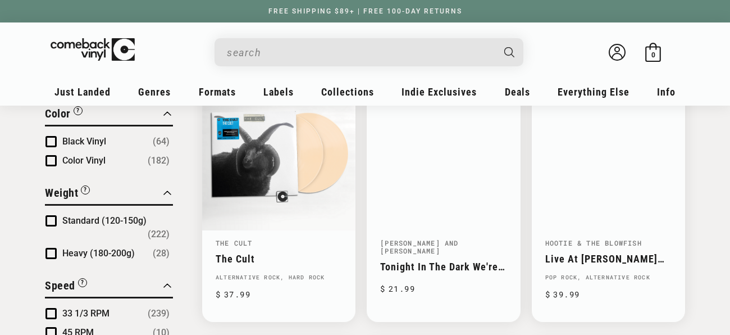
scroll to position [968, 0]
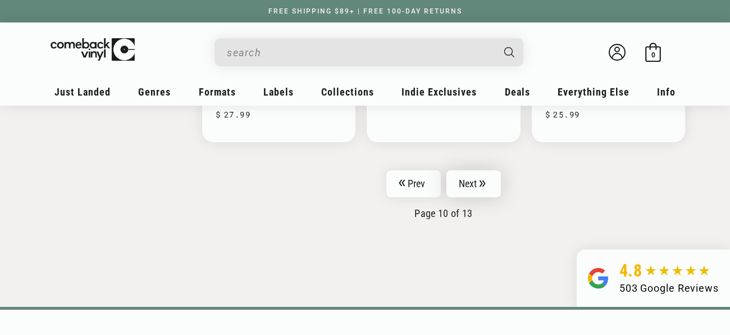
click at [477, 170] on link "Next" at bounding box center [473, 183] width 55 height 27
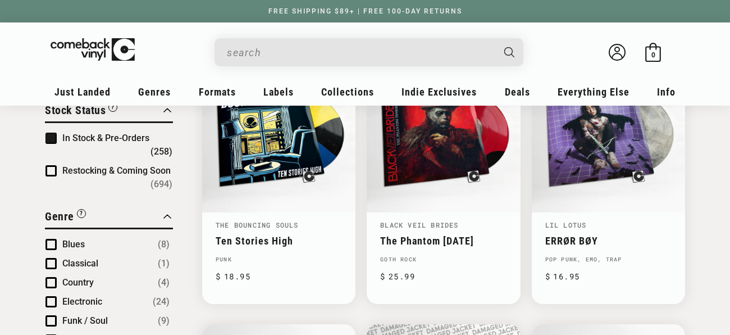
scroll to position [178, 0]
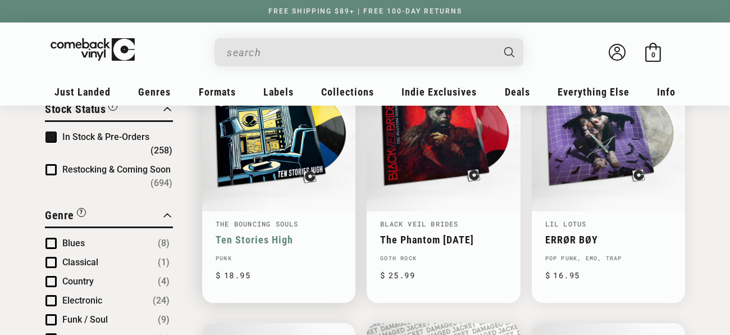
click at [317, 234] on link "Ten Stories High" at bounding box center [279, 240] width 126 height 12
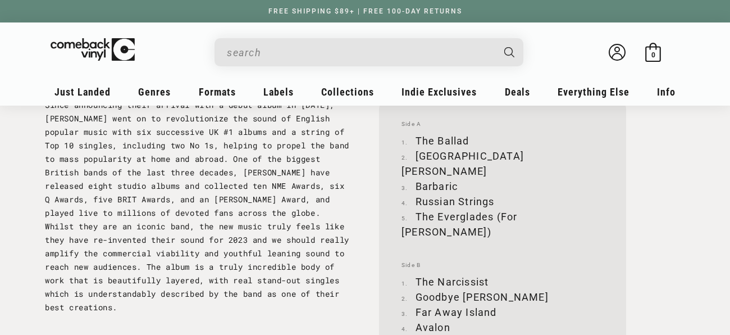
scroll to position [1191, 0]
click at [362, 154] on div "Facts UPC 5054197660191 Label Parlophone Decade Recorded 2020's Format Album Sp…" at bounding box center [365, 46] width 640 height 650
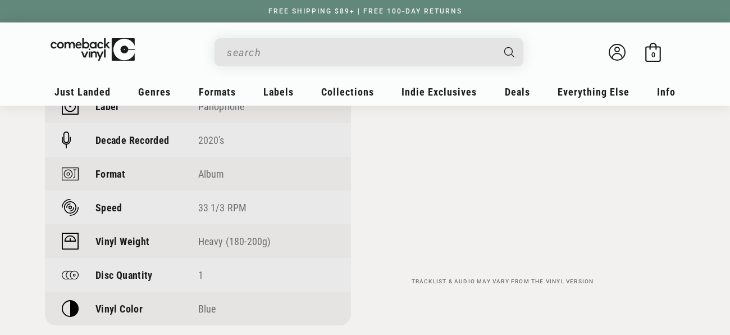
scroll to position [895, 0]
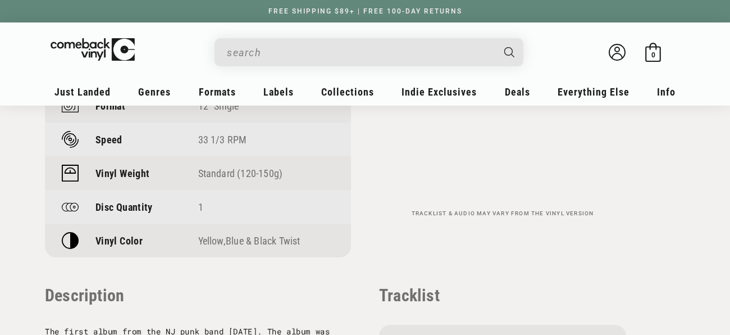
scroll to position [991, 0]
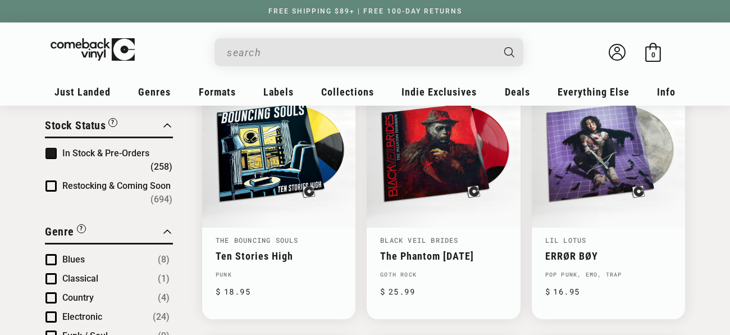
scroll to position [163, 0]
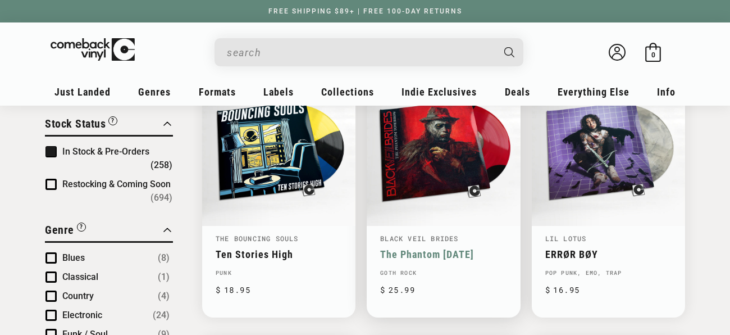
click at [473, 248] on link "The Phantom [DATE]" at bounding box center [443, 254] width 126 height 12
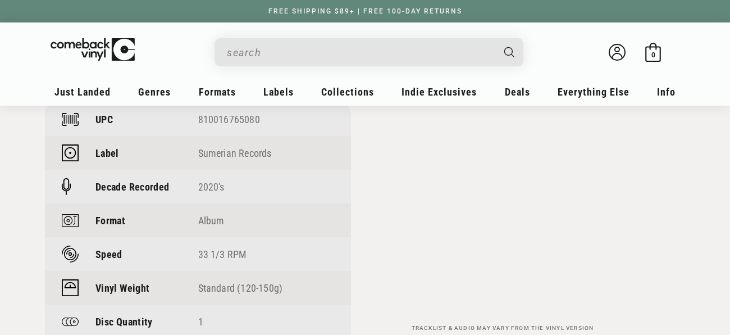
scroll to position [852, 0]
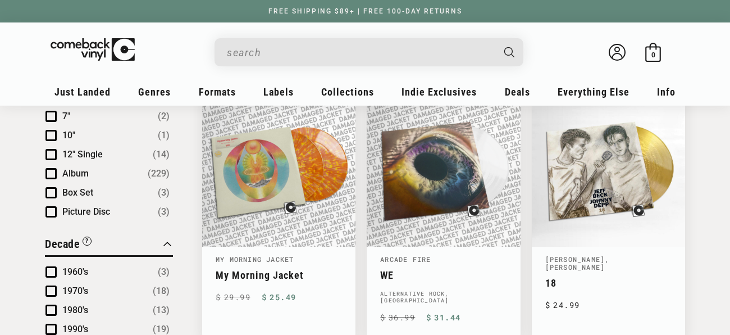
scroll to position [673, 0]
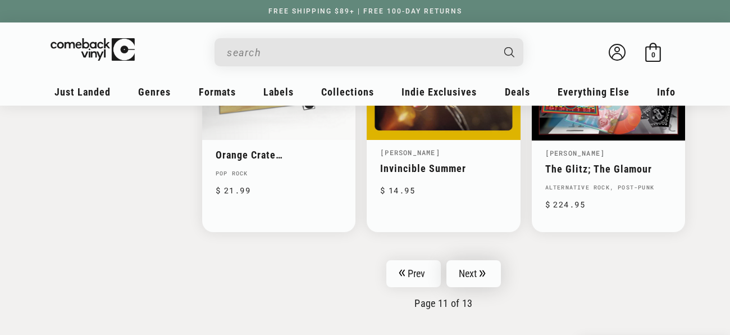
click at [478, 267] on link "Next" at bounding box center [473, 273] width 55 height 27
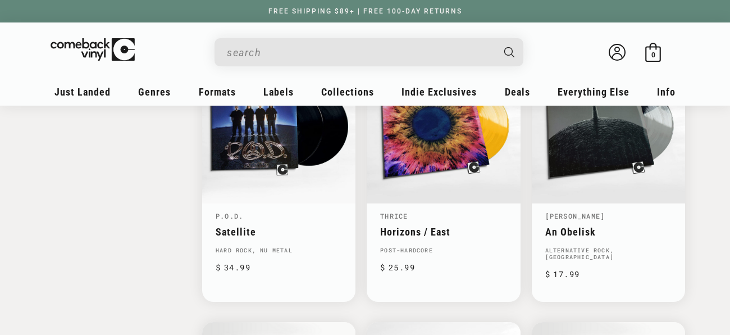
scroll to position [1540, 0]
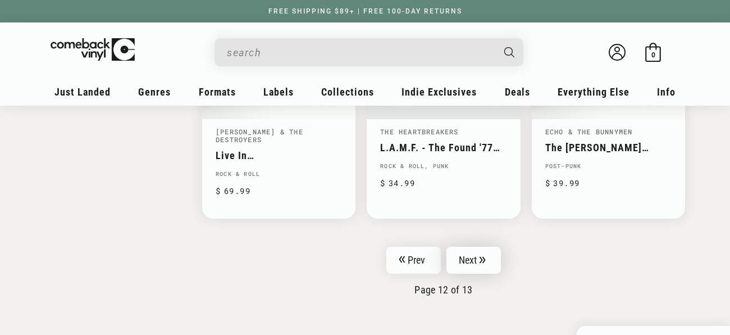
click at [476, 246] on link "Next" at bounding box center [473, 259] width 55 height 27
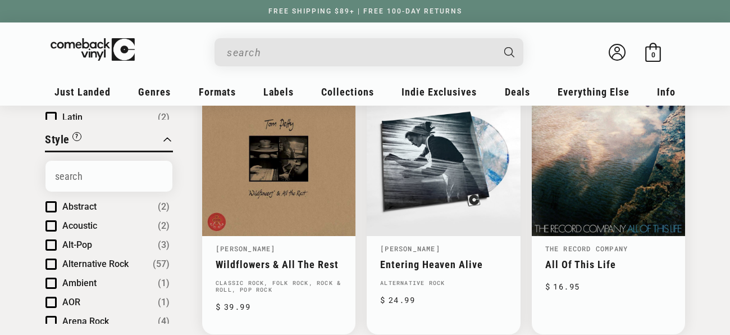
scroll to position [419, 0]
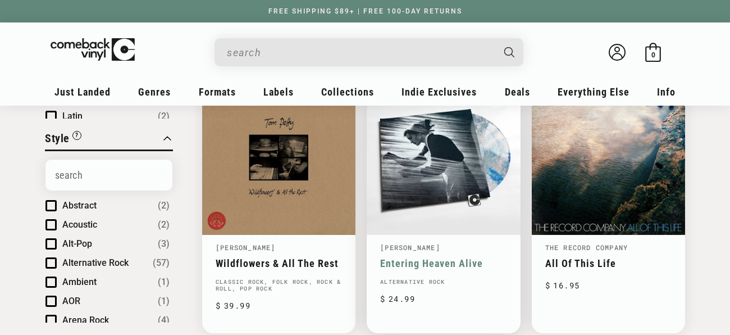
click at [445, 257] on link "Entering Heaven Alive" at bounding box center [443, 263] width 126 height 12
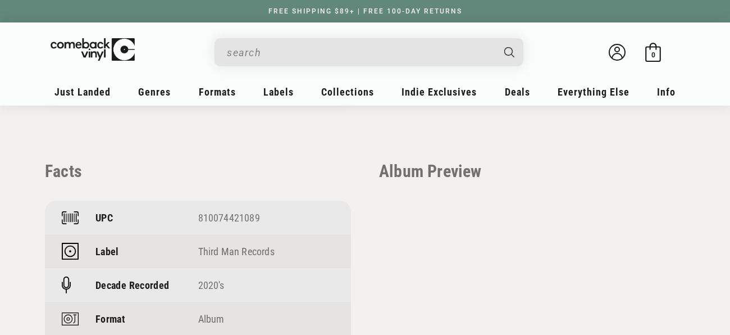
scroll to position [751, 0]
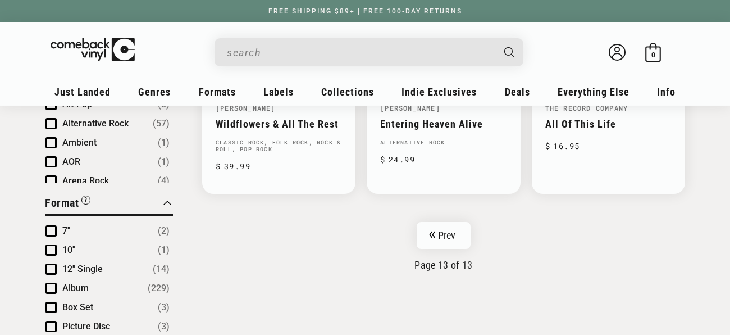
scroll to position [529, 0]
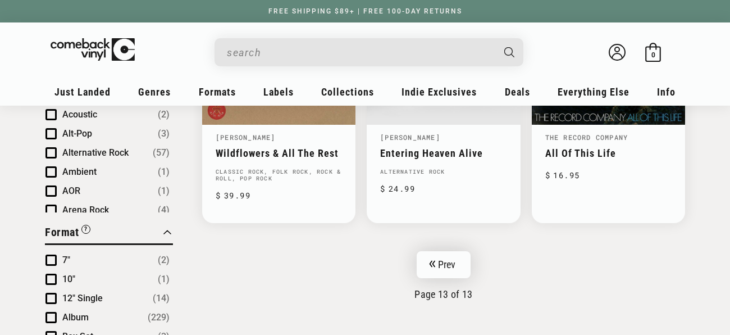
click at [446, 263] on link "Prev" at bounding box center [444, 264] width 54 height 27
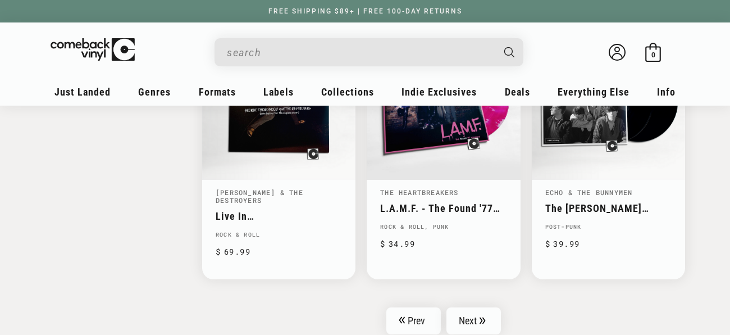
scroll to position [1835, 0]
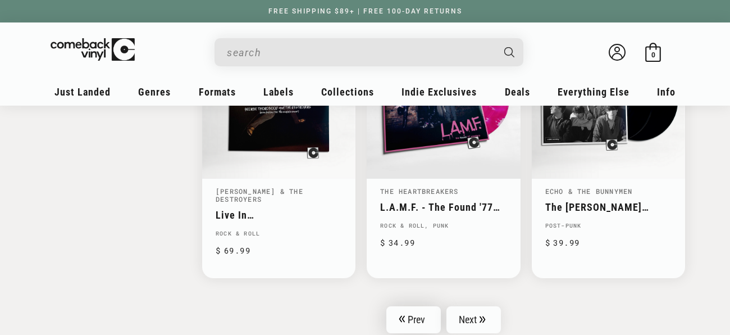
click at [415, 309] on link "Prev" at bounding box center [413, 319] width 54 height 27
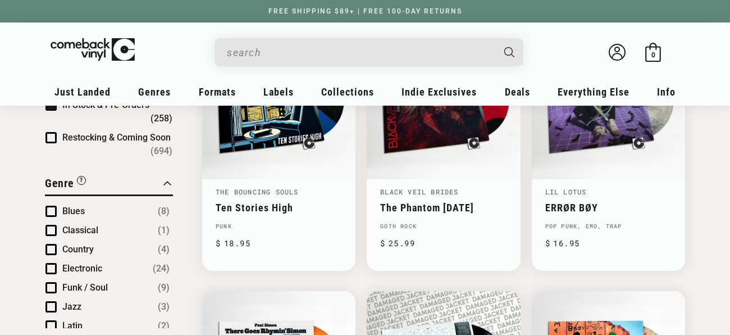
scroll to position [211, 0]
